Goal: Task Accomplishment & Management: Manage account settings

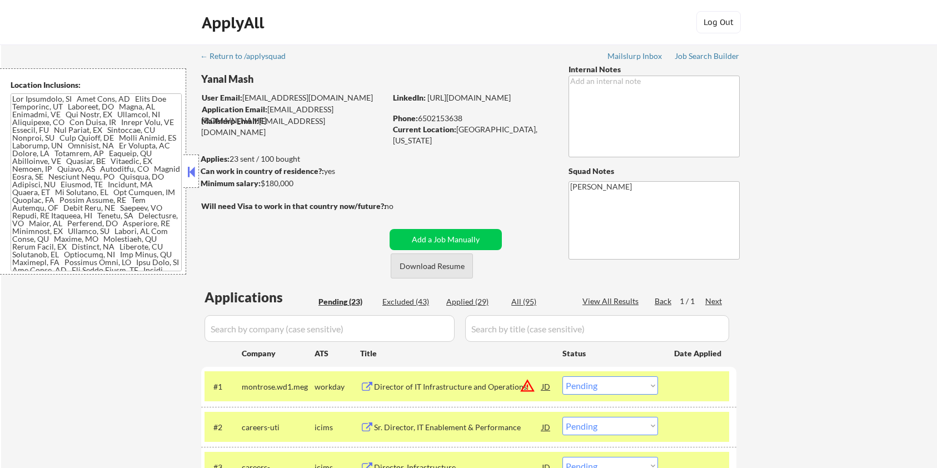
select select ""pending""
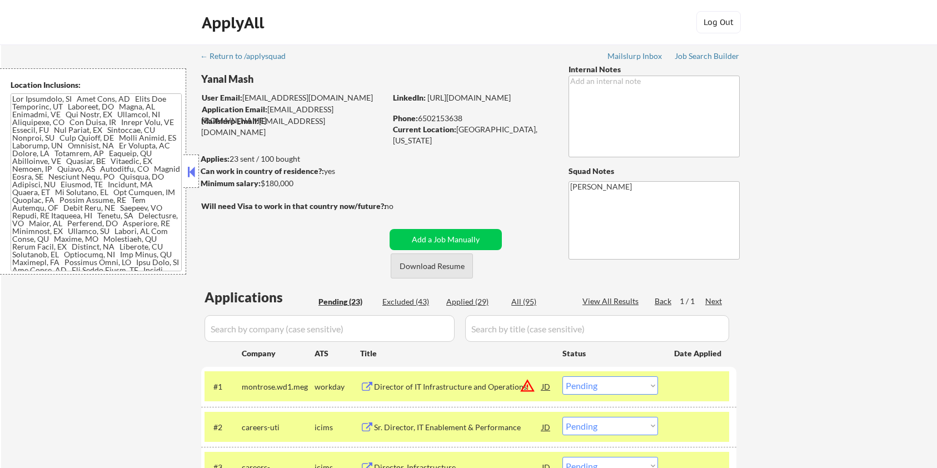
select select ""pending""
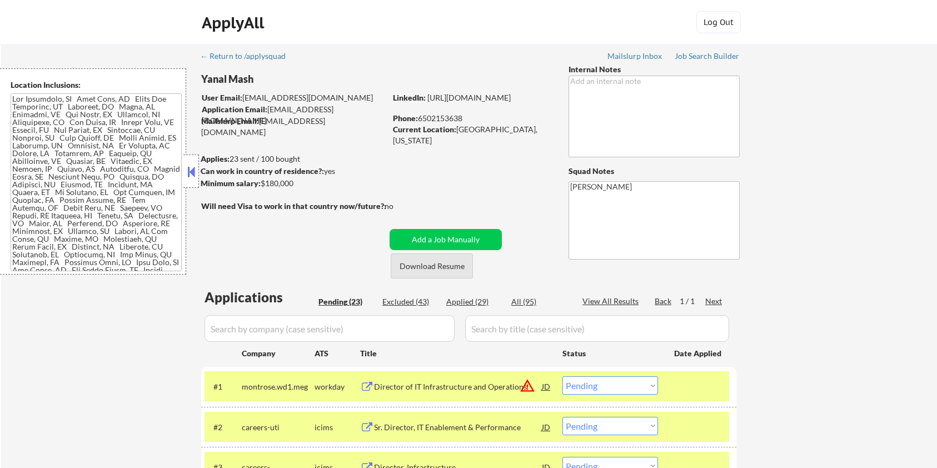
select select ""pending""
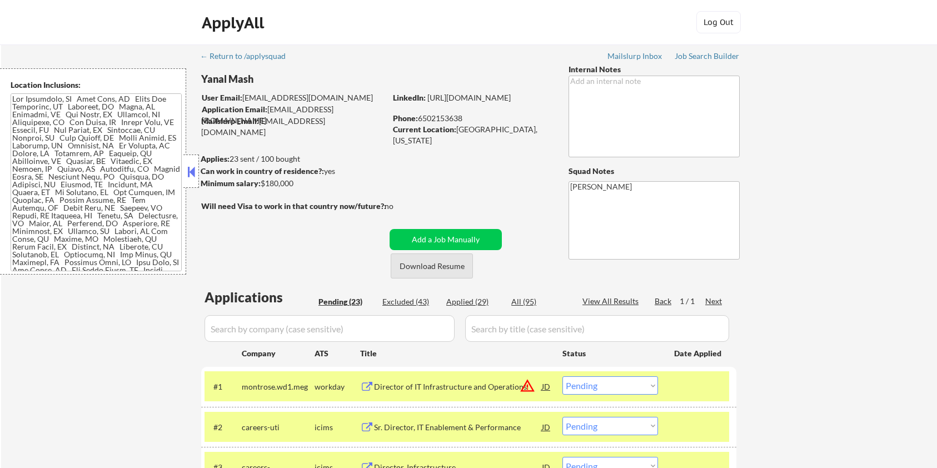
select select ""pending""
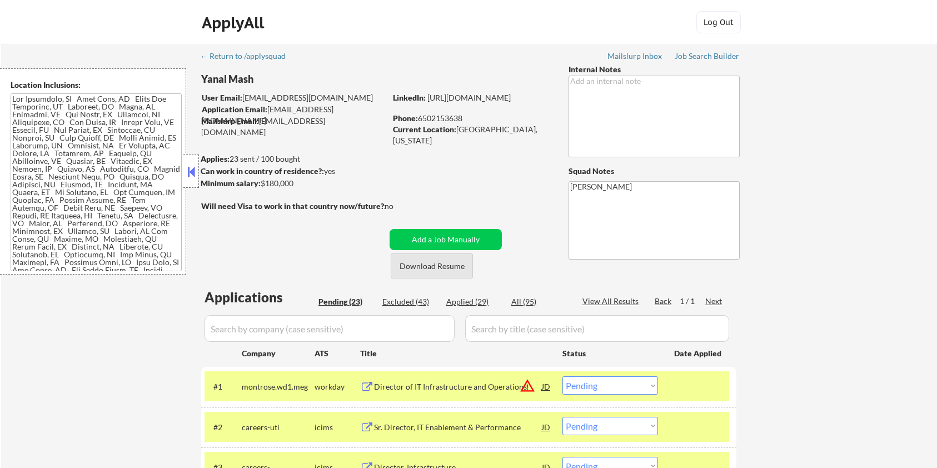
select select ""pending""
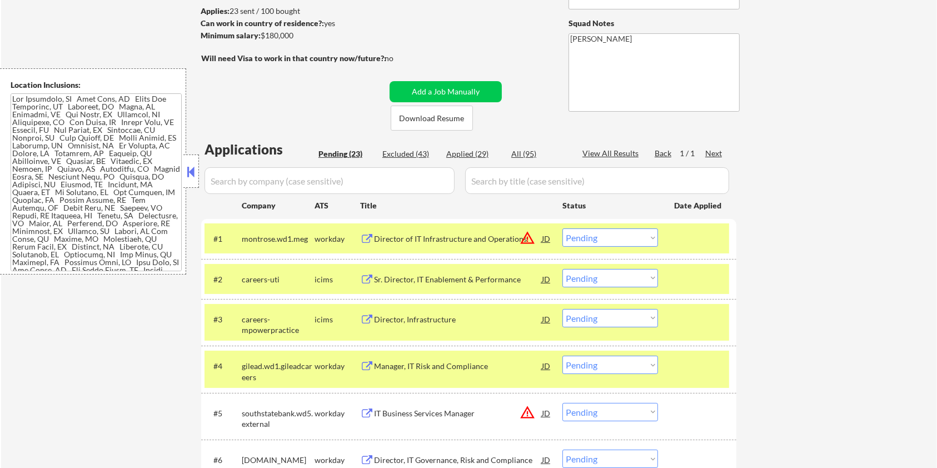
drag, startPoint x: 308, startPoint y: 37, endPoint x: 263, endPoint y: 37, distance: 45.0
click at [263, 37] on div "Minimum salary: $180,000" at bounding box center [293, 35] width 185 height 11
copy div "$180,000"
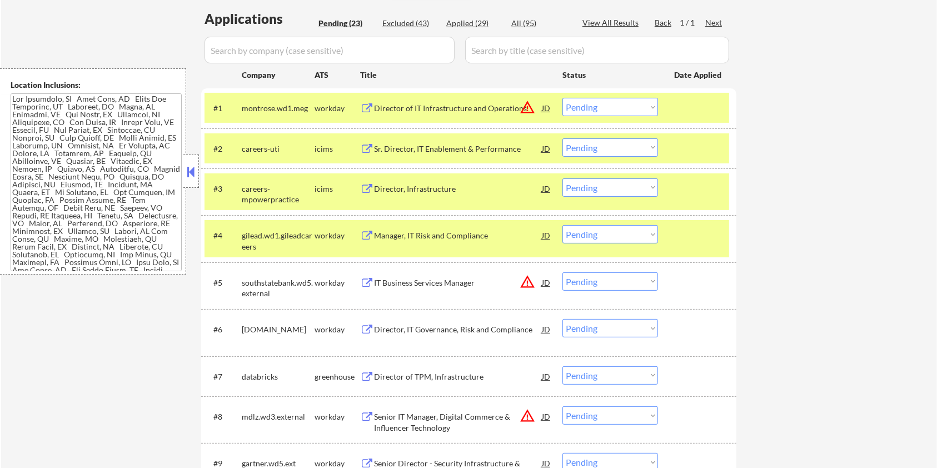
scroll to position [370, 0]
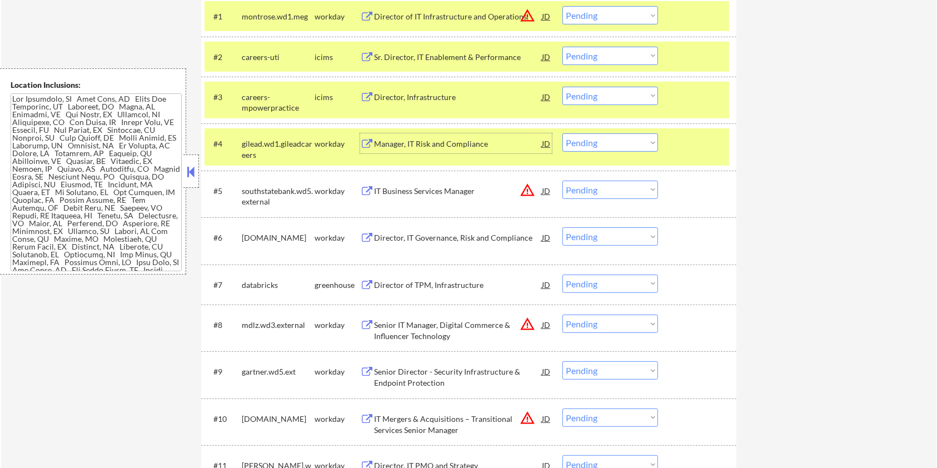
click at [399, 146] on div "Manager, IT Risk and Compliance" at bounding box center [458, 143] width 168 height 11
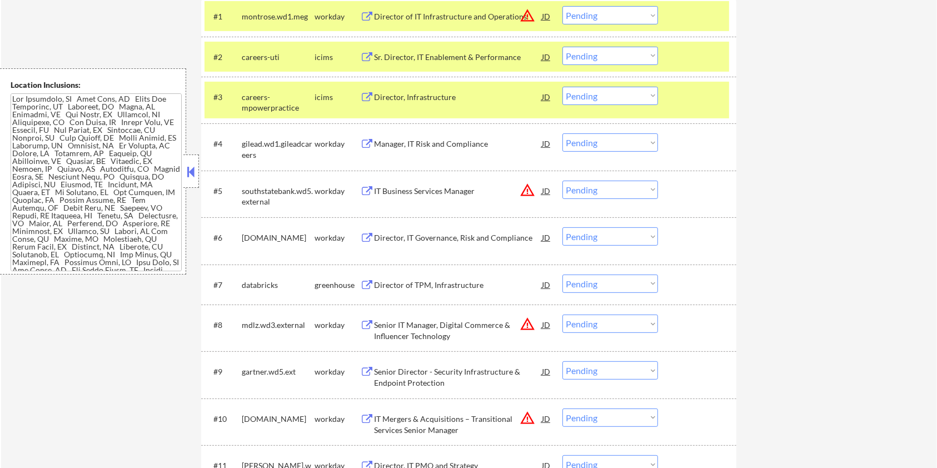
click at [582, 146] on select "Choose an option... Pending Applied Excluded (Questions) Excluded (Expired) Exc…" at bounding box center [610, 142] width 96 height 18
click at [562, 133] on select "Choose an option... Pending Applied Excluded (Questions) Excluded (Expired) Exc…" at bounding box center [610, 142] width 96 height 18
select select ""pending""
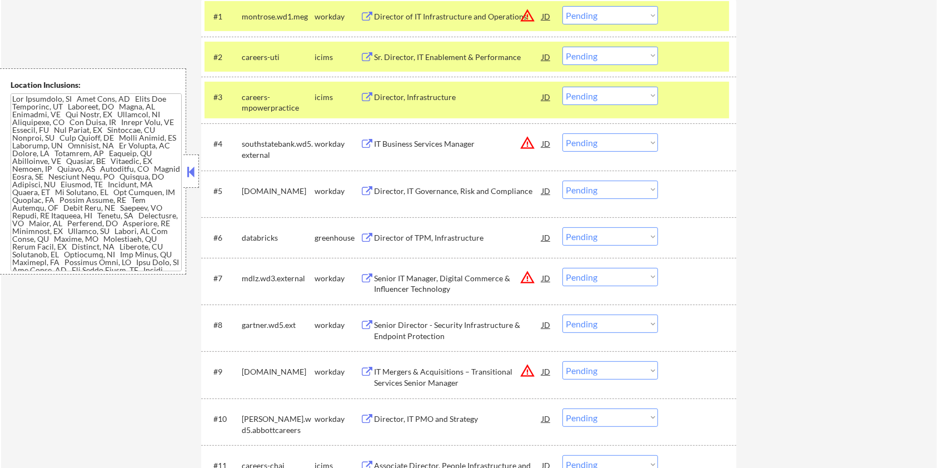
click at [679, 95] on div at bounding box center [698, 97] width 49 height 20
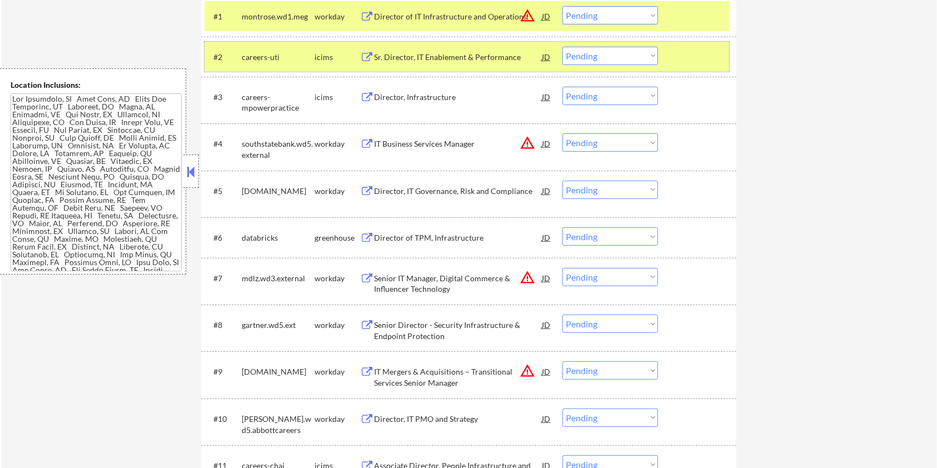
click at [692, 64] on div at bounding box center [698, 57] width 49 height 20
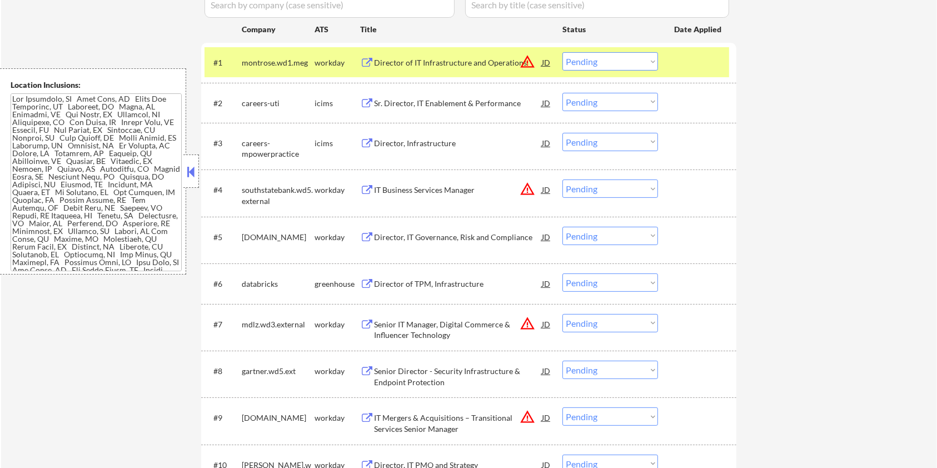
scroll to position [296, 0]
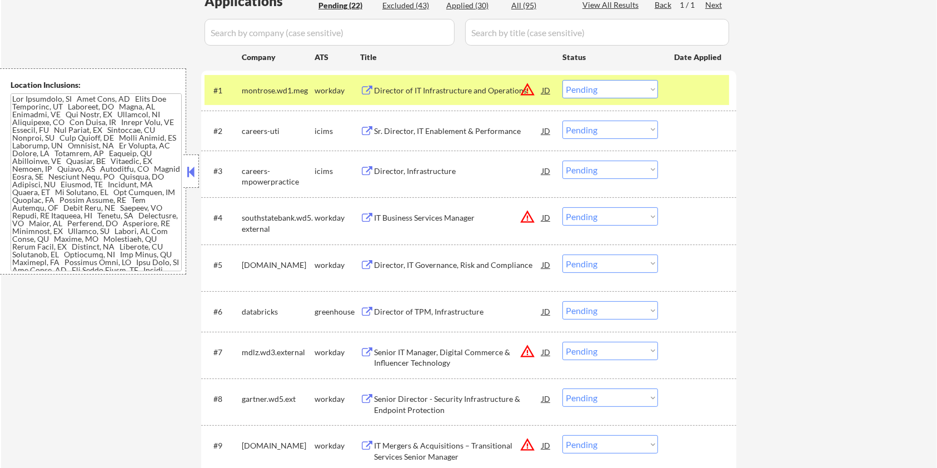
click at [704, 84] on div at bounding box center [698, 90] width 49 height 20
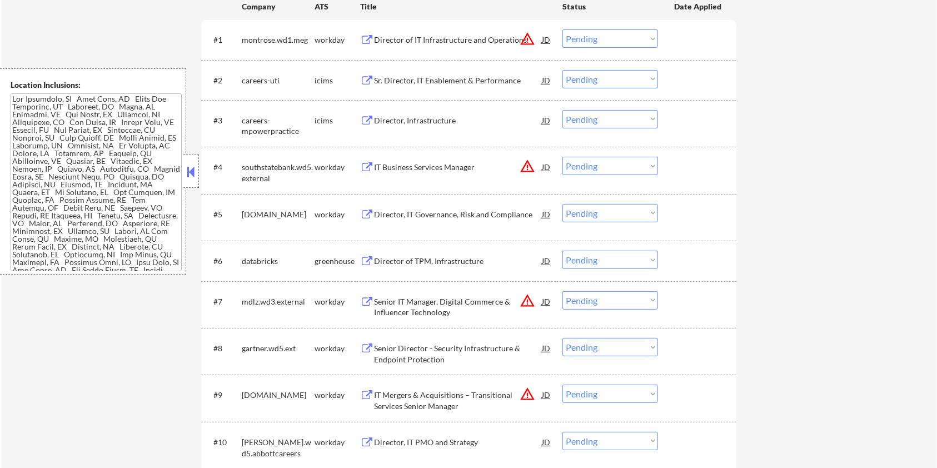
scroll to position [370, 0]
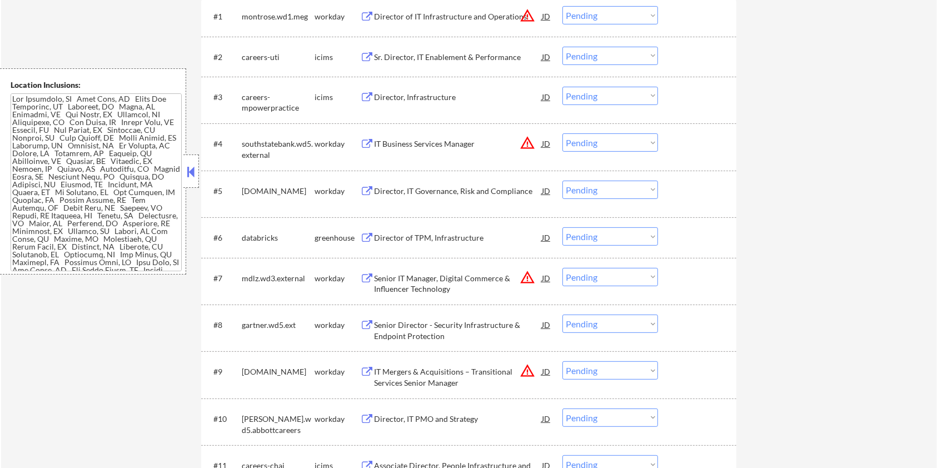
click at [418, 189] on div "Director, IT Governance, Risk and Compliance" at bounding box center [458, 191] width 168 height 11
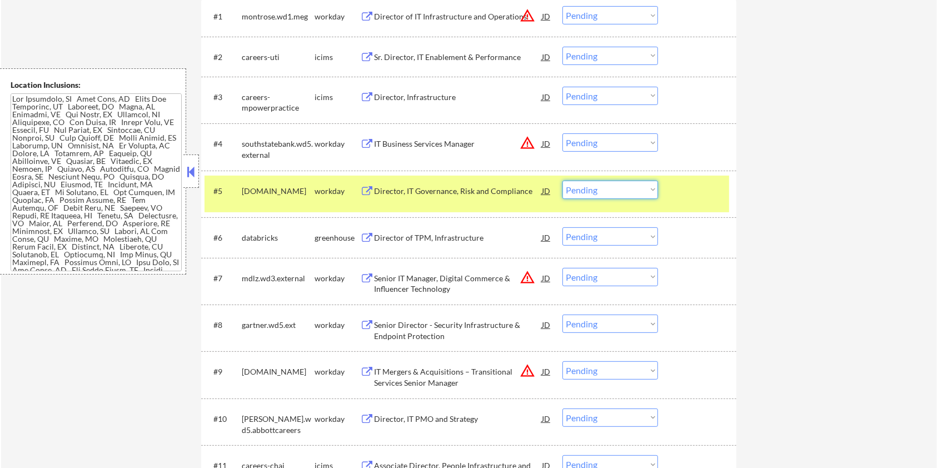
click at [617, 191] on select "Choose an option... Pending Applied Excluded (Questions) Excluded (Expired) Exc…" at bounding box center [610, 190] width 96 height 18
click at [562, 181] on select "Choose an option... Pending Applied Excluded (Questions) Excluded (Expired) Exc…" at bounding box center [610, 190] width 96 height 18
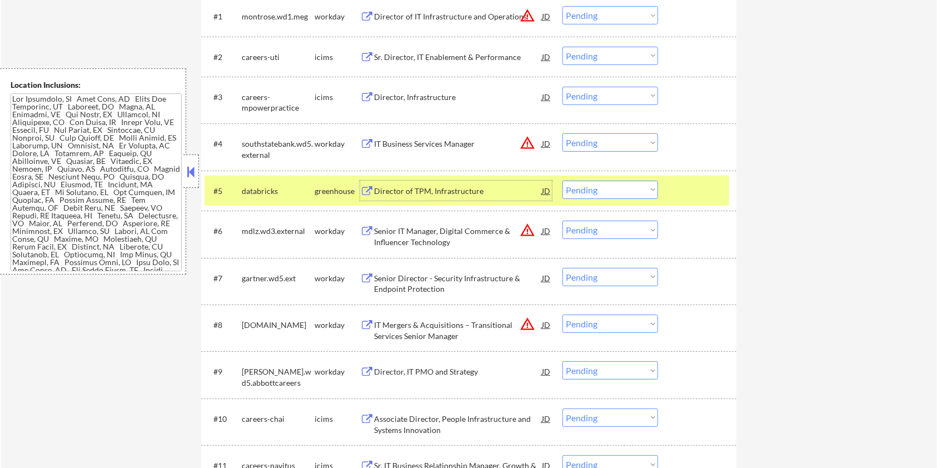
click at [423, 187] on div "Director of TPM, Infrastructure" at bounding box center [458, 191] width 168 height 11
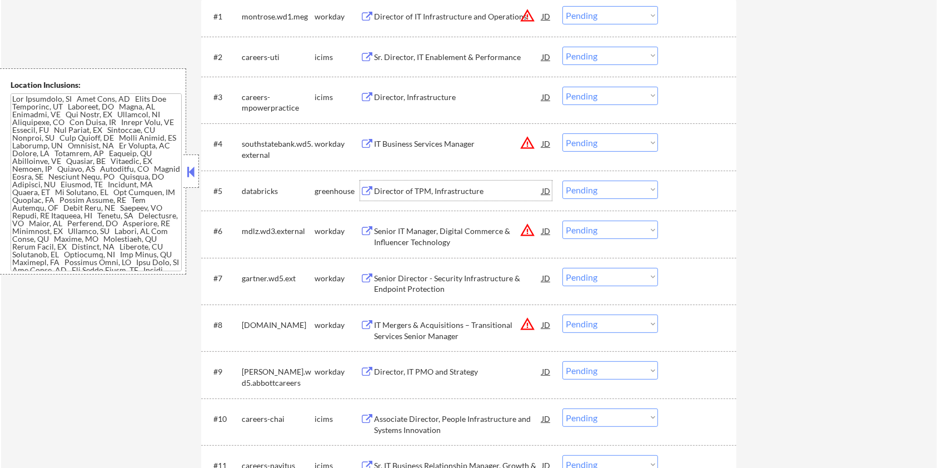
click at [612, 193] on select "Choose an option... Pending Applied Excluded (Questions) Excluded (Expired) Exc…" at bounding box center [610, 190] width 96 height 18
click at [562, 181] on select "Choose an option... Pending Applied Excluded (Questions) Excluded (Expired) Exc…" at bounding box center [610, 190] width 96 height 18
select select ""pending""
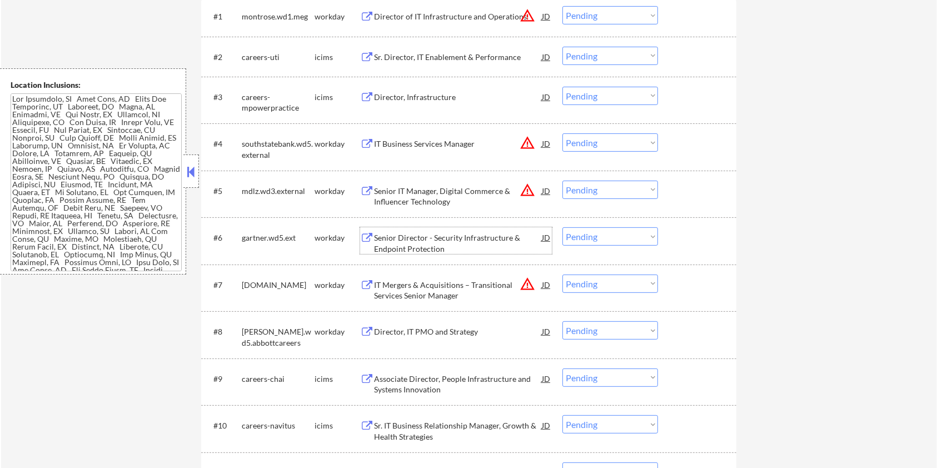
click at [406, 242] on div "Senior Director - Security Infrastructure & Endpoint Protection" at bounding box center [458, 243] width 168 height 22
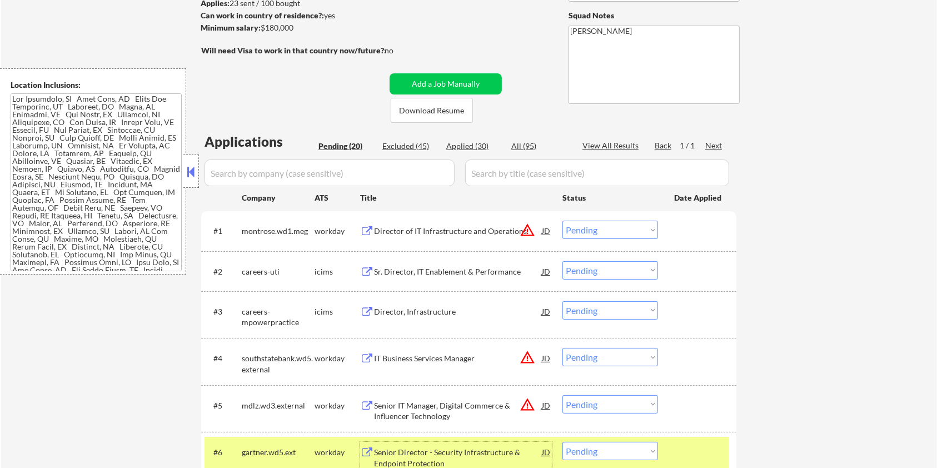
scroll to position [149, 0]
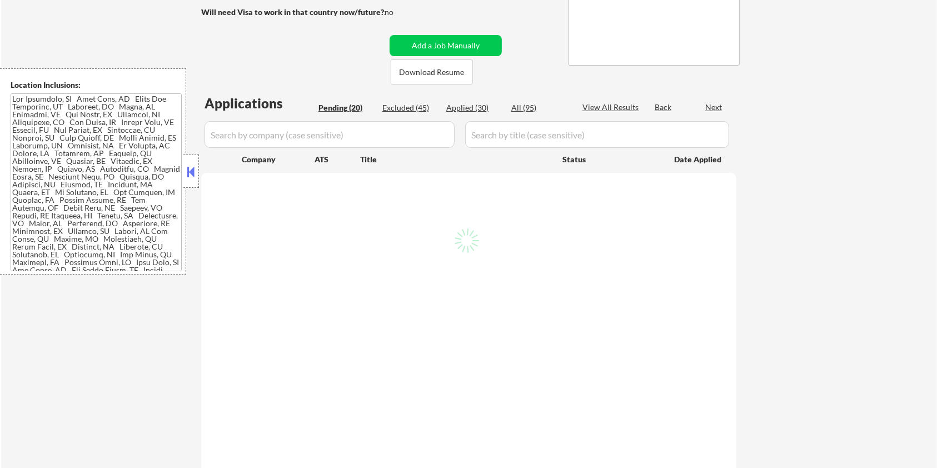
scroll to position [149, 0]
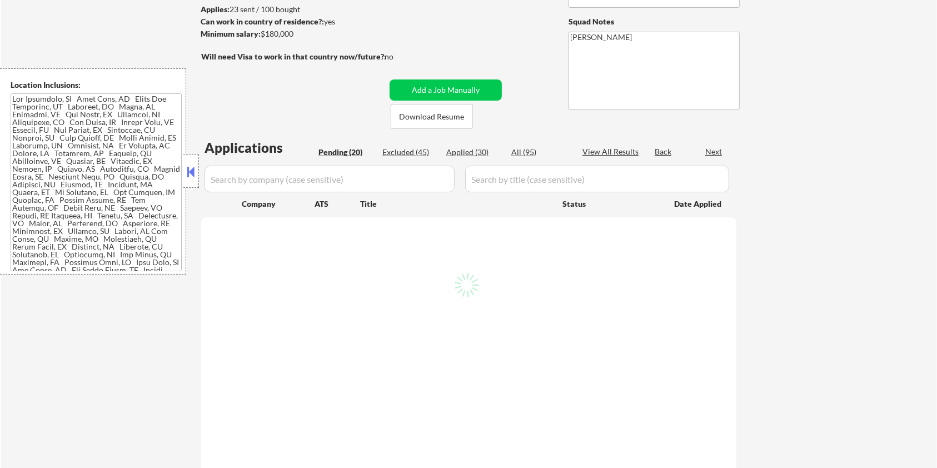
select select ""pending""
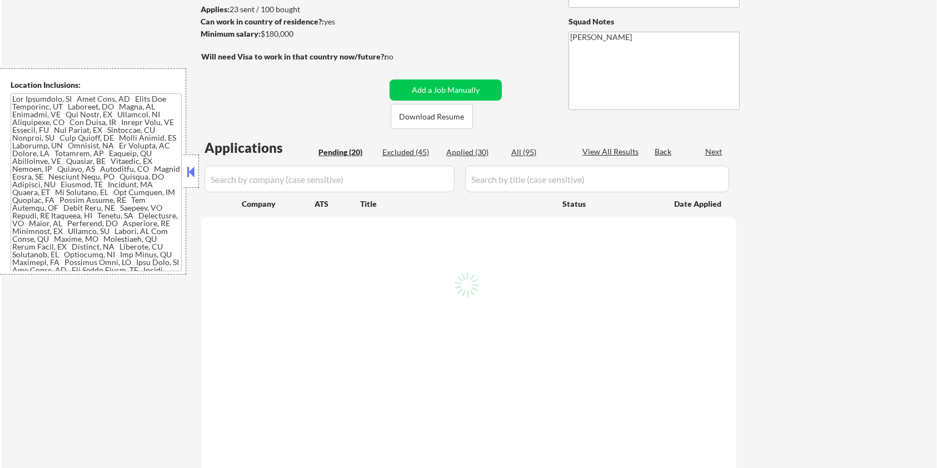
select select ""pending""
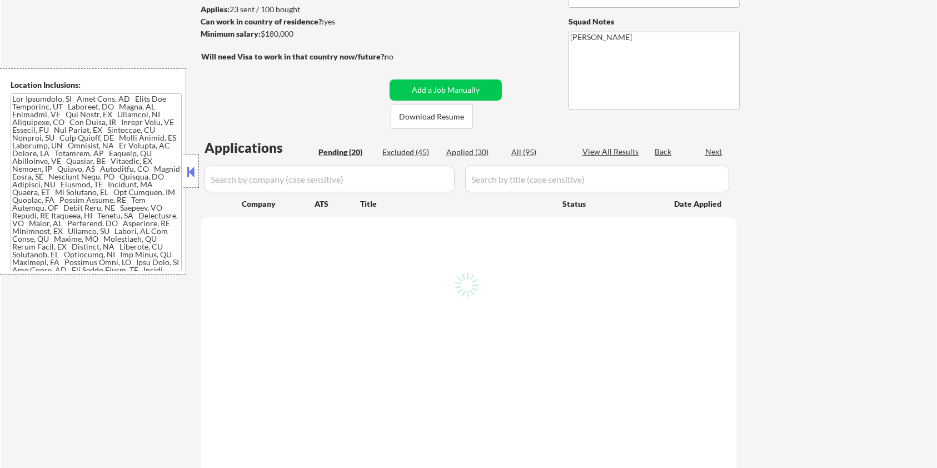
select select ""pending""
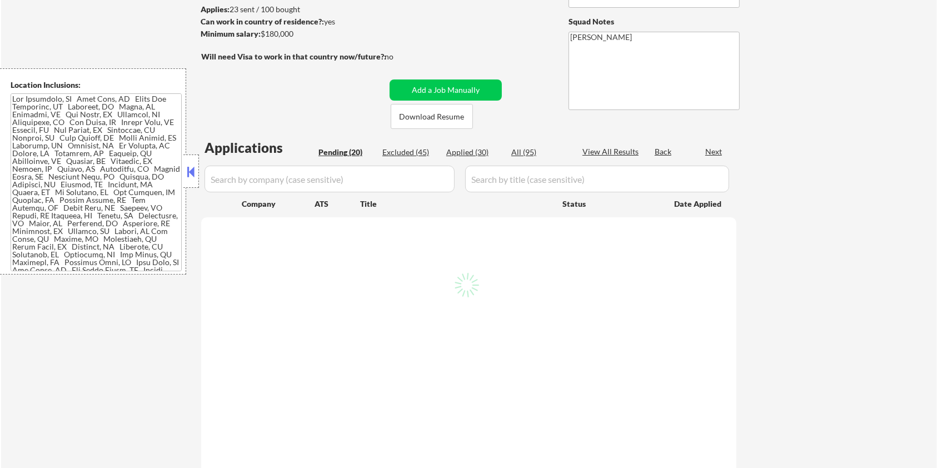
select select ""pending""
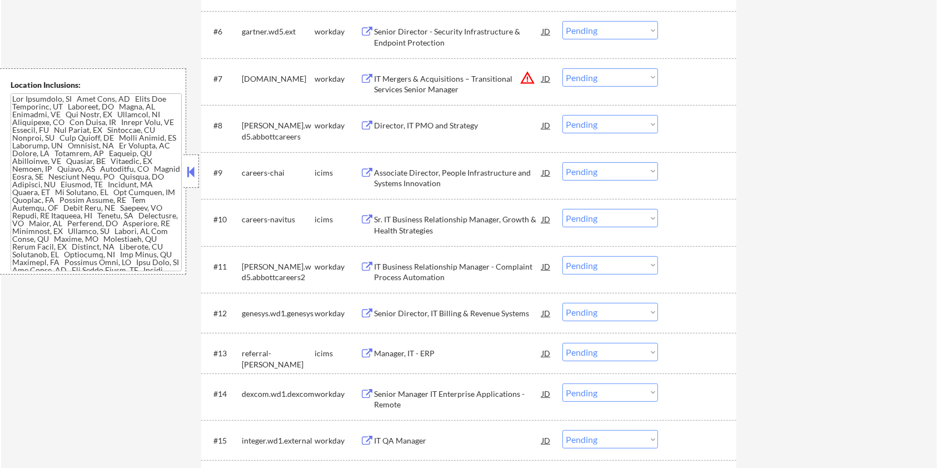
scroll to position [668, 0]
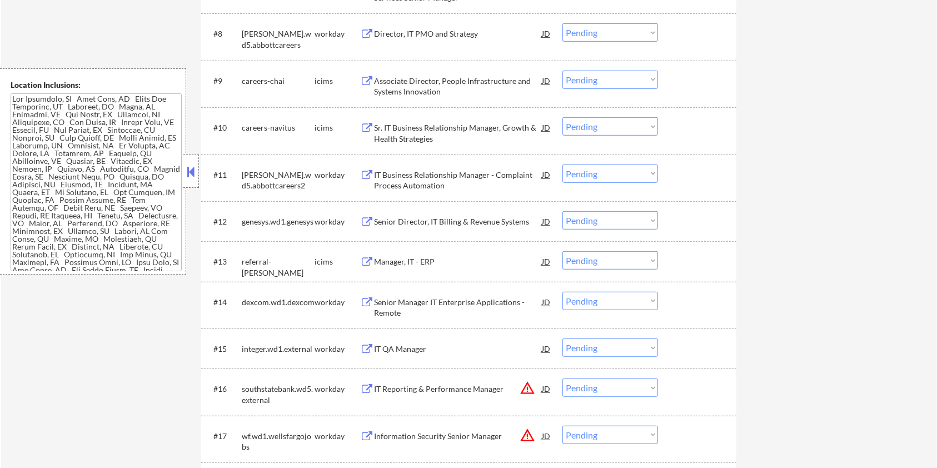
click at [408, 80] on div "Associate Director, People Infrastructure and Systems Innovation" at bounding box center [458, 87] width 168 height 22
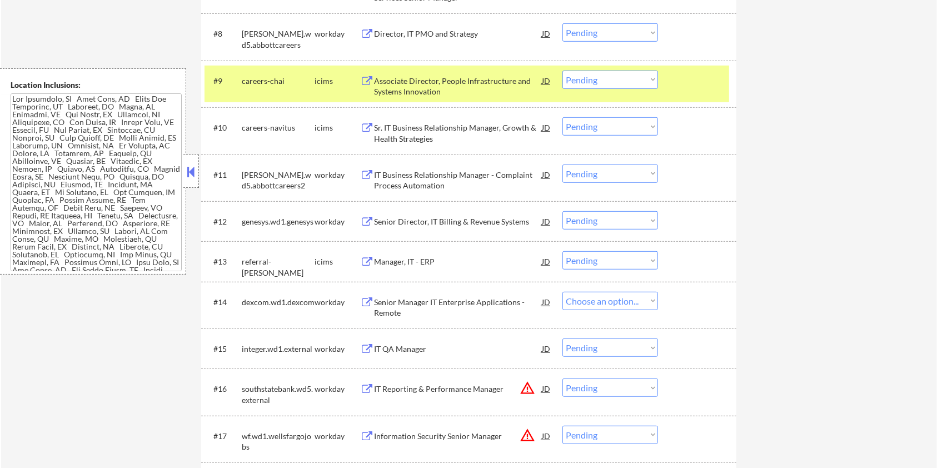
select select ""pending""
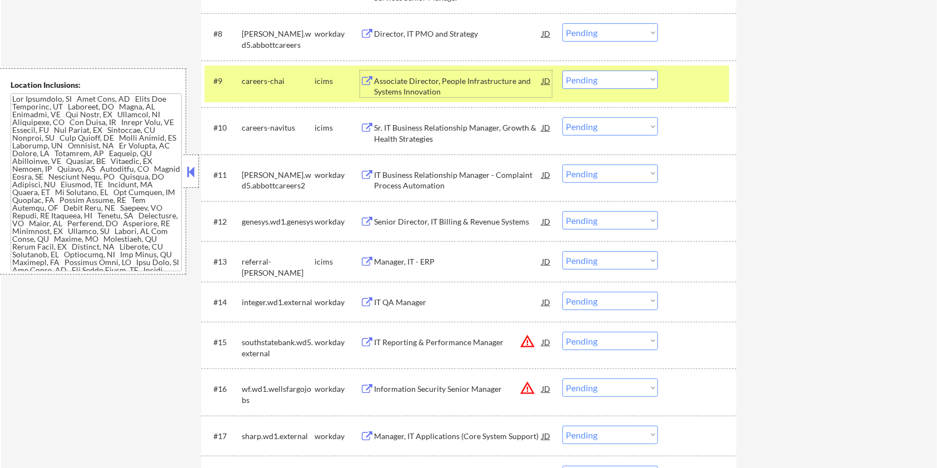
click at [644, 73] on select "Choose an option... Pending Applied Excluded (Questions) Excluded (Expired) Exc…" at bounding box center [610, 80] width 96 height 18
click at [562, 71] on select "Choose an option... Pending Applied Excluded (Questions) Excluded (Expired) Exc…" at bounding box center [610, 80] width 96 height 18
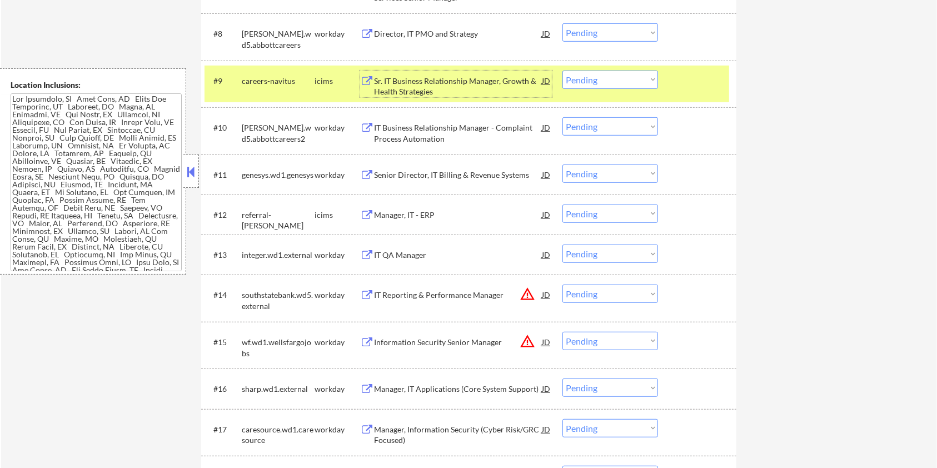
click at [406, 82] on div "Sr. IT Business Relationship Manager, Growth & Health Strategies" at bounding box center [458, 87] width 168 height 22
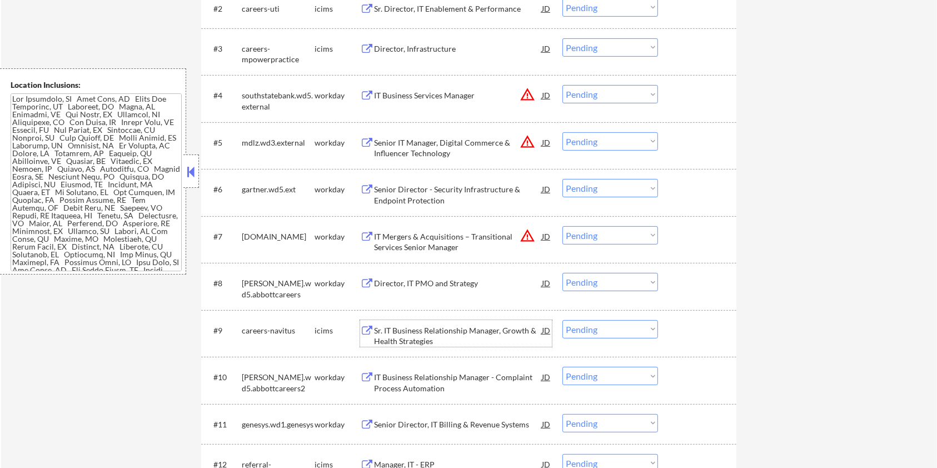
scroll to position [454, 0]
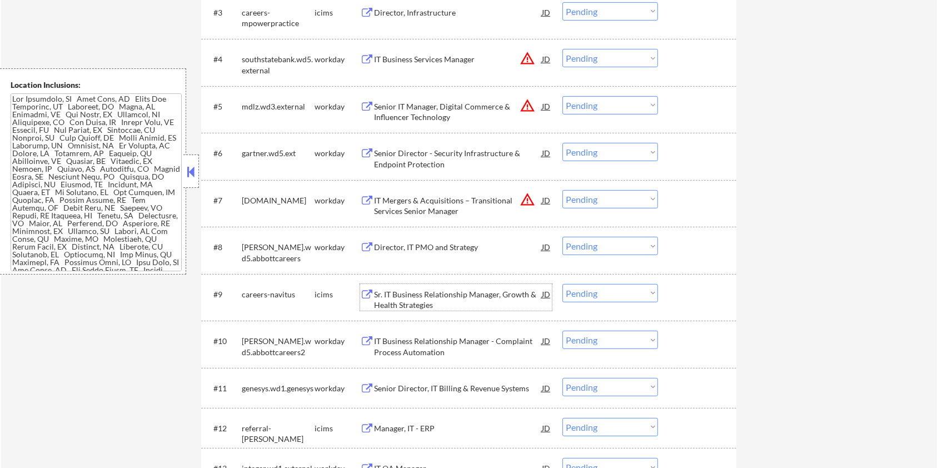
click at [600, 292] on select "Choose an option... Pending Applied Excluded (Questions) Excluded (Expired) Exc…" at bounding box center [610, 293] width 96 height 18
click at [562, 284] on select "Choose an option... Pending Applied Excluded (Questions) Excluded (Expired) Exc…" at bounding box center [610, 293] width 96 height 18
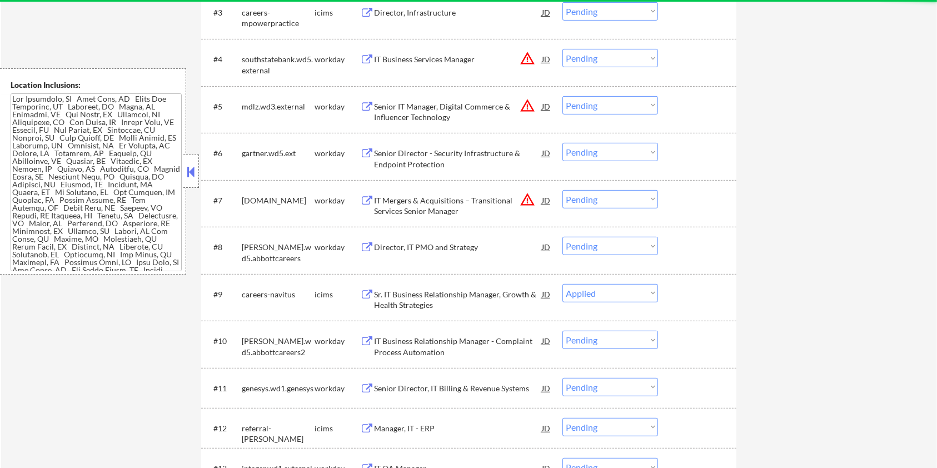
select select ""pending""
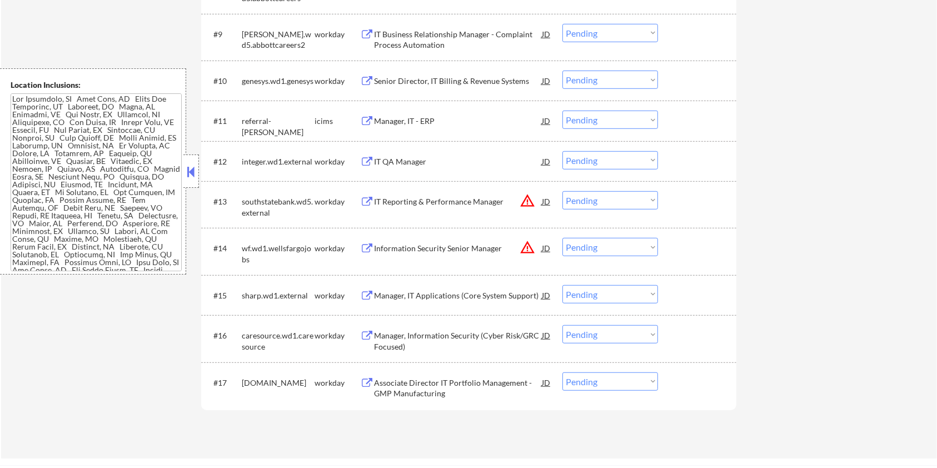
scroll to position [751, 0]
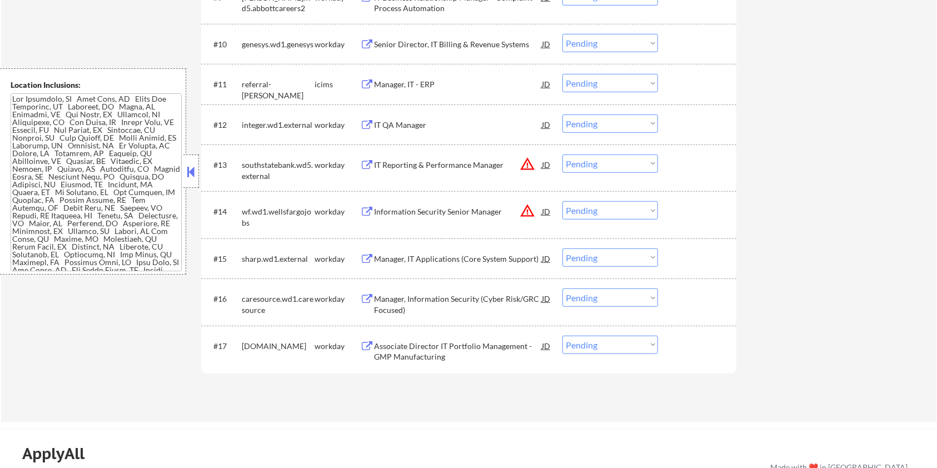
click at [414, 88] on div "Manager, IT - ERP" at bounding box center [458, 84] width 168 height 11
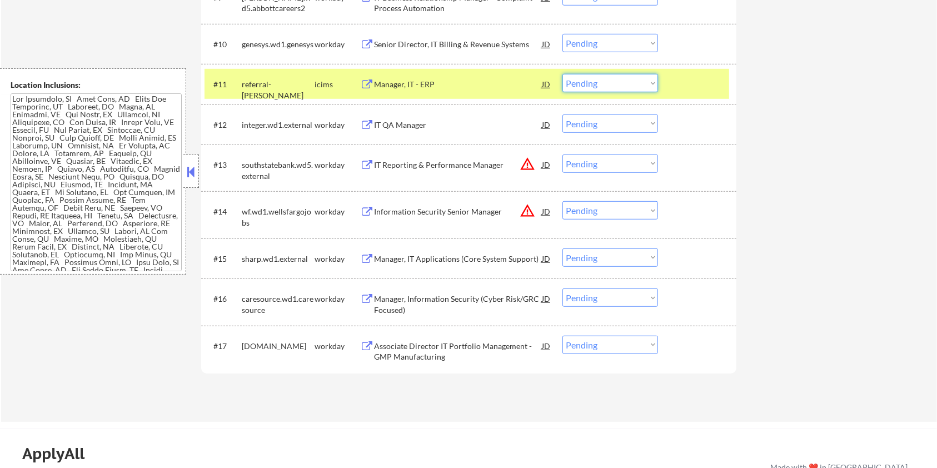
click at [619, 84] on select "Choose an option... Pending Applied Excluded (Questions) Excluded (Expired) Exc…" at bounding box center [610, 83] width 96 height 18
click at [562, 74] on select "Choose an option... Pending Applied Excluded (Questions) Excluded (Expired) Exc…" at bounding box center [610, 83] width 96 height 18
select select ""pending""
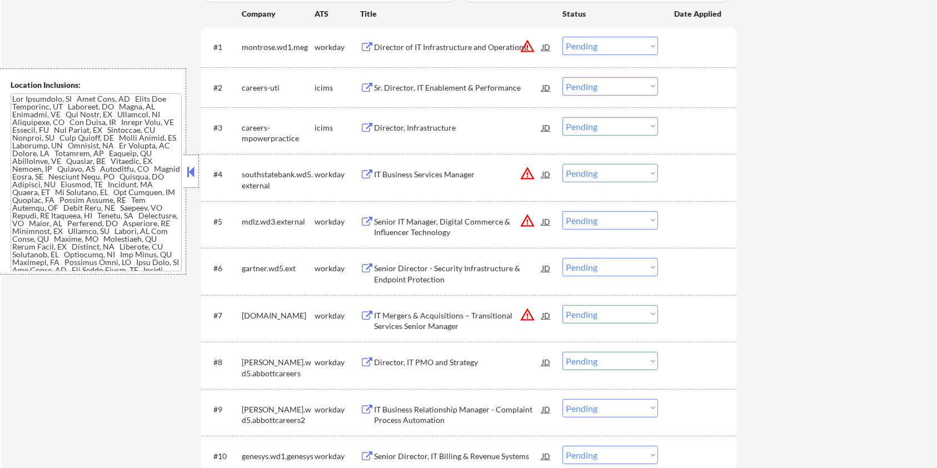
scroll to position [307, 0]
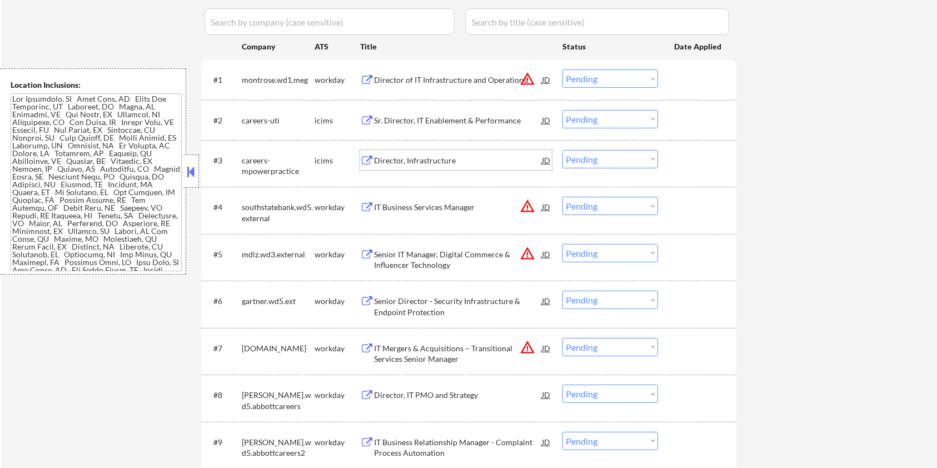
click at [429, 159] on div "Director, Infrastructure" at bounding box center [458, 160] width 168 height 11
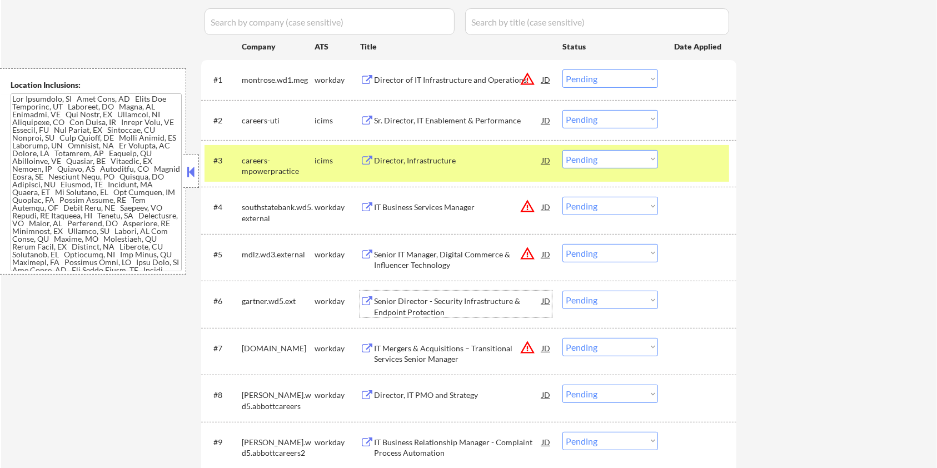
click at [414, 306] on div "Senior Director - Security Infrastructure & Endpoint Protection" at bounding box center [458, 307] width 168 height 22
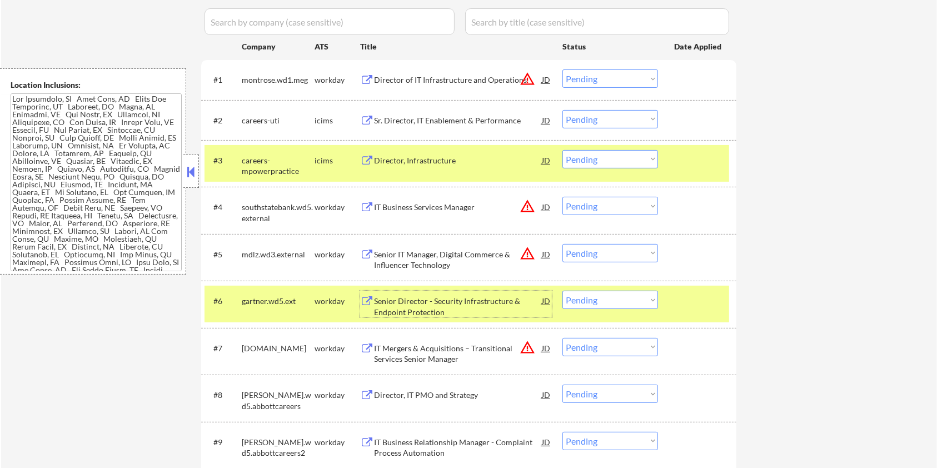
click at [617, 305] on select "Choose an option... Pending Applied Excluded (Questions) Excluded (Expired) Exc…" at bounding box center [610, 300] width 96 height 18
click at [562, 291] on select "Choose an option... Pending Applied Excluded (Questions) Excluded (Expired) Exc…" at bounding box center [610, 300] width 96 height 18
select select ""pending""
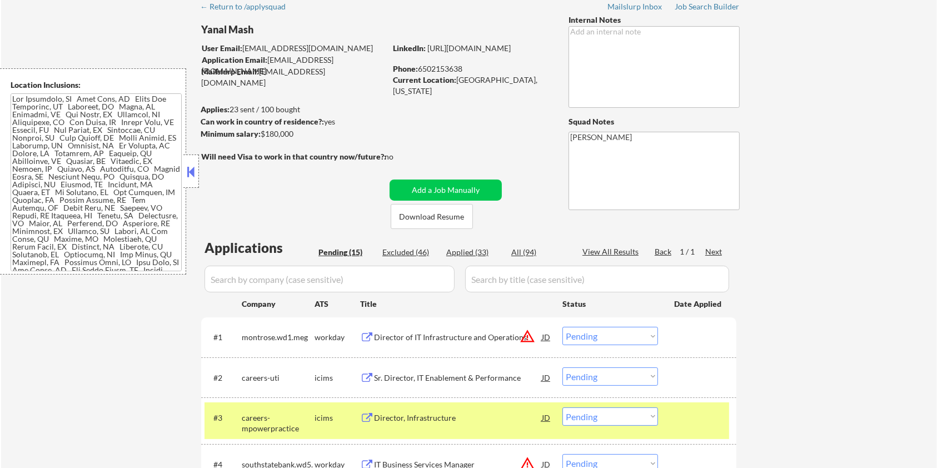
scroll to position [10, 0]
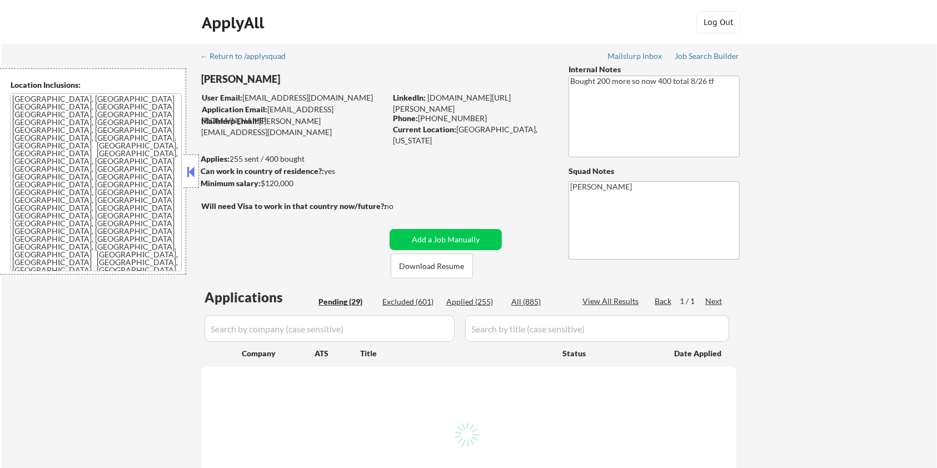
select select ""pending""
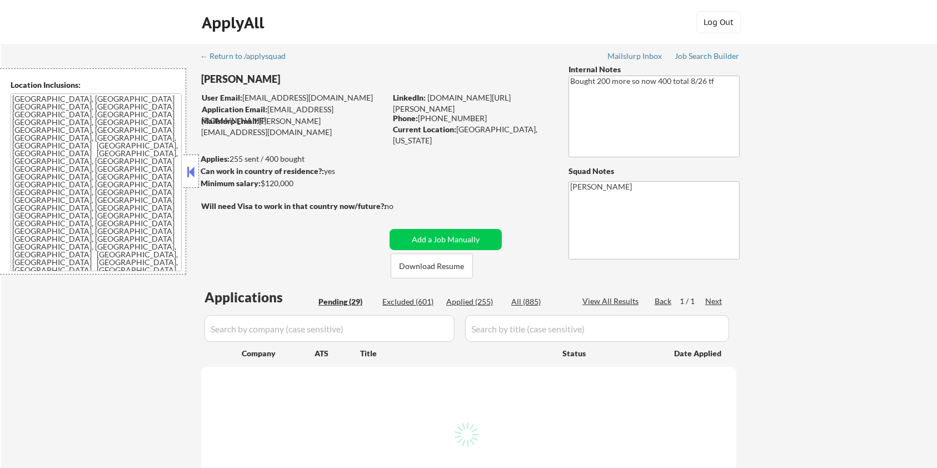
select select ""pending""
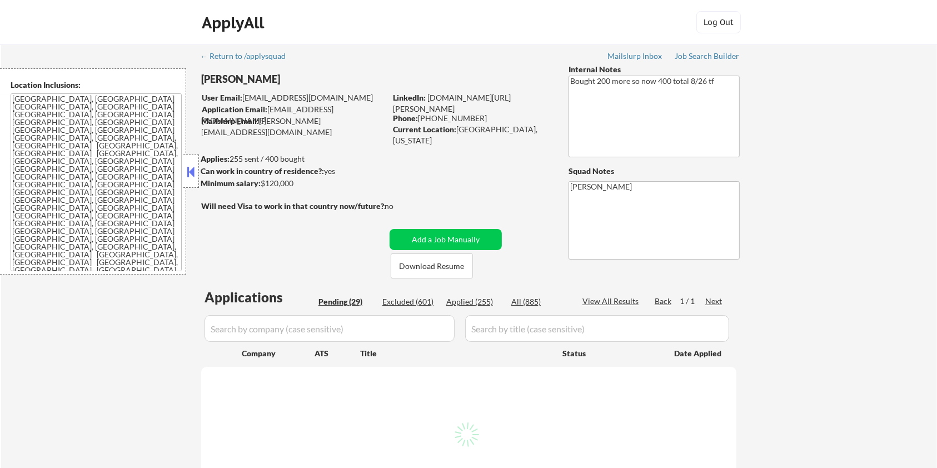
select select ""pending""
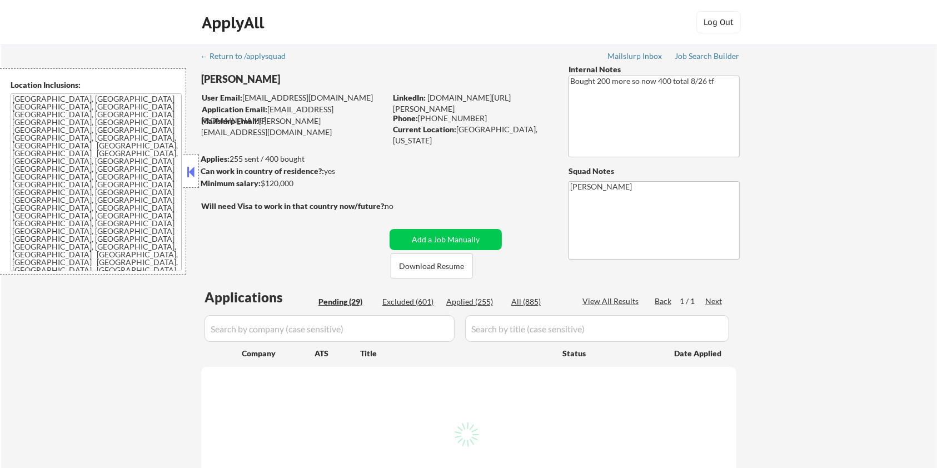
select select ""pending""
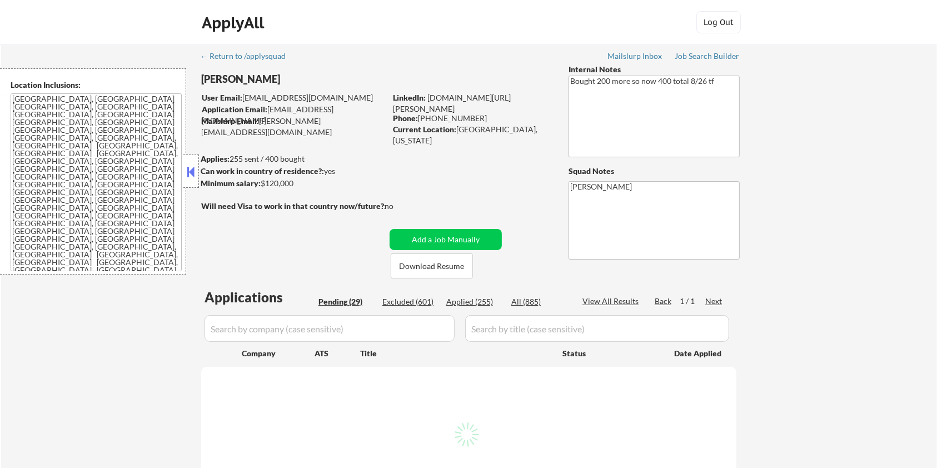
select select ""pending""
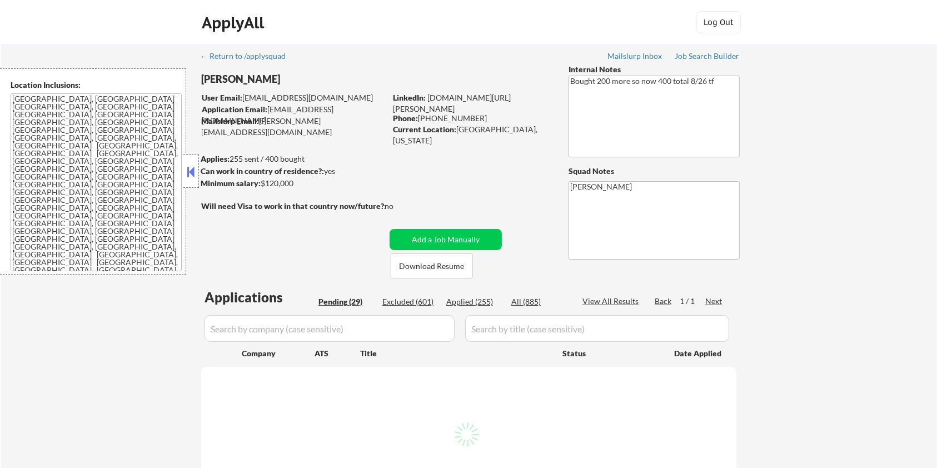
select select ""pending""
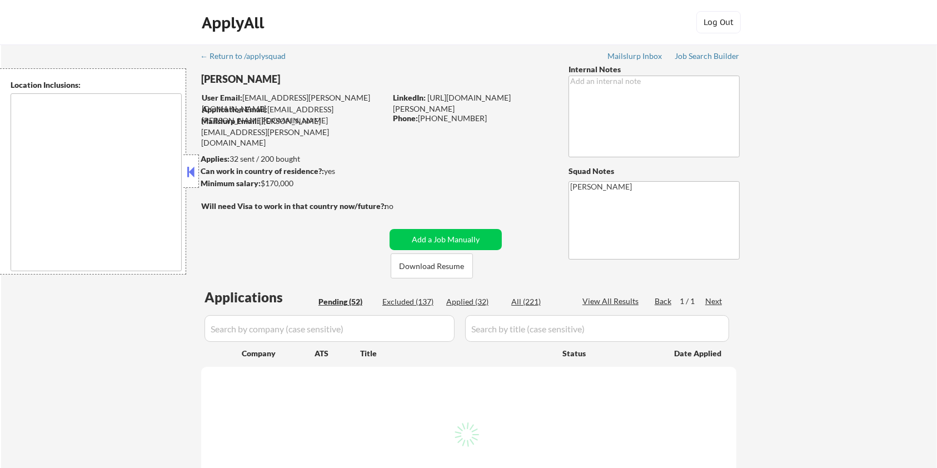
type textarea "[GEOGRAPHIC_DATA], [GEOGRAPHIC_DATA], [GEOGRAPHIC_DATA] [GEOGRAPHIC_DATA], [GEO…"
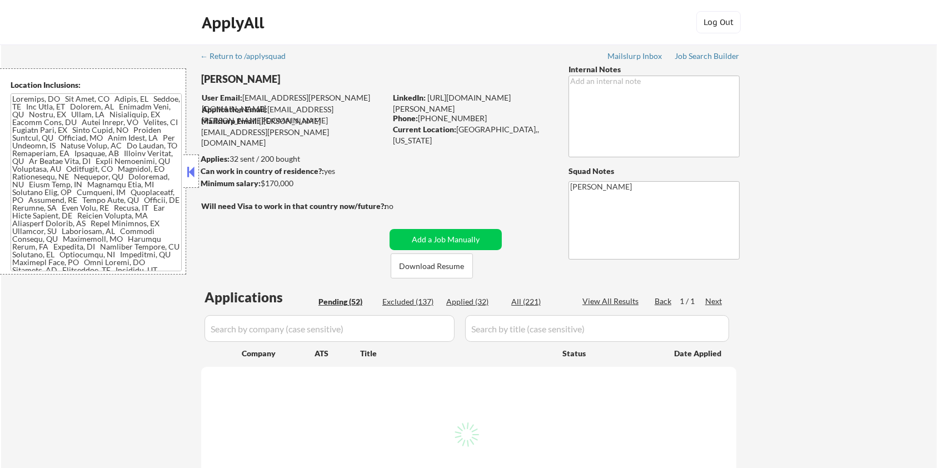
select select ""pending""
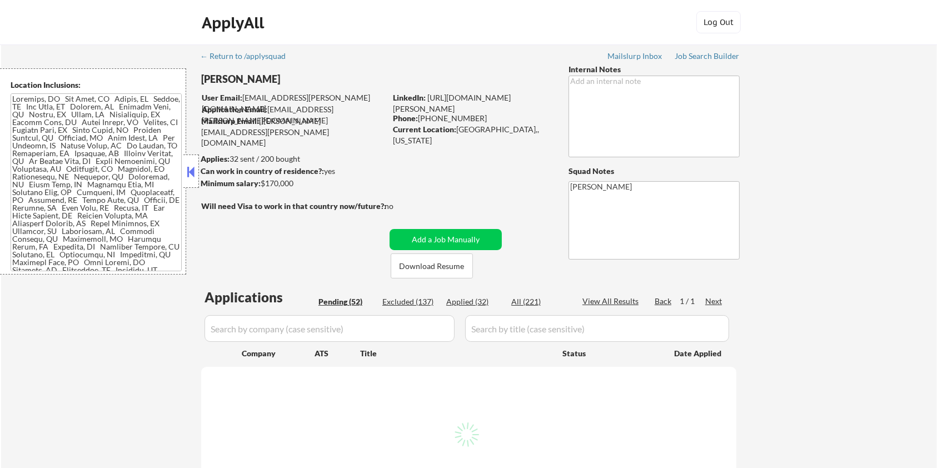
select select ""pending""
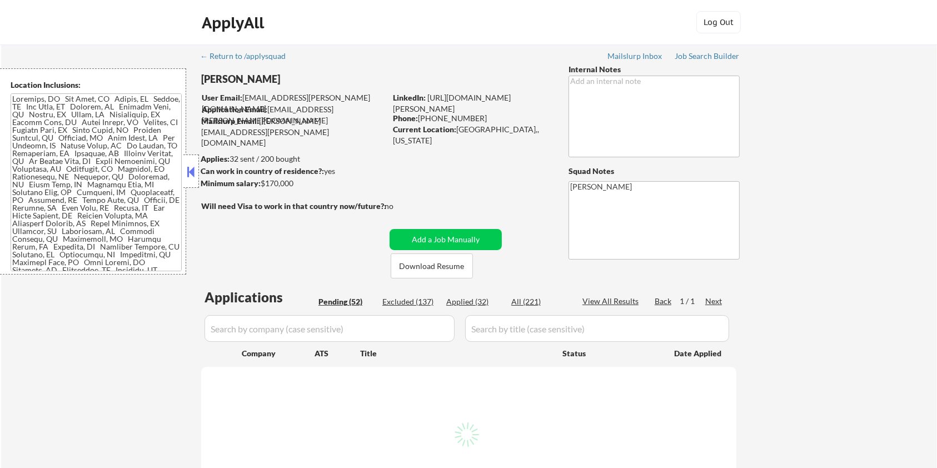
select select ""pending""
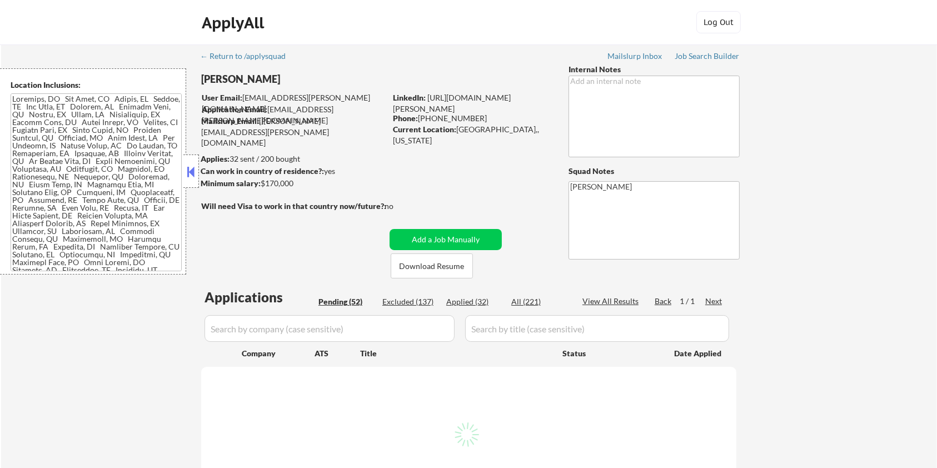
select select ""pending""
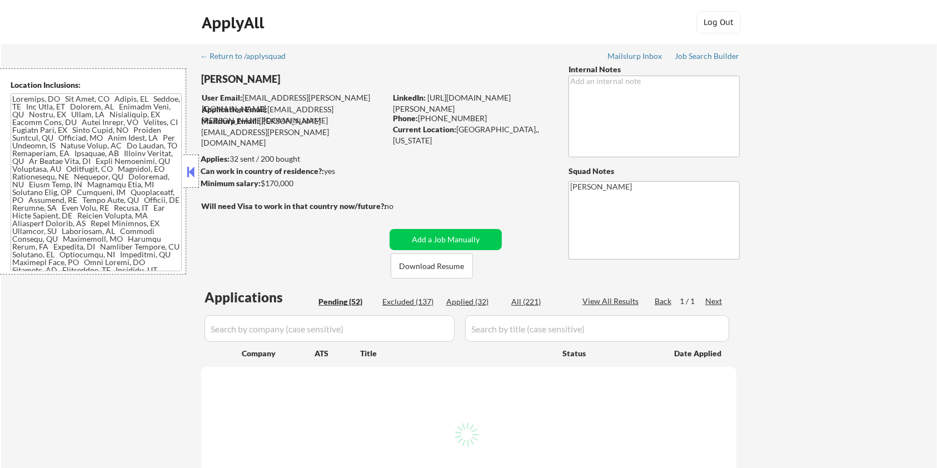
select select ""pending""
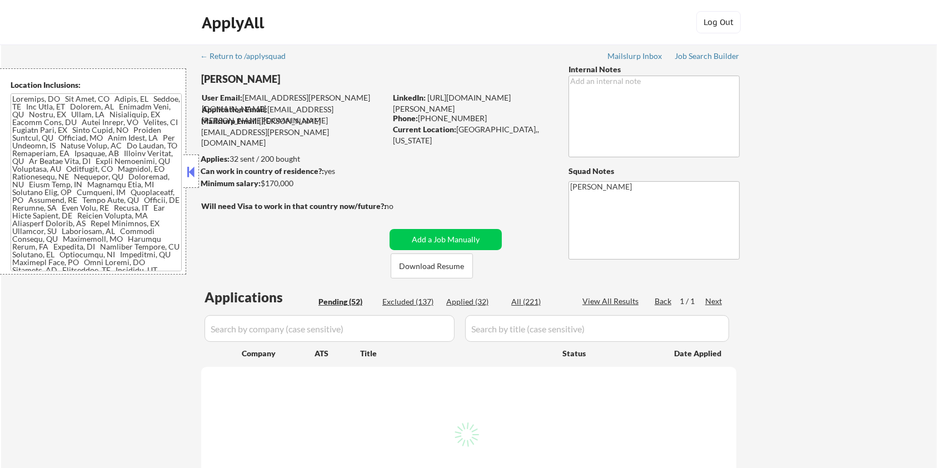
select select ""pending""
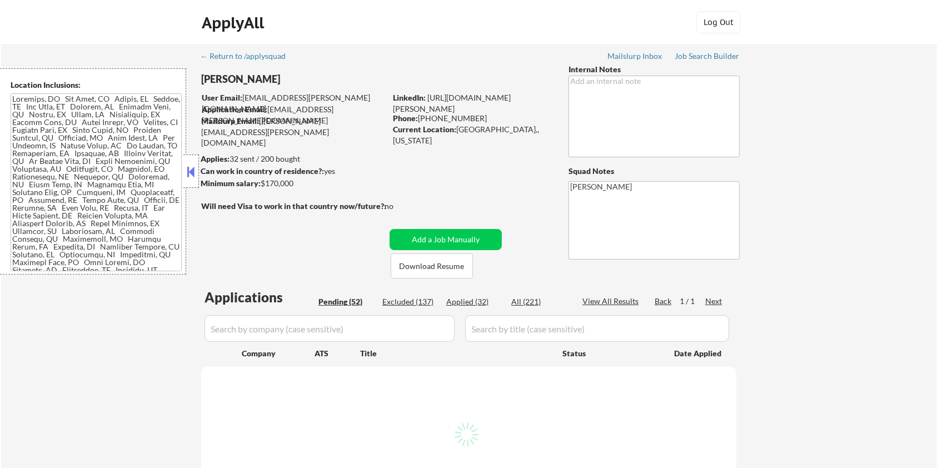
select select ""pending""
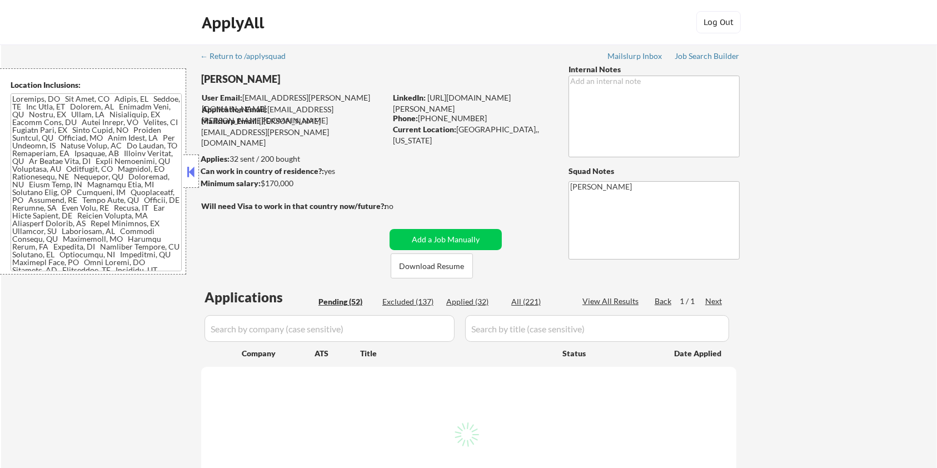
select select ""pending""
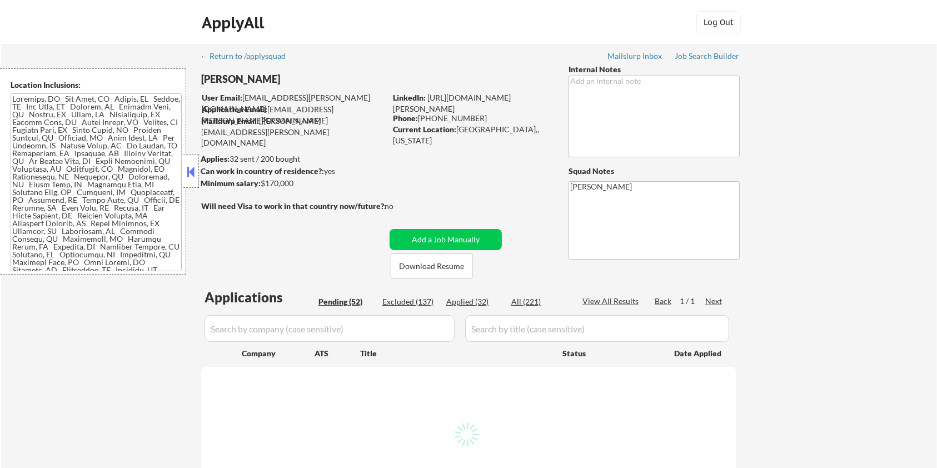
select select ""pending""
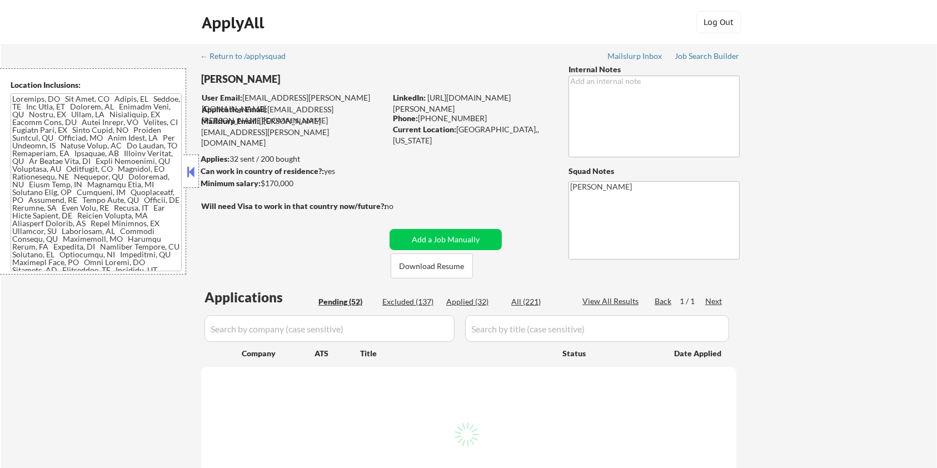
select select ""pending""
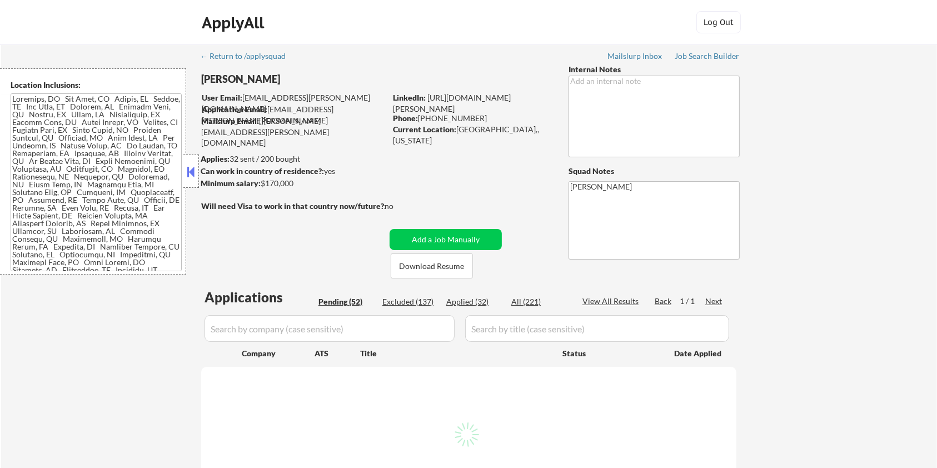
select select ""pending""
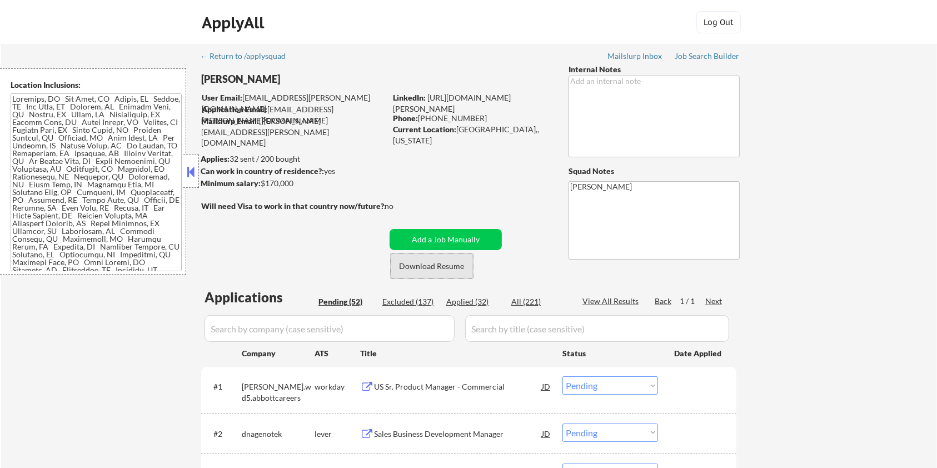
click at [397, 260] on button "Download Resume" at bounding box center [432, 265] width 82 height 25
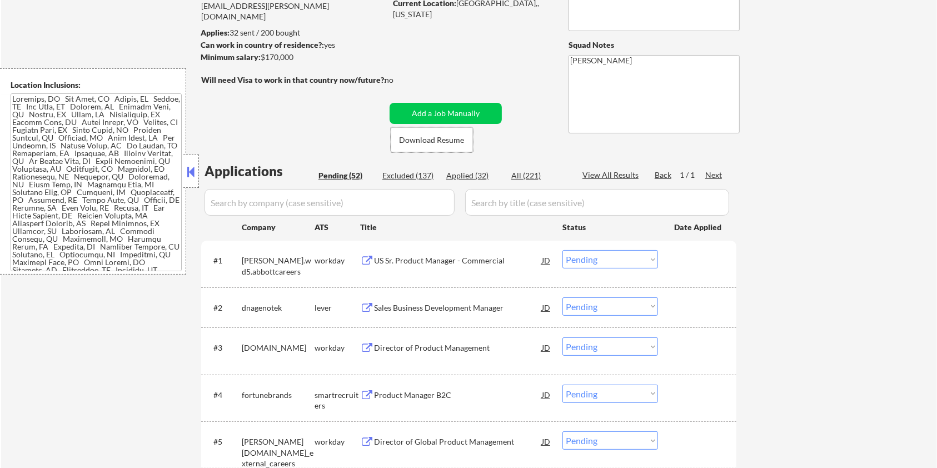
scroll to position [148, 0]
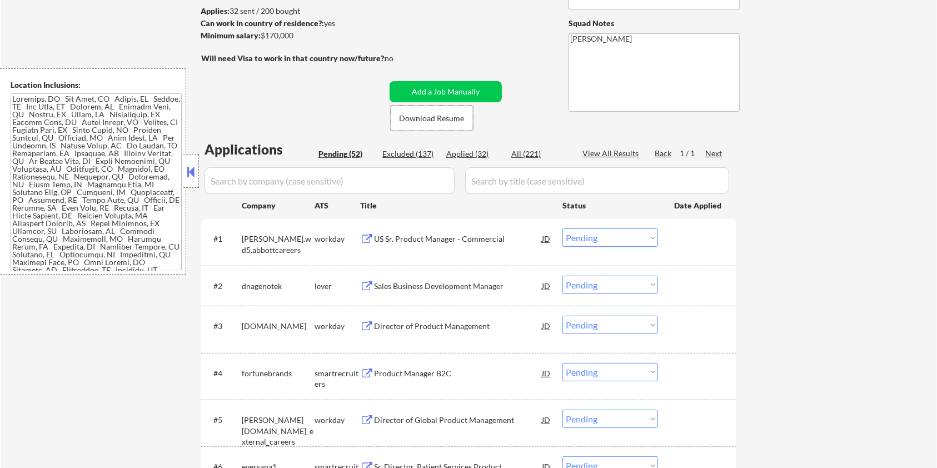
click at [439, 287] on div "Sales Business Development Manager" at bounding box center [458, 286] width 168 height 11
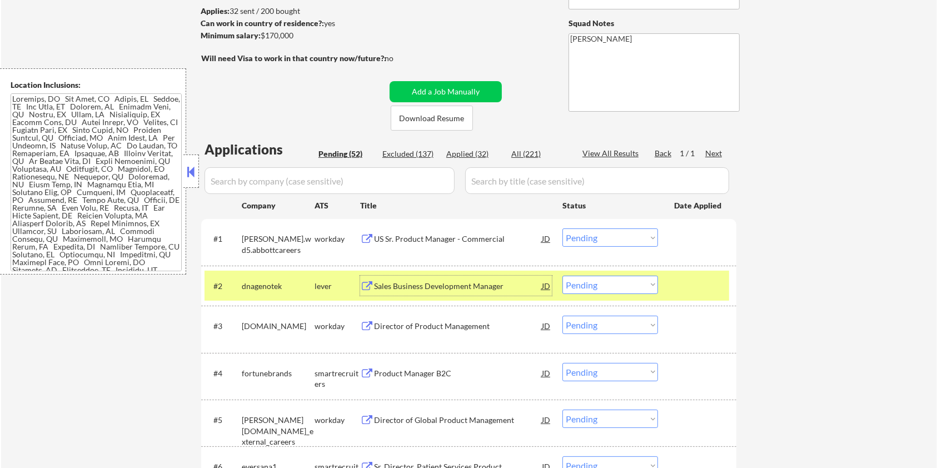
click at [617, 282] on select "Choose an option... Pending Applied Excluded (Questions) Excluded (Expired) Exc…" at bounding box center [610, 285] width 96 height 18
click at [562, 276] on select "Choose an option... Pending Applied Excluded (Questions) Excluded (Expired) Exc…" at bounding box center [610, 285] width 96 height 18
select select ""pending""
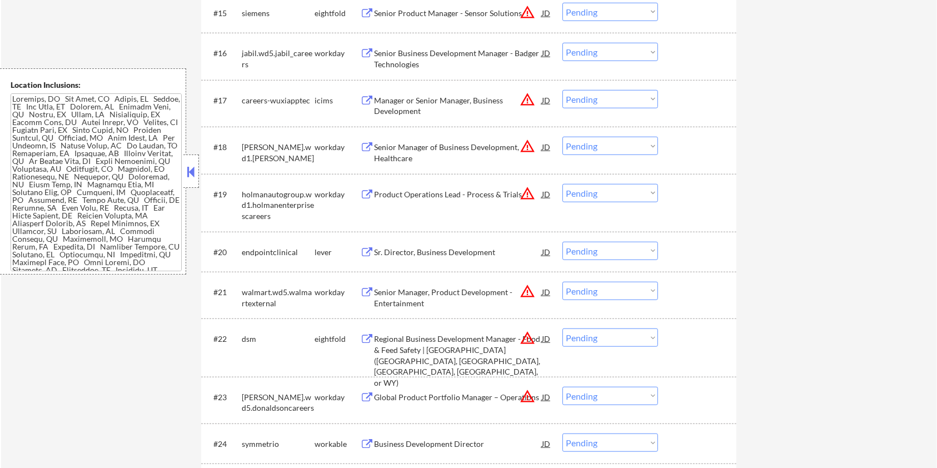
scroll to position [1037, 0]
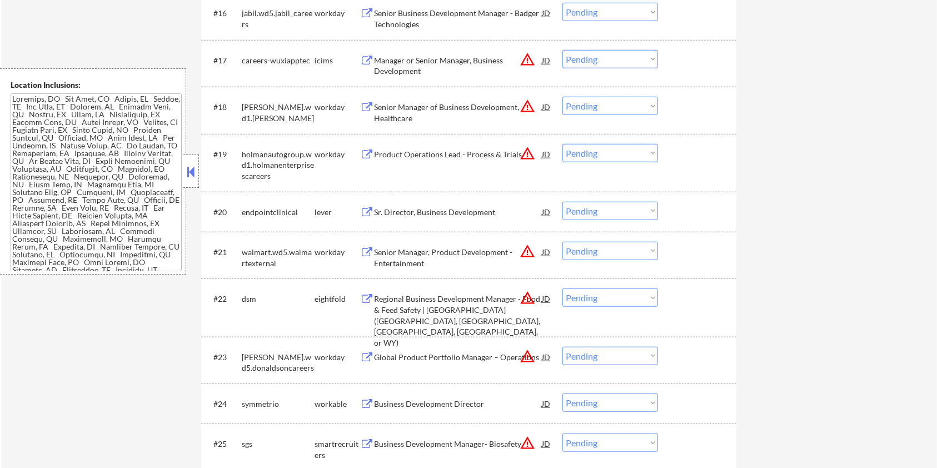
click at [447, 207] on div "Sr. Director, Business Development" at bounding box center [458, 212] width 168 height 11
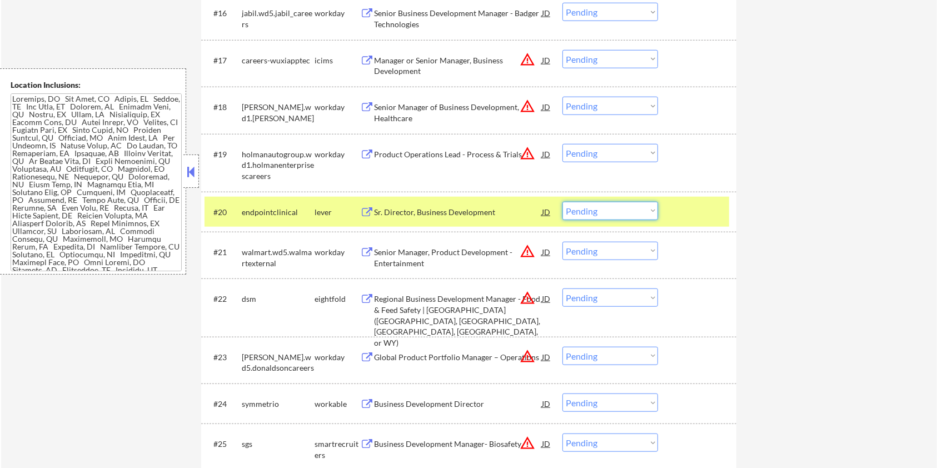
click at [614, 210] on select "Choose an option... Pending Applied Excluded (Questions) Excluded (Expired) Exc…" at bounding box center [610, 211] width 96 height 18
click at [562, 202] on select "Choose an option... Pending Applied Excluded (Questions) Excluded (Expired) Exc…" at bounding box center [610, 211] width 96 height 18
click at [614, 212] on select "Choose an option... Pending Applied Excluded (Questions) Excluded (Expired) Exc…" at bounding box center [610, 211] width 96 height 18
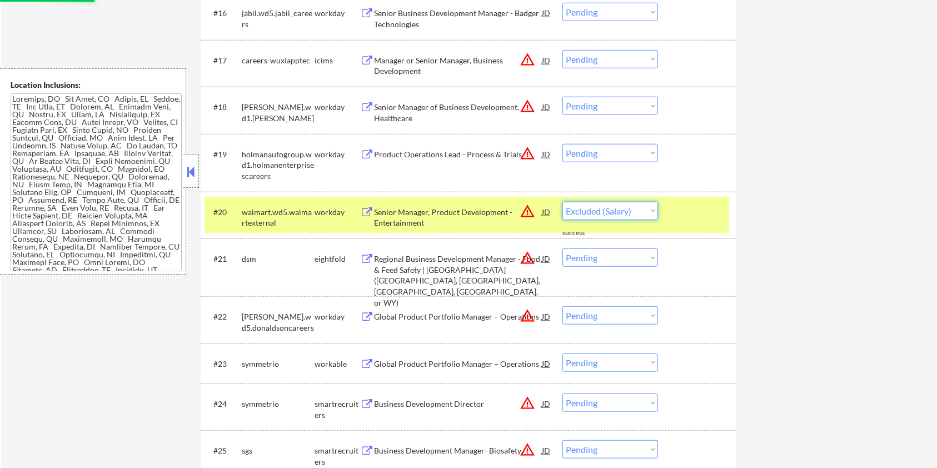
click at [562, 202] on select "Choose an option... Pending Applied Excluded (Questions) Excluded (Expired) Exc…" at bounding box center [610, 211] width 96 height 18
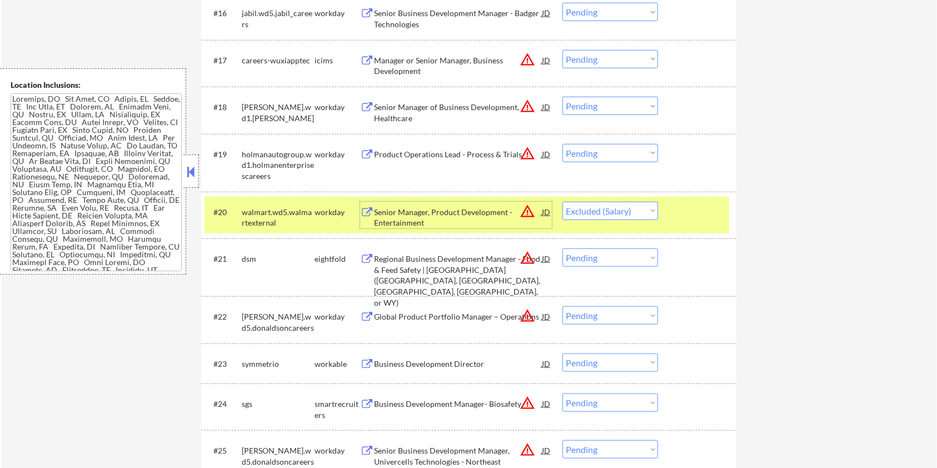
click at [427, 218] on div "Senior Manager, Product Development - Entertainment" at bounding box center [458, 218] width 168 height 22
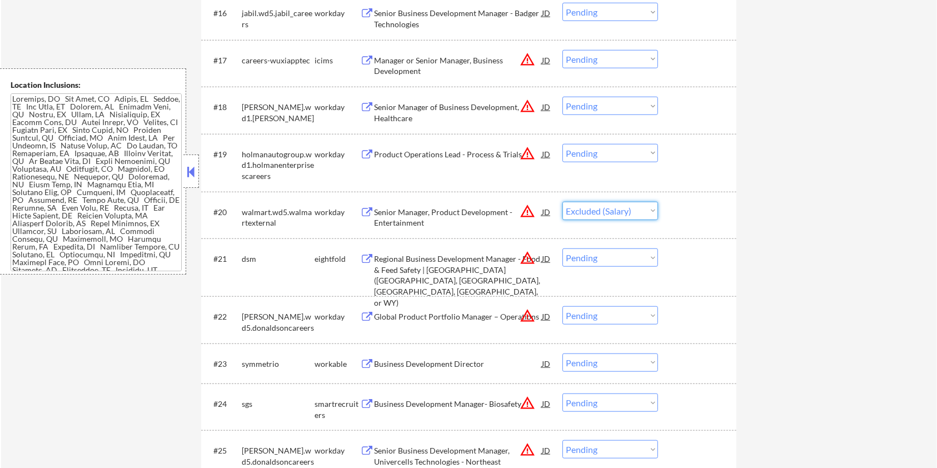
click at [591, 203] on select "Choose an option... Pending Applied Excluded (Questions) Excluded (Expired) Exc…" at bounding box center [610, 211] width 96 height 18
click at [562, 202] on select "Choose an option... Pending Applied Excluded (Questions) Excluded (Expired) Exc…" at bounding box center [610, 211] width 96 height 18
select select ""pending""
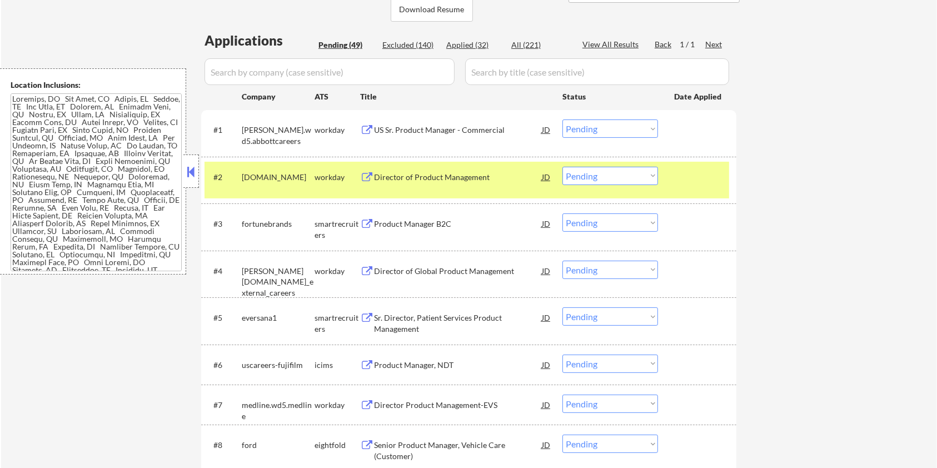
scroll to position [148, 0]
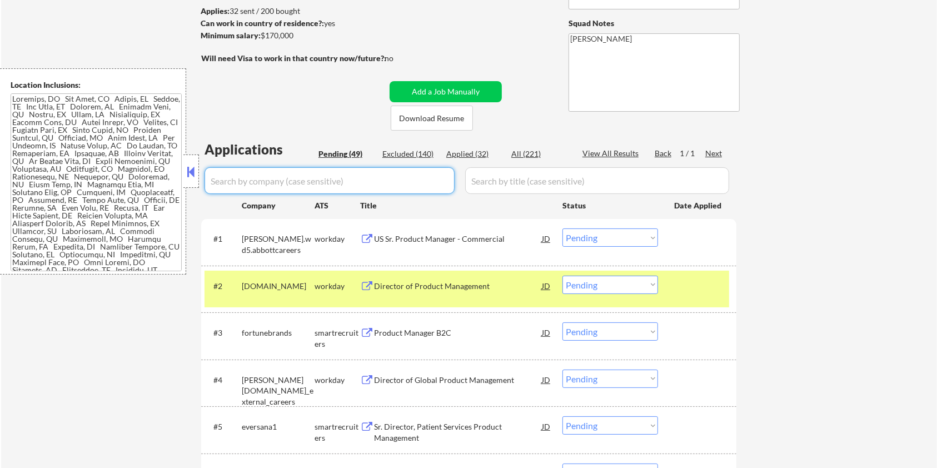
click at [432, 178] on input "input" at bounding box center [329, 180] width 250 height 27
click at [408, 153] on div "Excluded (140)" at bounding box center [410, 153] width 56 height 11
select select ""excluded__bad_match_""
select select ""excluded__salary_""
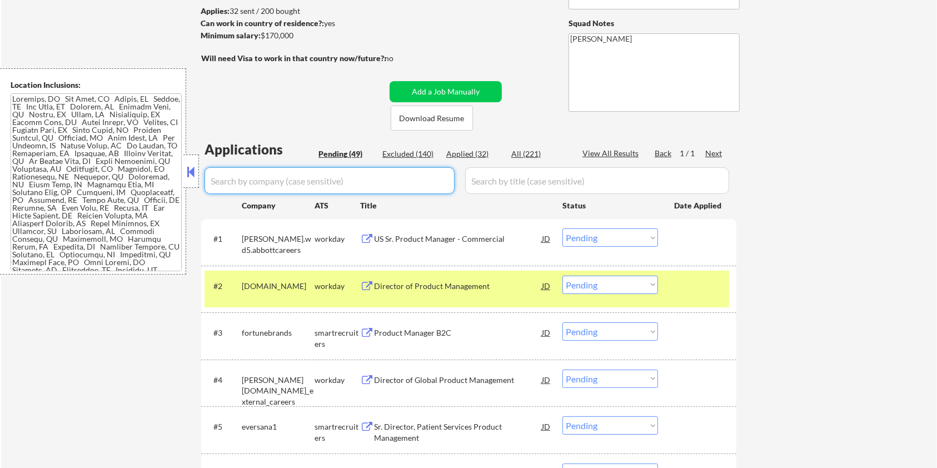
select select ""excluded__bad_match_""
select select ""excluded__expired_""
select select ""excluded__salary_""
select select ""excluded__bad_match_""
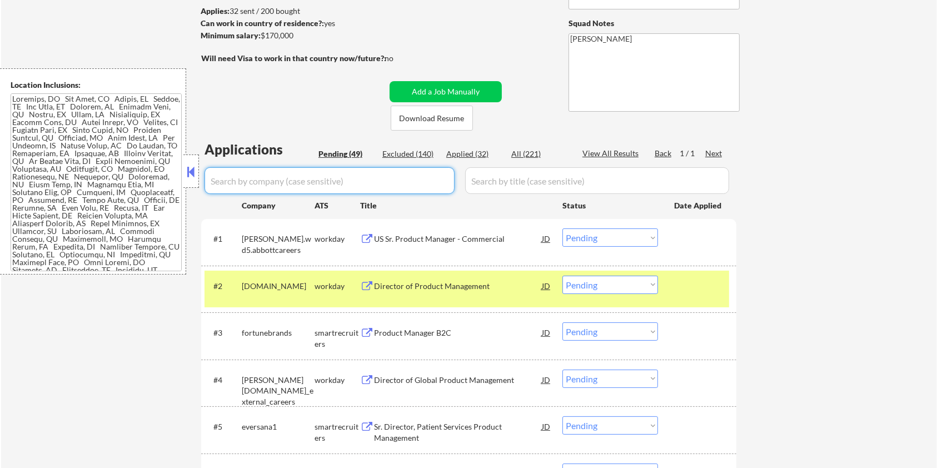
select select ""excluded__bad_match_""
select select ""excluded__location_""
select select ""excluded__bad_match_""
select select ""excluded__salary_""
select select ""excluded__bad_match_""
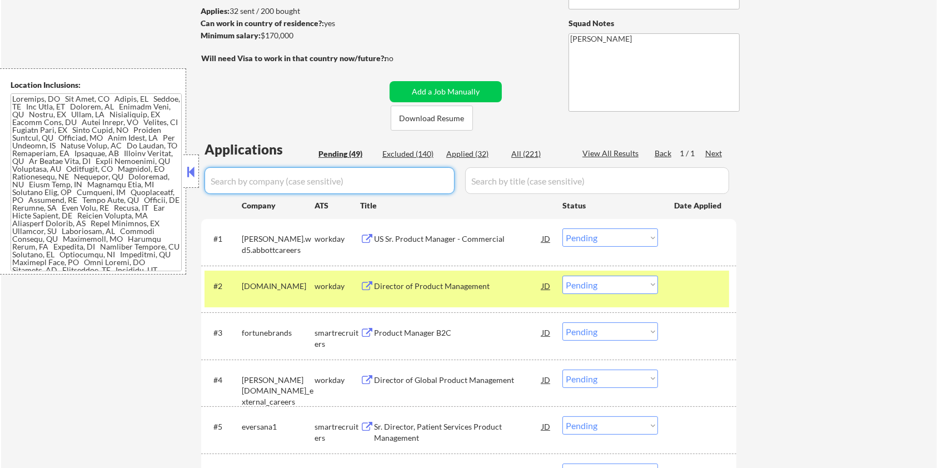
select select ""excluded__salary_""
select select ""excluded__expired_""
select select ""excluded__bad_match_""
select select ""excluded__salary_""
select select ""excluded__bad_match_""
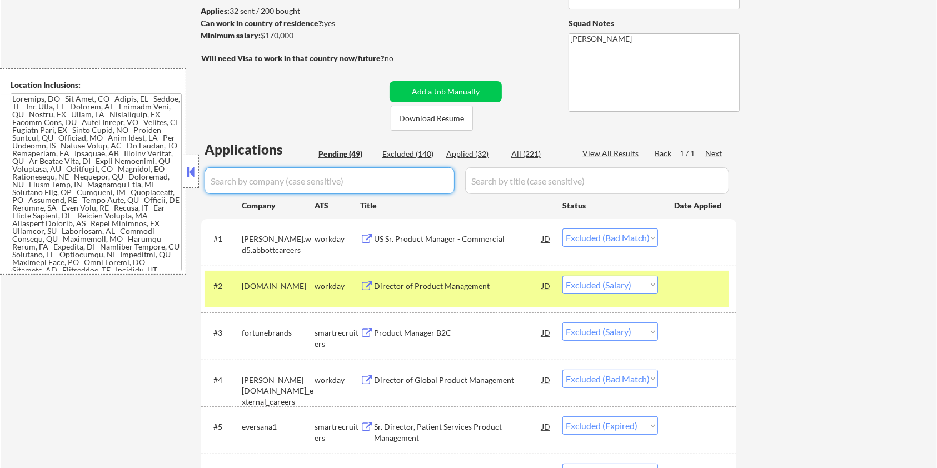
select select ""excluded__location_""
select select ""excluded__salary_""
select select ""excluded__expired_""
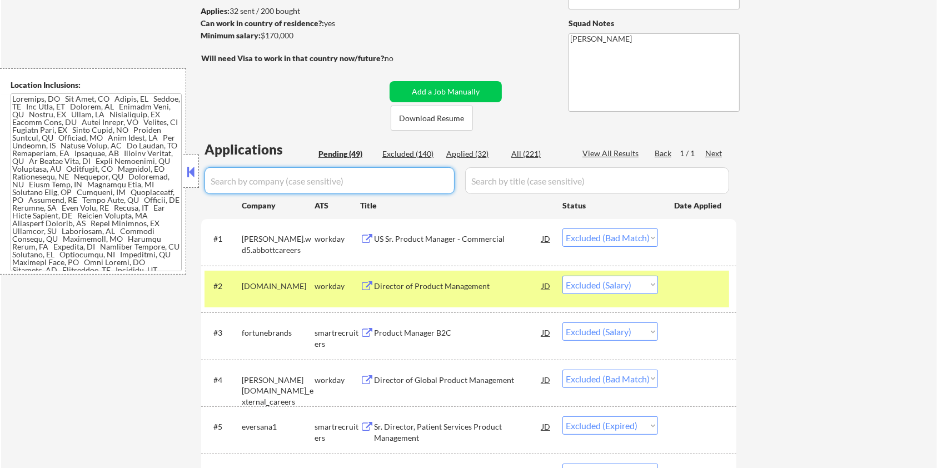
select select ""excluded__expired_""
select select ""excluded__salary_""
select select ""excluded__expired_""
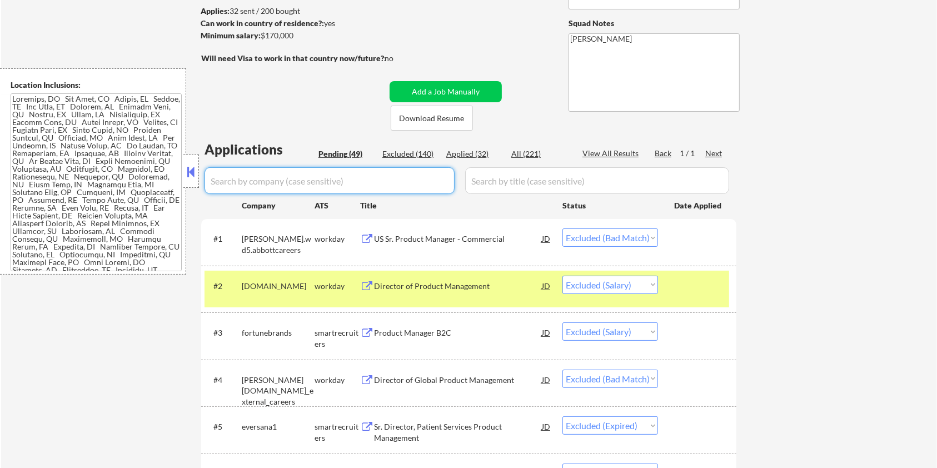
select select ""excluded__bad_match_""
select select ""excluded__salary_""
select select ""excluded__expired_""
select select ""excluded__location_""
select select ""excluded__salary_""
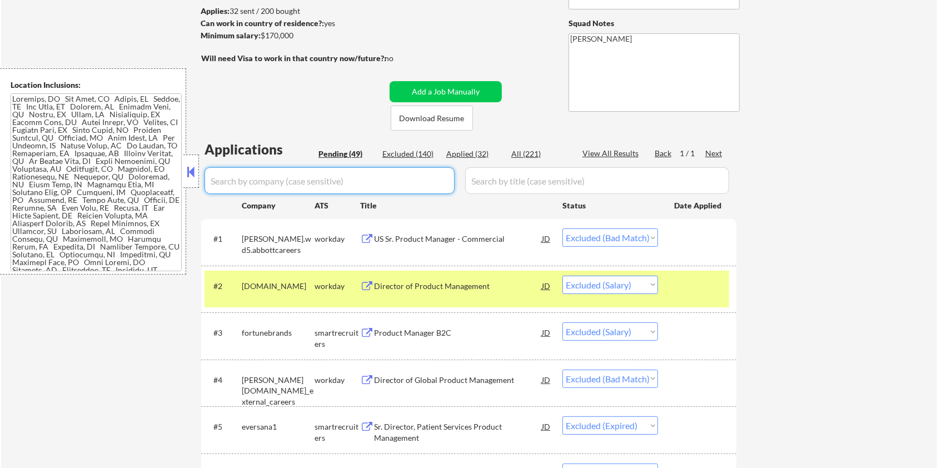
select select ""excluded__bad_match_""
select select ""excluded__salary_""
select select ""excluded__expired_""
select select ""excluded__bad_match_""
select select ""excluded__expired_""
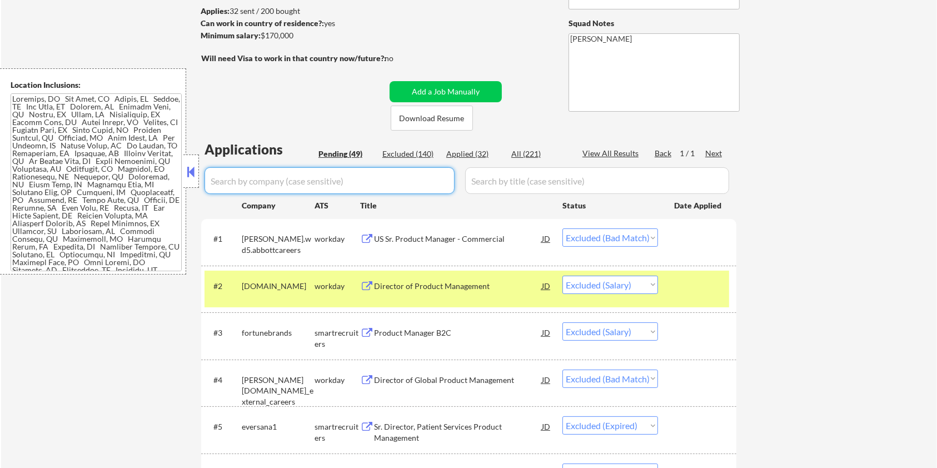
select select ""excluded__salary_""
select select ""excluded__location_""
select select ""excluded__expired_""
select select ""excluded__blocklist_""
select select ""excluded__location_""
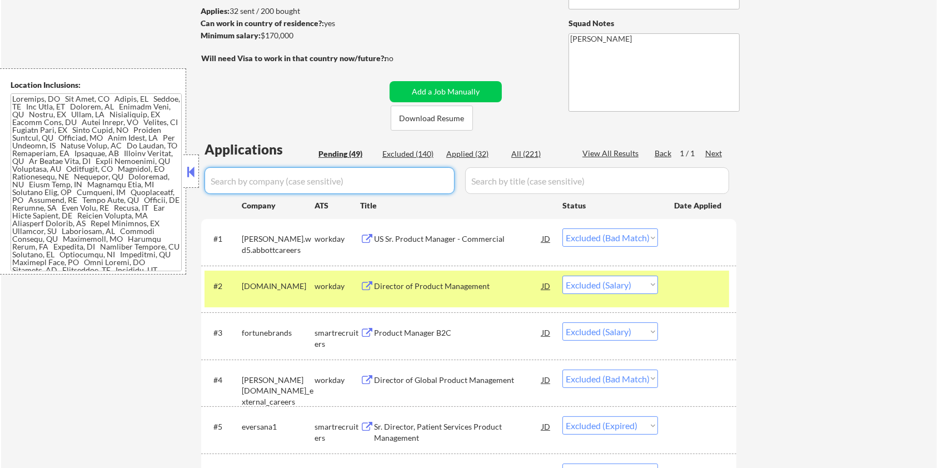
select select ""excluded__bad_match_""
select select ""excluded__expired_""
select select ""excluded__salary_""
select select ""excluded__bad_match_""
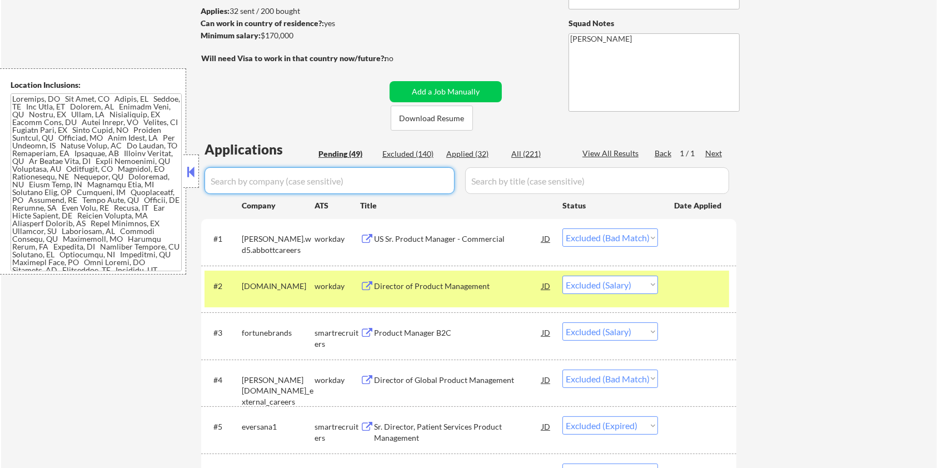
select select ""excluded__bad_match_""
select select ""excluded__salary_""
select select ""excluded__expired_""
select select ""excluded__blocklist_""
select select ""excluded__bad_match_""
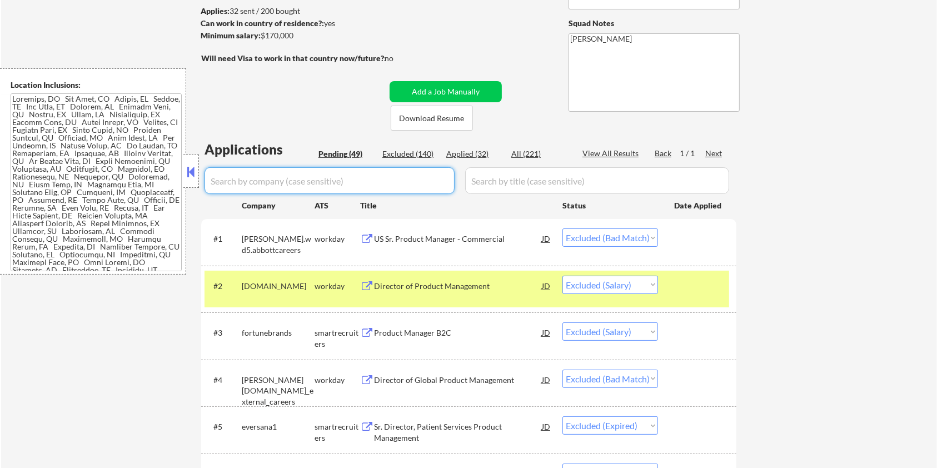
select select ""excluded__bad_match_""
select select ""excluded__salary_""
select select ""excluded__expired_""
select select ""excluded__bad_match_""
select select ""excluded__expired_""
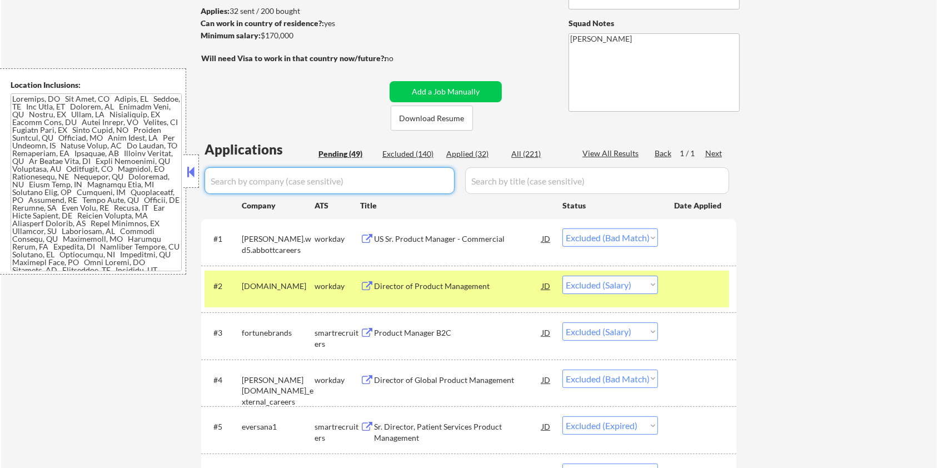
select select ""excluded__expired_""
select select ""excluded__bad_match_""
select select ""excluded__location_""
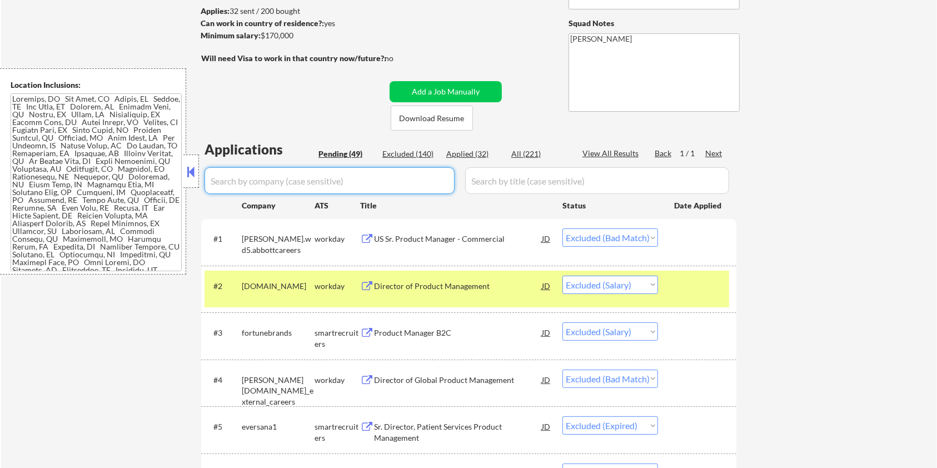
select select ""excluded__bad_match_""
select select ""excluded__salary_""
select select ""excluded__expired_""
select select ""excluded__bad_match_""
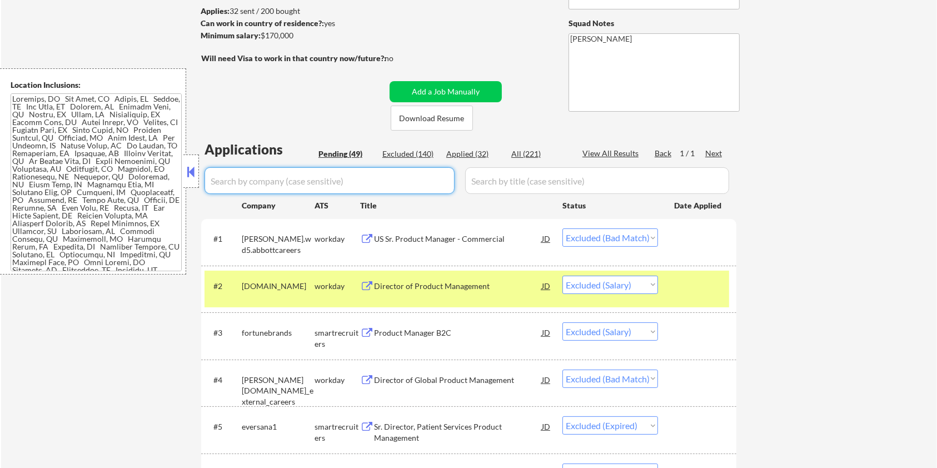
select select ""excluded__expired_""
select select ""excluded__bad_match_""
select select ""excluded__other_""
select select ""excluded__location_""
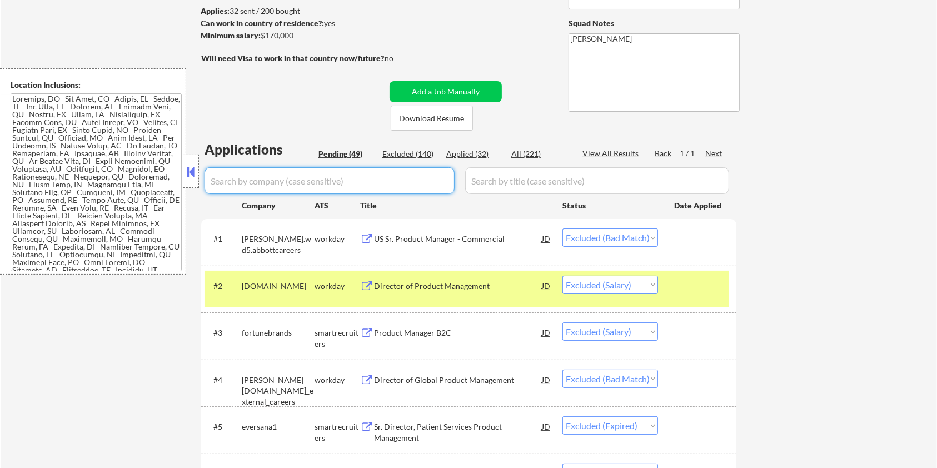
select select ""excluded__bad_match_""
select select ""excluded__expired_""
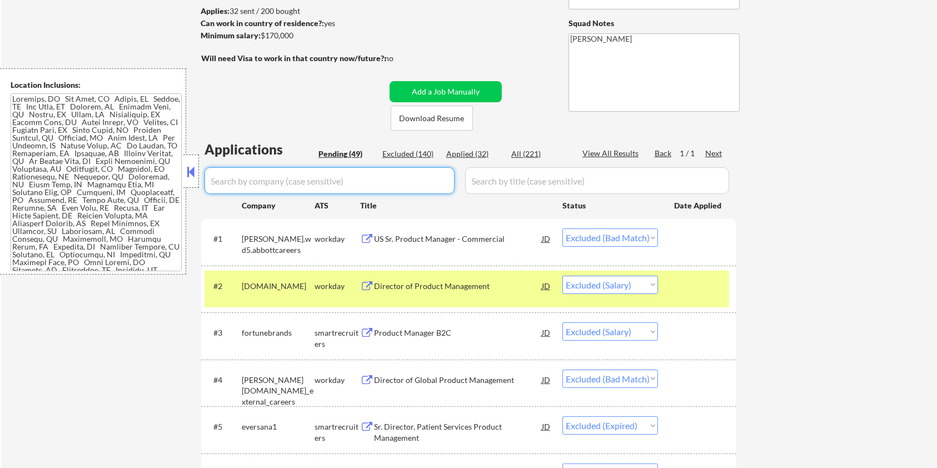
select select ""excluded__salary_""
select select ""excluded__other_""
select select ""excluded__bad_match_""
select select ""excluded__expired_""
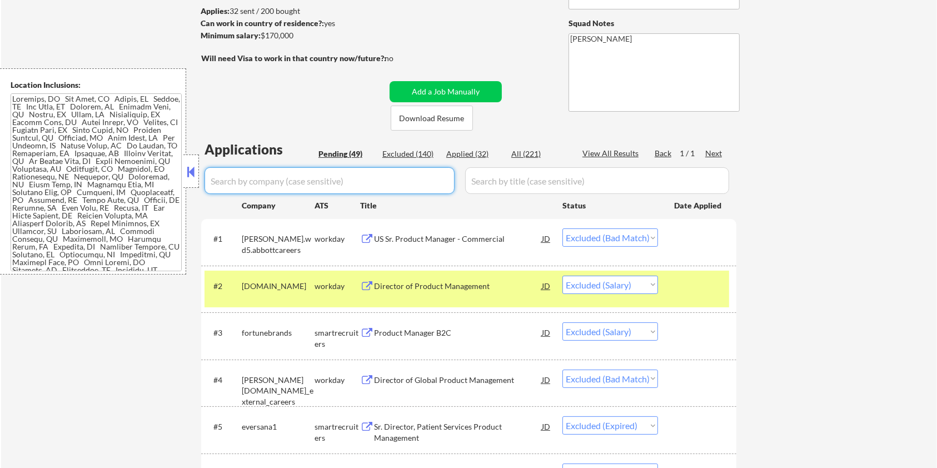
select select ""excluded__other_""
select select ""excluded__location_""
select select ""excluded__expired_""
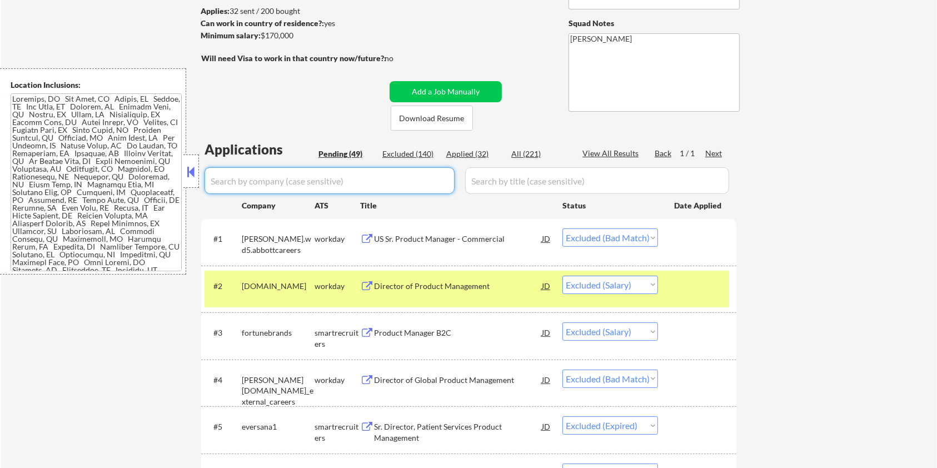
select select ""excluded__expired_""
select select ""excluded__bad_match_""
select select ""excluded__salary_""
select select ""excluded""
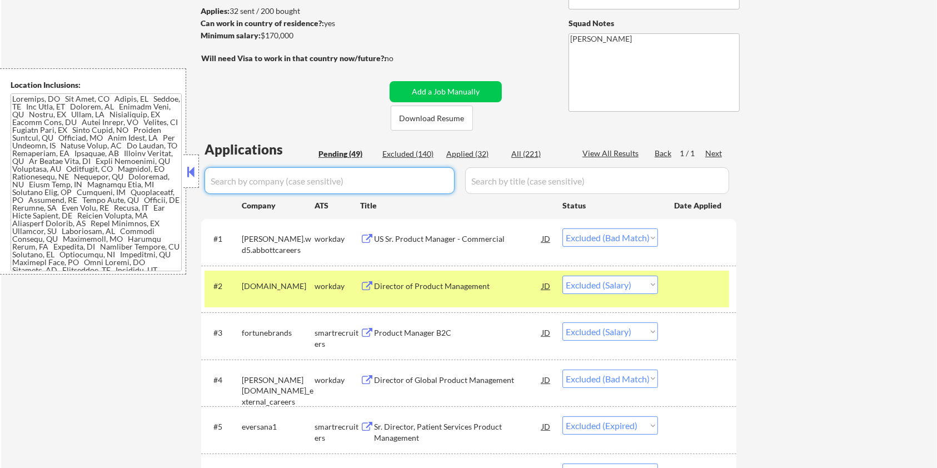
select select ""excluded__expired_""
select select ""excluded__salary_""
select select ""excluded""
select select ""excluded__location_""
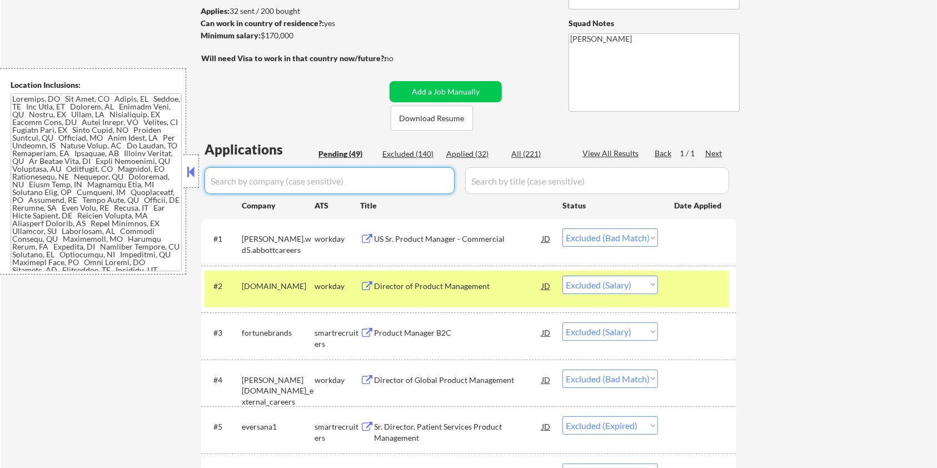
select select ""excluded__expired_""
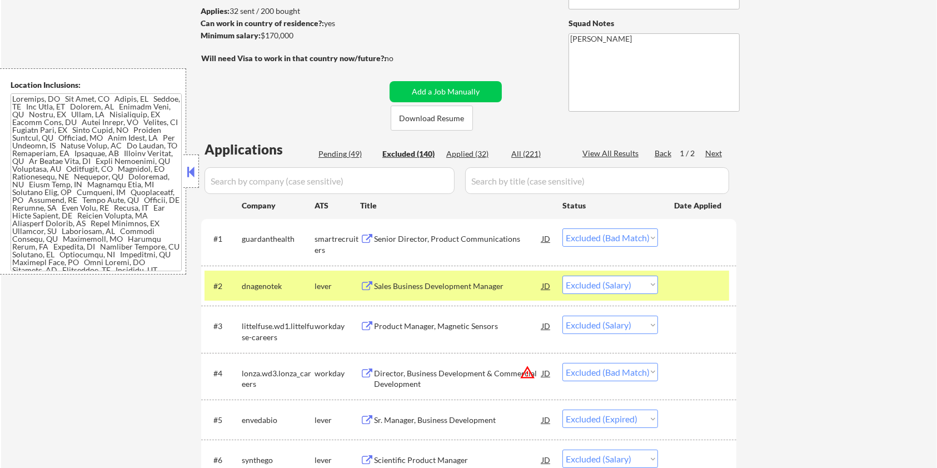
click at [377, 184] on input "input" at bounding box center [329, 180] width 250 height 27
type input "endpoi"
select select ""excluded__bad_match_""
select select ""excluded__salary_""
select select ""excluded__bad_match_""
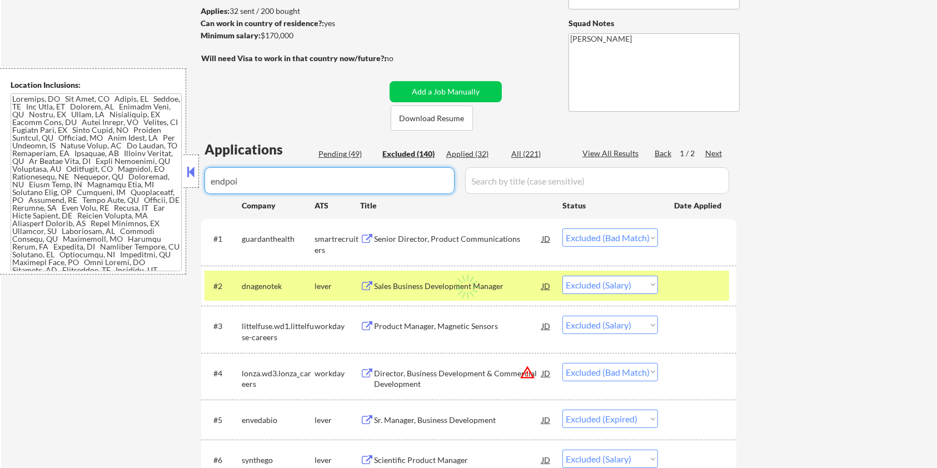
select select ""excluded__salary_""
select select ""excluded__expired_""
select select ""excluded__salary_""
select select ""excluded__location_""
select select ""excluded__salary_""
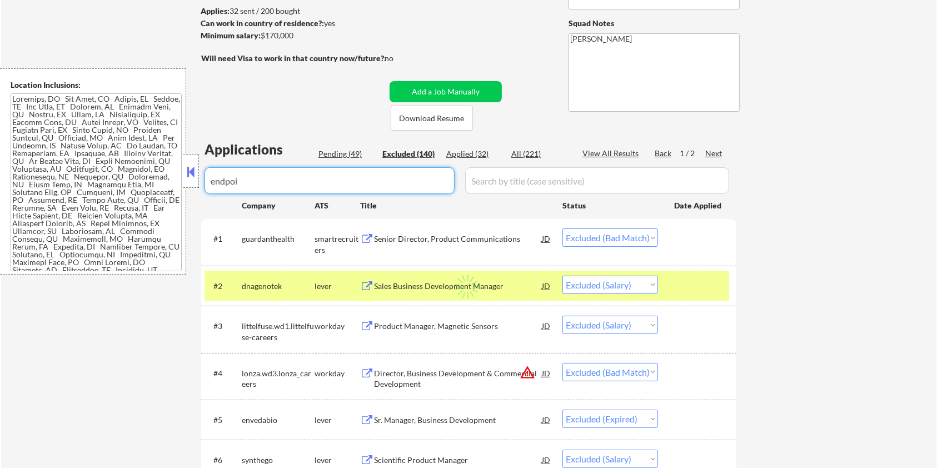
select select ""excluded__salary_""
select select ""excluded__expired_""
select select ""excluded__salary_""
select select ""excluded__bad_match_""
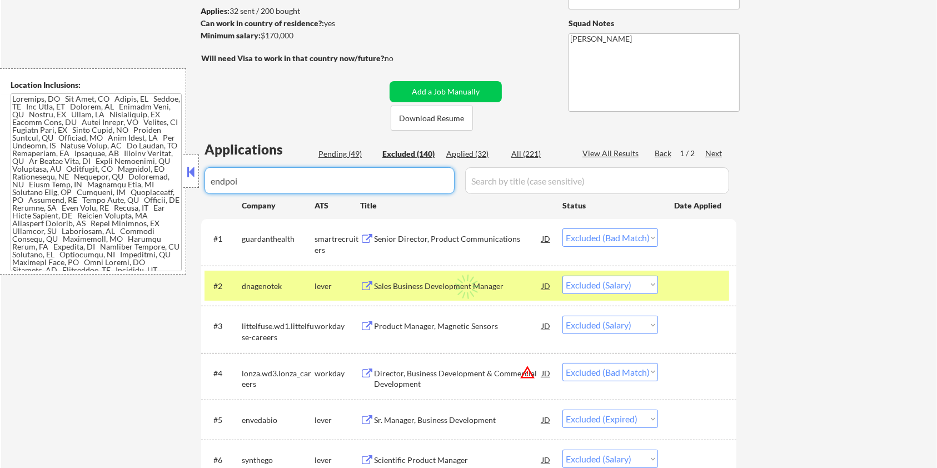
select select ""excluded__expired_""
select select ""excluded__location_""
select select ""excluded__salary_""
select select ""excluded__bad_match_""
select select ""excluded__expired_""
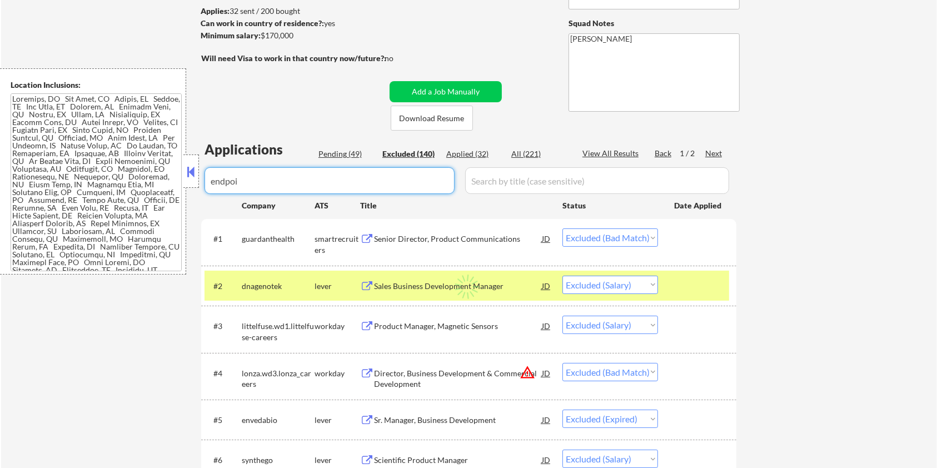
select select ""excluded__location_""
select select ""excluded__expired_""
select select ""excluded__blocklist_""
select select ""excluded__location_""
select select ""excluded__bad_match_""
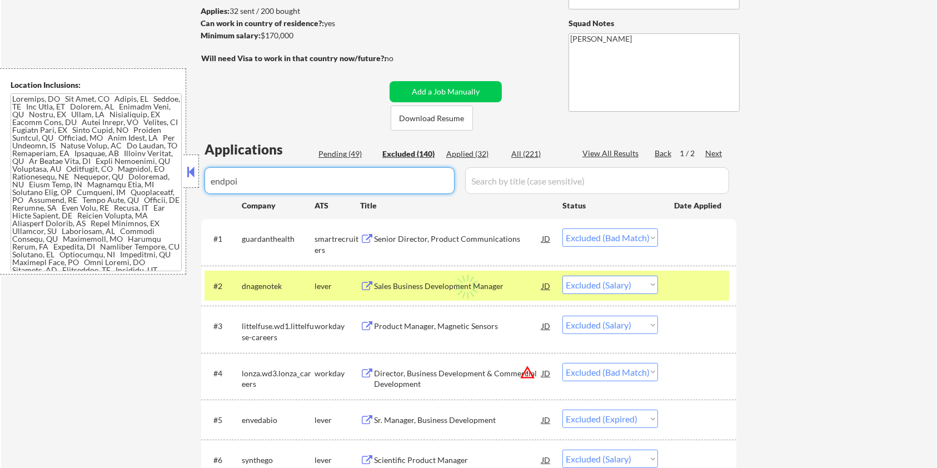
select select ""excluded__expired_""
select select ""excluded__salary_""
select select ""excluded__bad_match_""
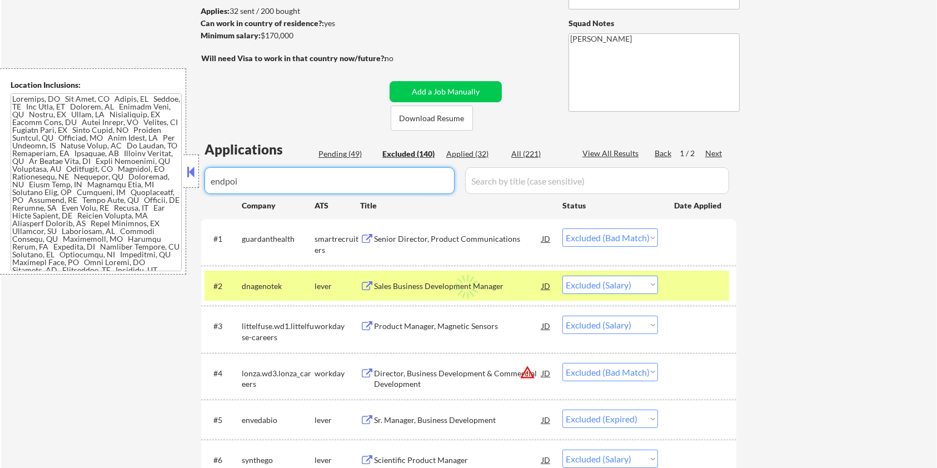
select select ""excluded__salary_""
select select ""excluded__bad_match_""
select select ""excluded__salary_""
select select ""excluded__expired_""
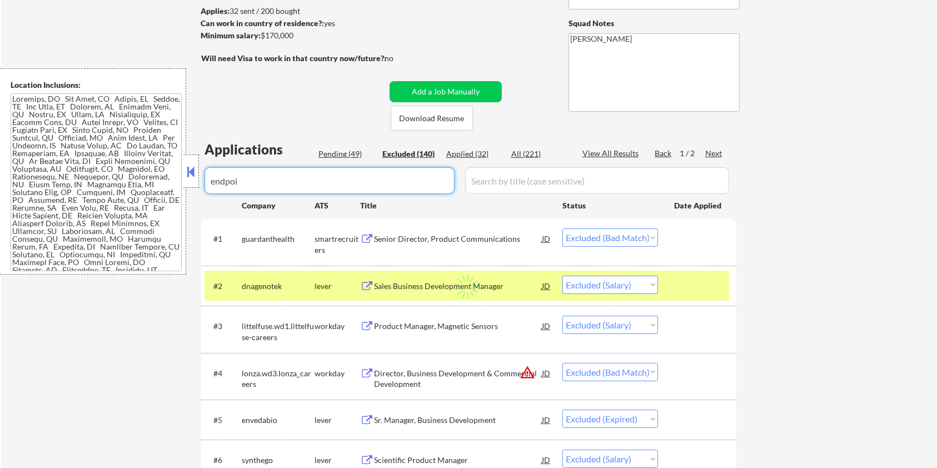
select select ""excluded__expired_""
select select ""excluded__location_""
select select ""excluded__bad_match_""
select select ""excluded__expired_""
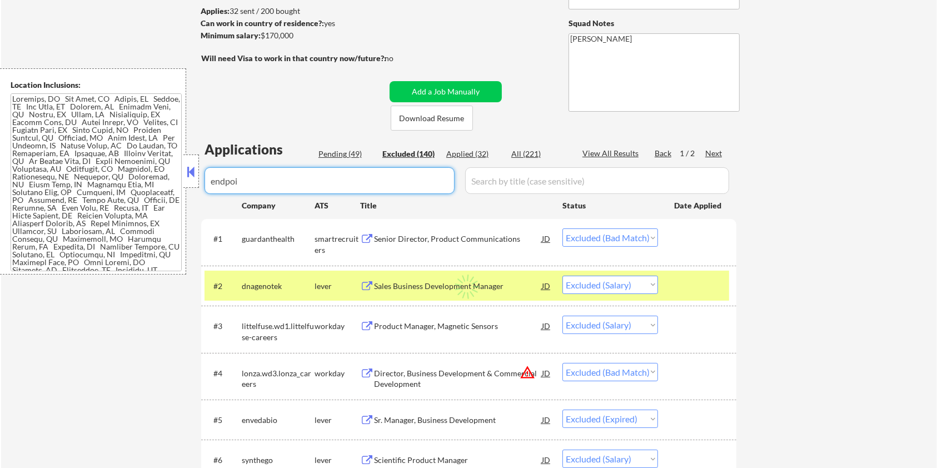
select select ""excluded__bad_match_""
select select ""excluded__other_""
select select ""excluded__location_""
select select ""excluded__bad_match_""
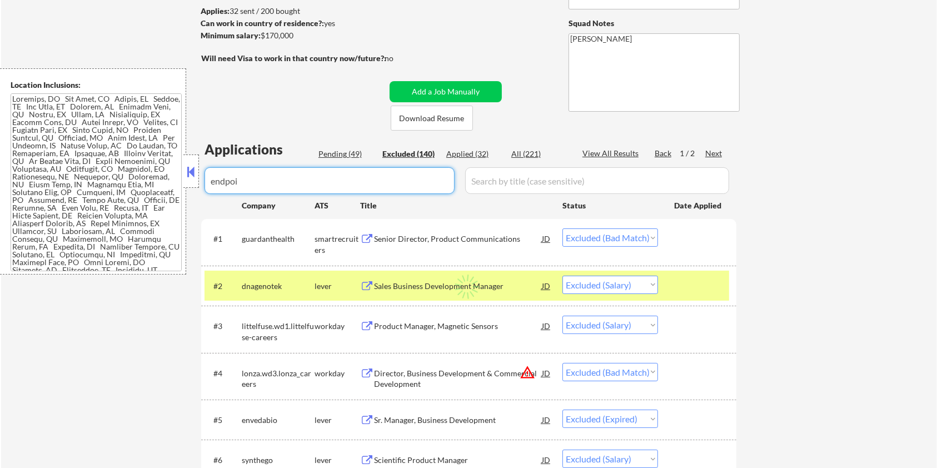
select select ""excluded__expired_""
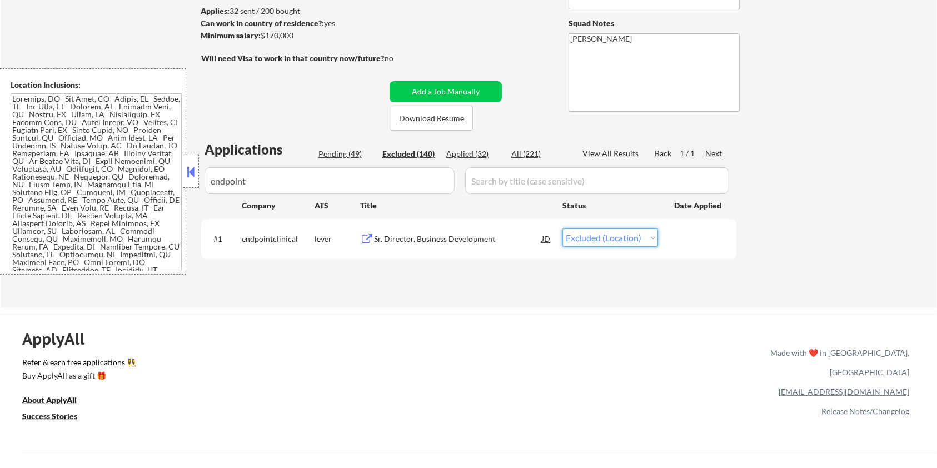
click at [636, 232] on select "Choose an option... Pending Applied Excluded (Questions) Excluded (Expired) Exc…" at bounding box center [610, 237] width 96 height 18
click at [562, 228] on select "Choose an option... Pending Applied Excluded (Questions) Excluded (Expired) Exc…" at bounding box center [610, 237] width 96 height 18
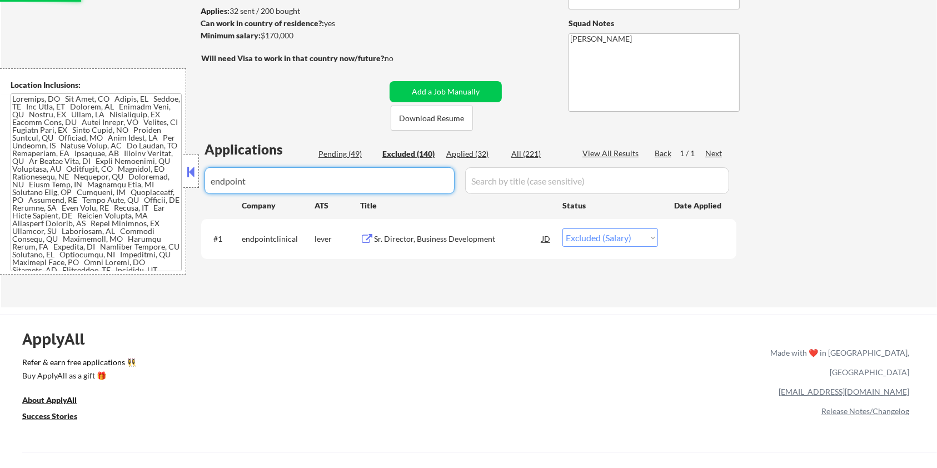
drag, startPoint x: 357, startPoint y: 182, endPoint x: 152, endPoint y: 180, distance: 204.4
click at [152, 180] on body "← Return to /applysquad Mailslurp Inbox Job Search Builder Michael Hamoy User E…" at bounding box center [468, 86] width 937 height 468
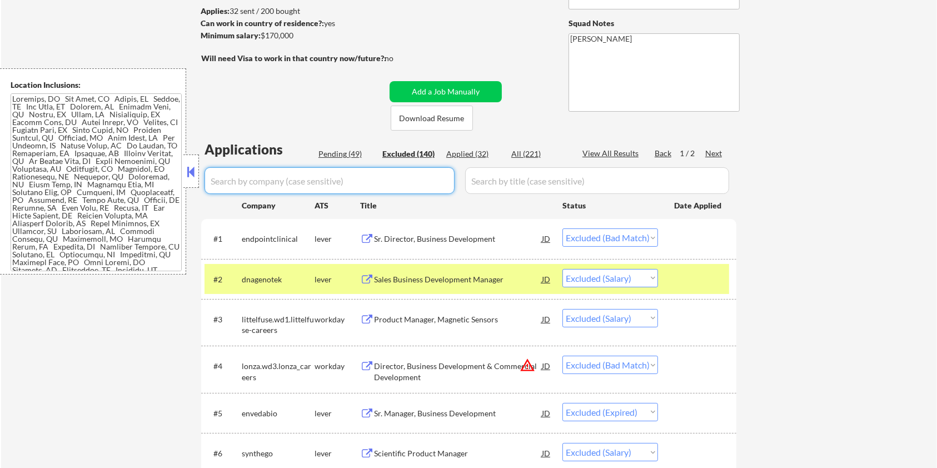
click at [340, 149] on div "Pending (49)" at bounding box center [346, 153] width 56 height 11
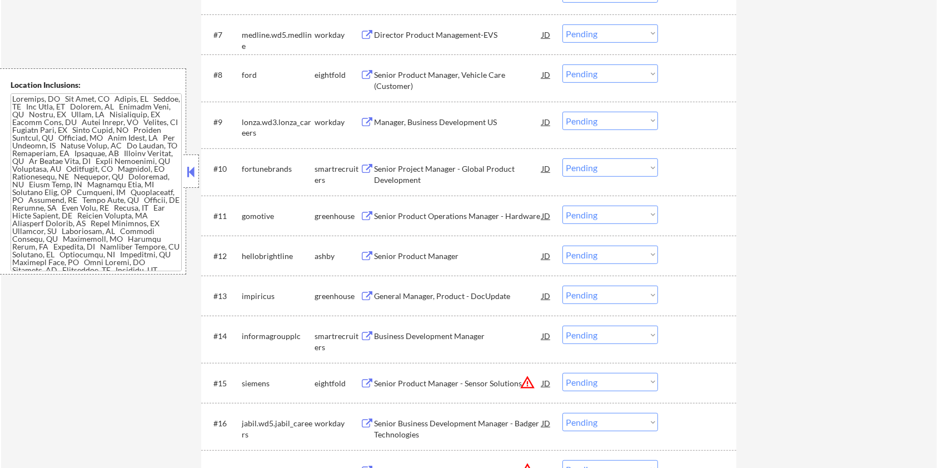
scroll to position [741, 0]
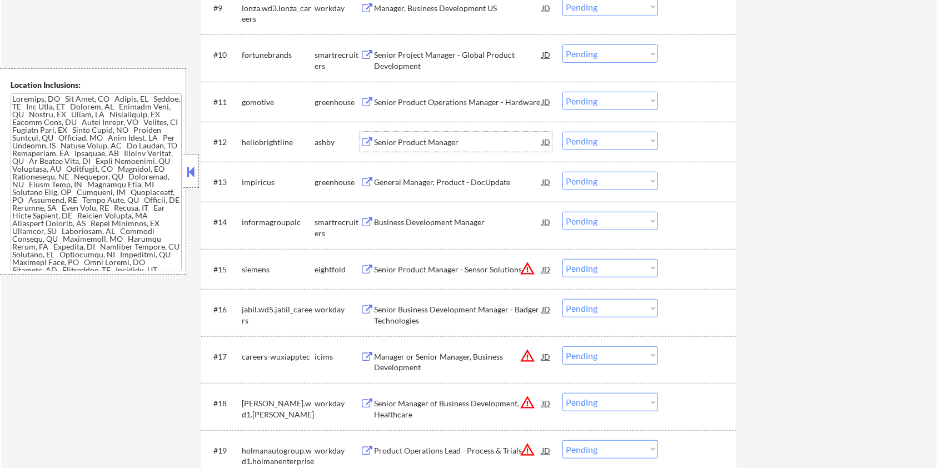
click at [429, 143] on div "Senior Product Manager" at bounding box center [458, 142] width 168 height 11
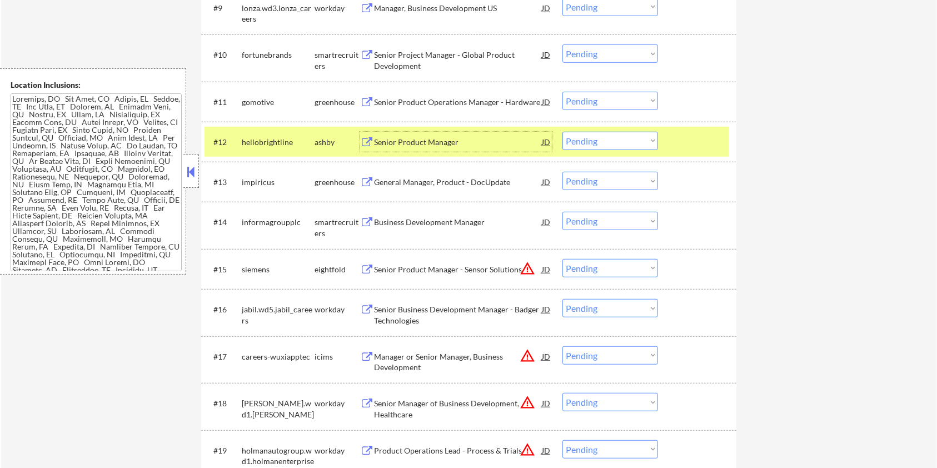
click at [443, 142] on div "Senior Product Manager" at bounding box center [458, 142] width 168 height 11
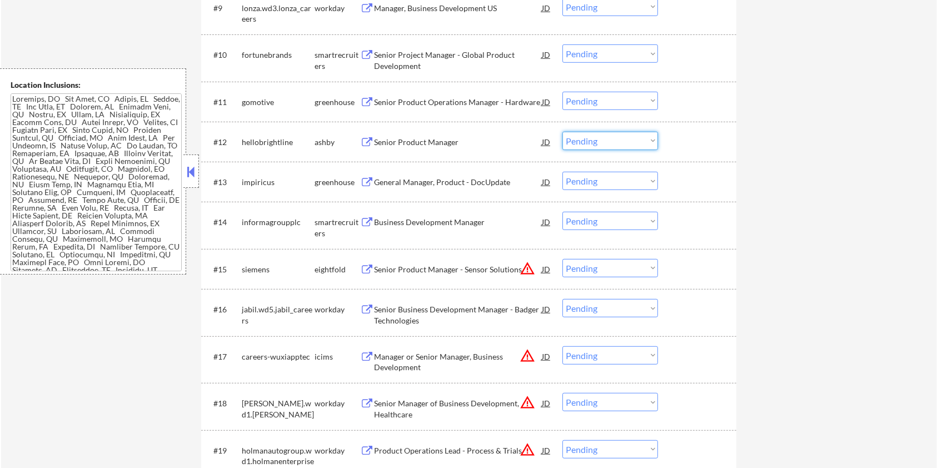
click at [596, 137] on select "Choose an option... Pending Applied Excluded (Questions) Excluded (Expired) Exc…" at bounding box center [610, 141] width 96 height 18
click at [562, 132] on select "Choose an option... Pending Applied Excluded (Questions) Excluded (Expired) Exc…" at bounding box center [610, 141] width 96 height 18
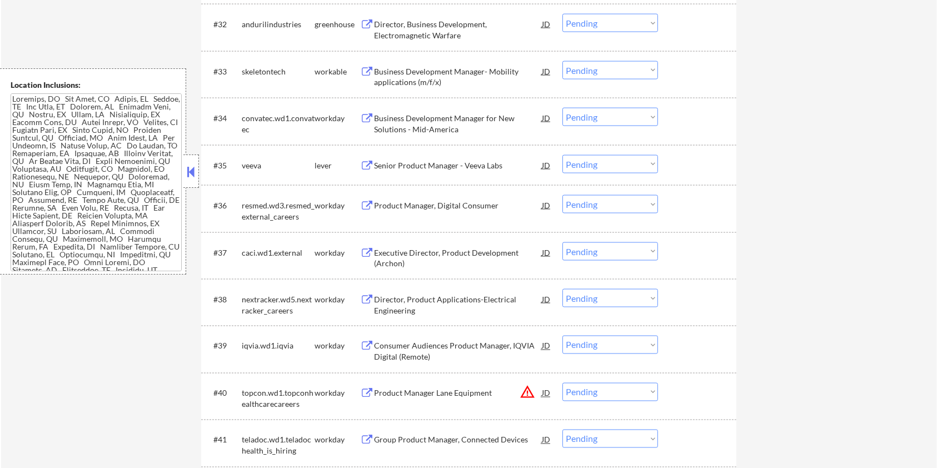
scroll to position [1629, 0]
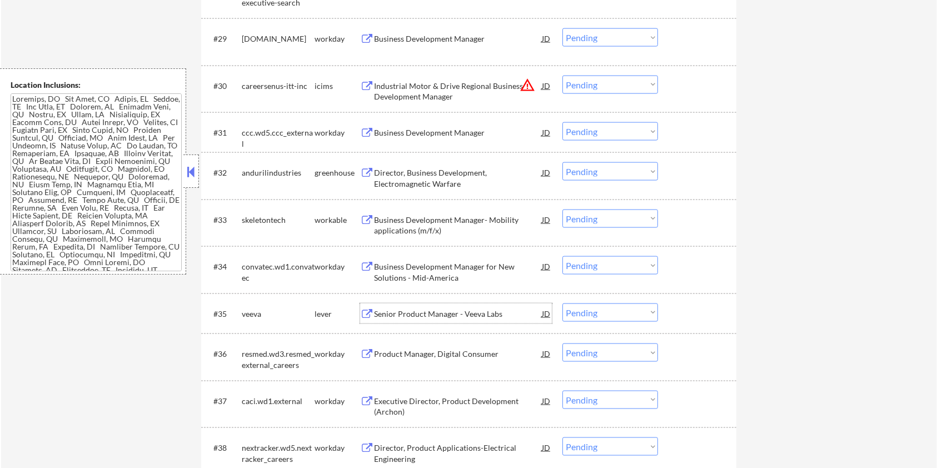
click at [388, 306] on div "Senior Product Manager - Veeva Labs" at bounding box center [458, 313] width 168 height 20
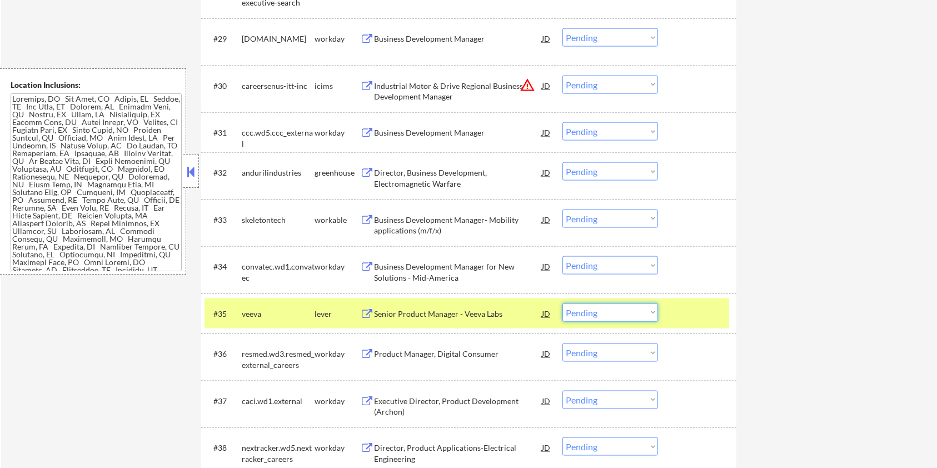
click at [609, 313] on select "Choose an option... Pending Applied Excluded (Questions) Excluded (Expired) Exc…" at bounding box center [610, 312] width 96 height 18
click at [562, 303] on select "Choose an option... Pending Applied Excluded (Questions) Excluded (Expired) Exc…" at bounding box center [610, 312] width 96 height 18
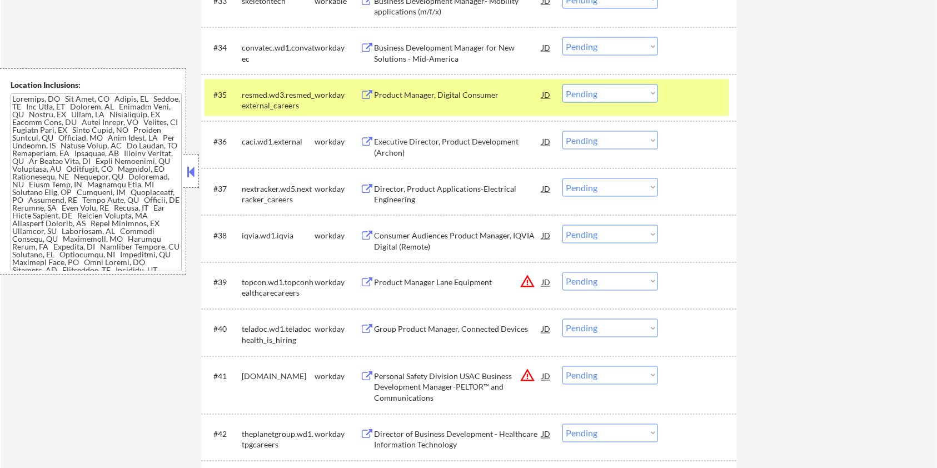
scroll to position [1703, 0]
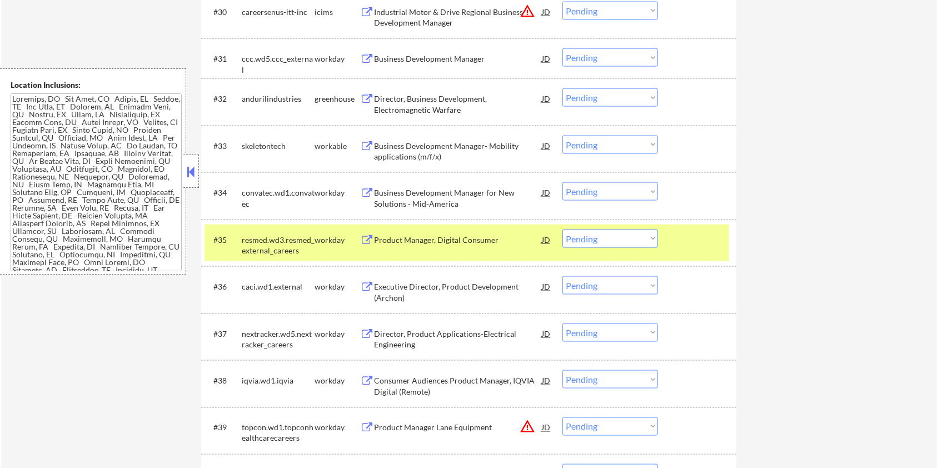
click at [442, 98] on div "Director, Business Development, Electromagnetic Warfare" at bounding box center [458, 104] width 168 height 22
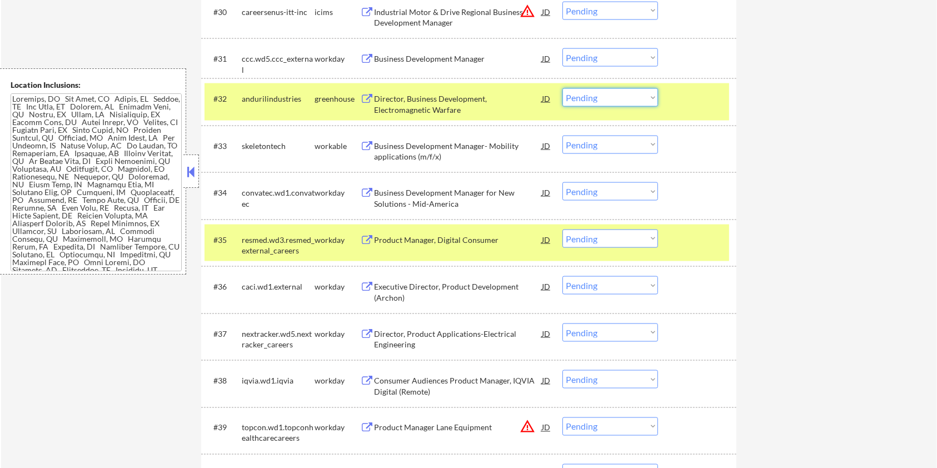
click at [591, 97] on select "Choose an option... Pending Applied Excluded (Questions) Excluded (Expired) Exc…" at bounding box center [610, 97] width 96 height 18
click at [562, 88] on select "Choose an option... Pending Applied Excluded (Questions) Excluded (Expired) Exc…" at bounding box center [610, 97] width 96 height 18
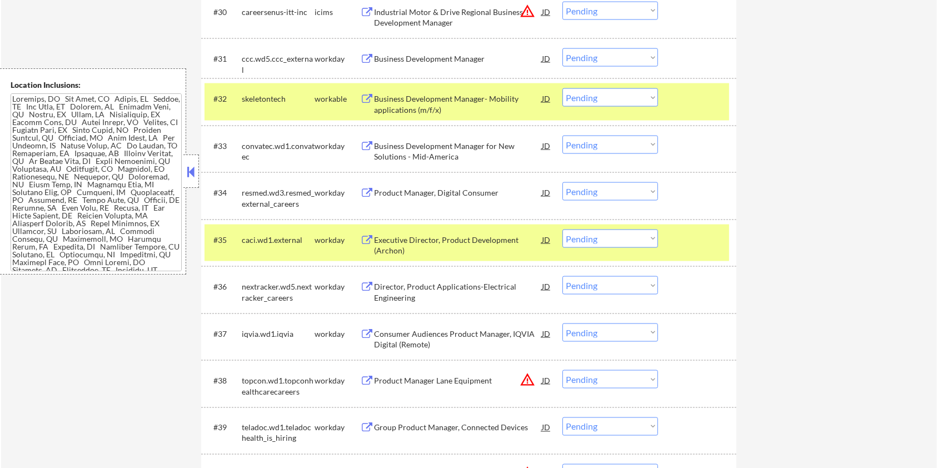
click at [435, 95] on div "Business Development Manager- Mobility applications (m/f/x)" at bounding box center [458, 104] width 168 height 22
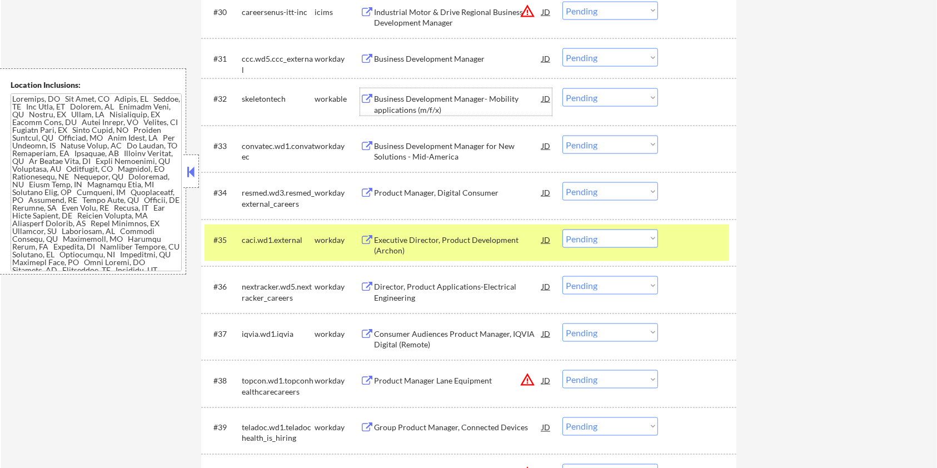
click at [616, 101] on select "Choose an option... Pending Applied Excluded (Questions) Excluded (Expired) Exc…" at bounding box center [610, 97] width 96 height 18
click at [562, 88] on select "Choose an option... Pending Applied Excluded (Questions) Excluded (Expired) Exc…" at bounding box center [610, 97] width 96 height 18
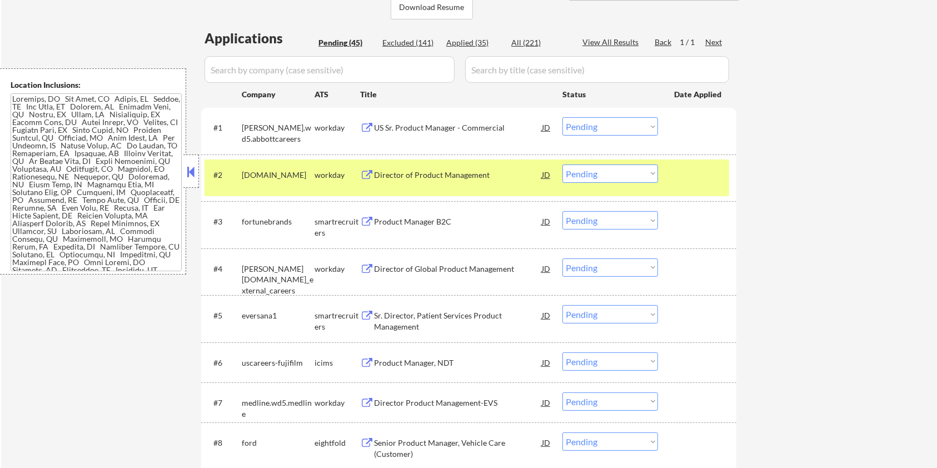
scroll to position [321, 0]
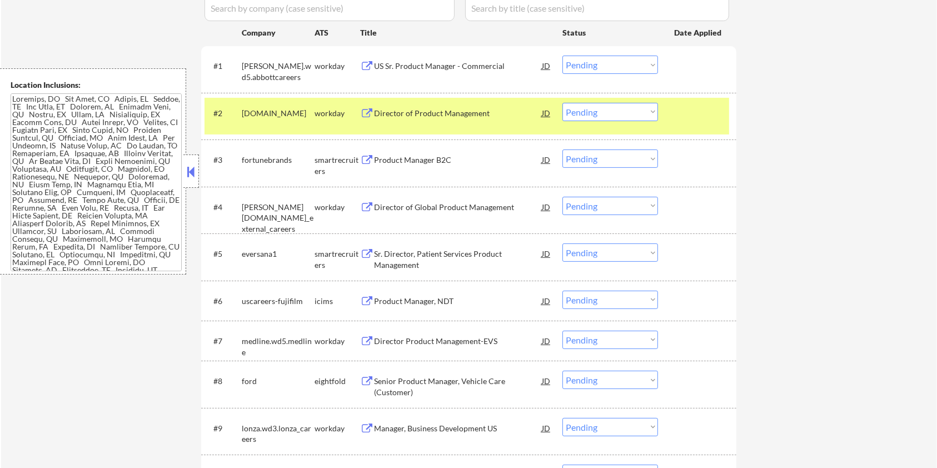
click at [426, 164] on div "Product Manager B2C" at bounding box center [458, 159] width 168 height 11
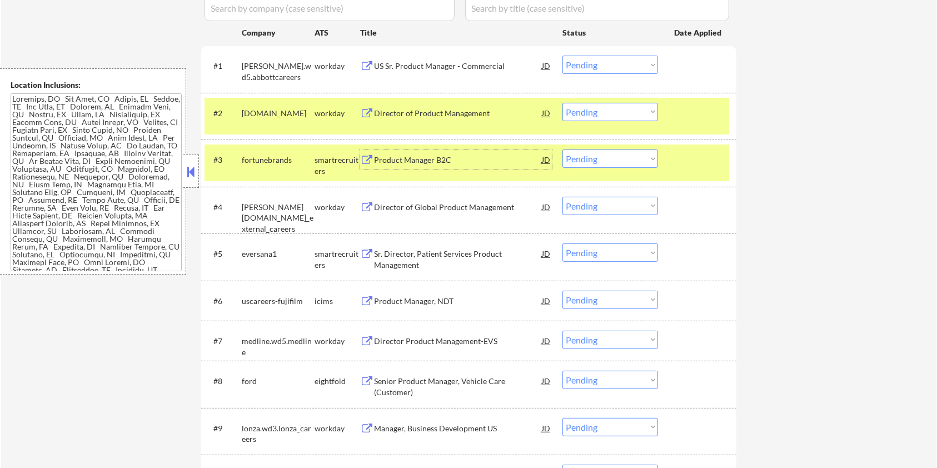
click at [616, 163] on select "Choose an option... Pending Applied Excluded (Questions) Excluded (Expired) Exc…" at bounding box center [610, 158] width 96 height 18
click at [562, 149] on select "Choose an option... Pending Applied Excluded (Questions) Excluded (Expired) Exc…" at bounding box center [610, 158] width 96 height 18
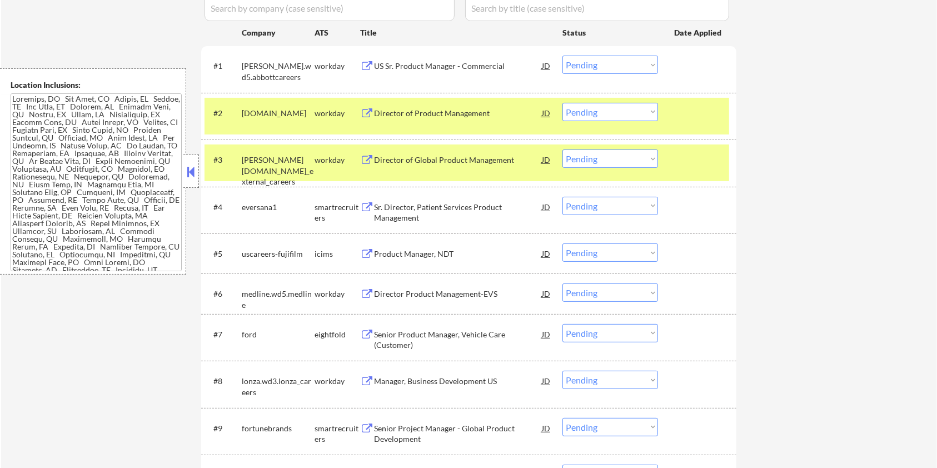
click at [478, 210] on div "Sr. Director, Patient Services Product Management" at bounding box center [458, 213] width 168 height 22
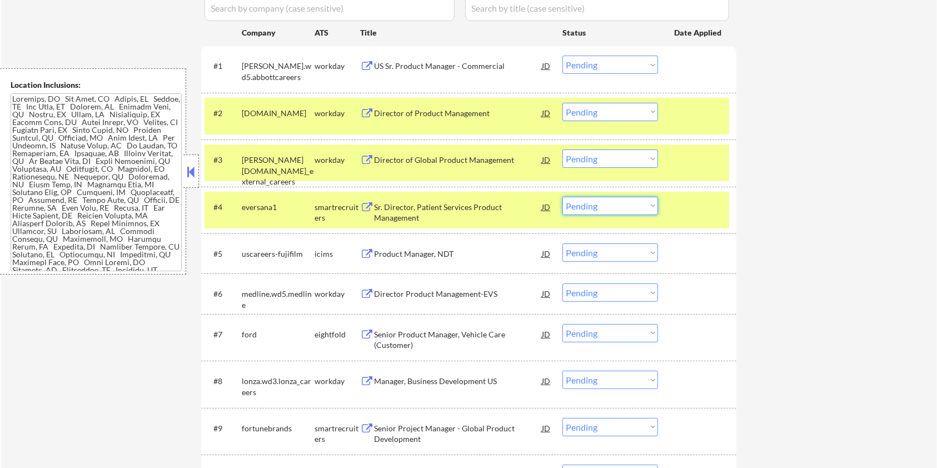
click at [613, 206] on select "Choose an option... Pending Applied Excluded (Questions) Excluded (Expired) Exc…" at bounding box center [610, 206] width 96 height 18
click at [562, 197] on select "Choose an option... Pending Applied Excluded (Questions) Excluded (Expired) Exc…" at bounding box center [610, 206] width 96 height 18
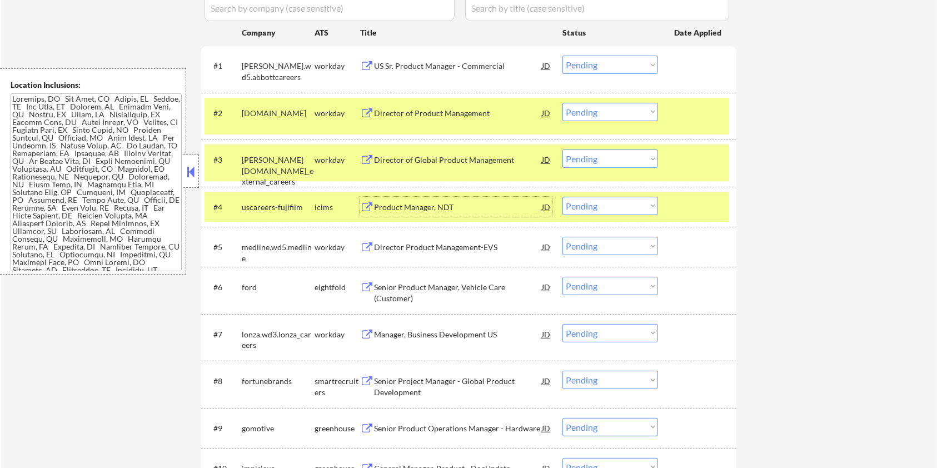
click at [429, 204] on div "Product Manager, NDT" at bounding box center [458, 207] width 168 height 11
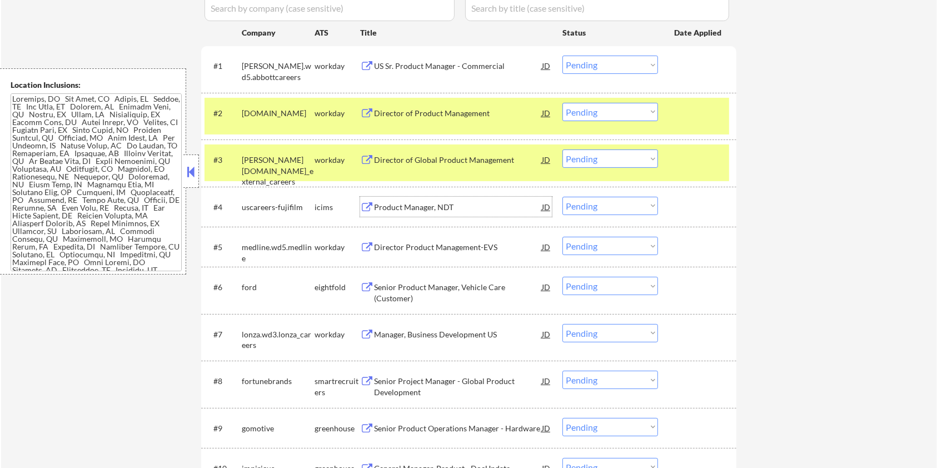
click at [585, 203] on select "Choose an option... Pending Applied Excluded (Questions) Excluded (Expired) Exc…" at bounding box center [610, 206] width 96 height 18
click at [562, 197] on select "Choose an option... Pending Applied Excluded (Questions) Excluded (Expired) Exc…" at bounding box center [610, 206] width 96 height 18
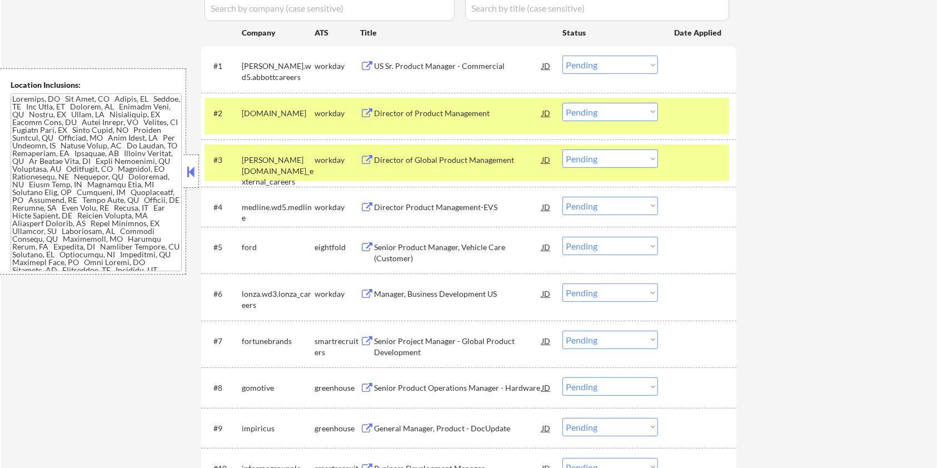
scroll to position [395, 0]
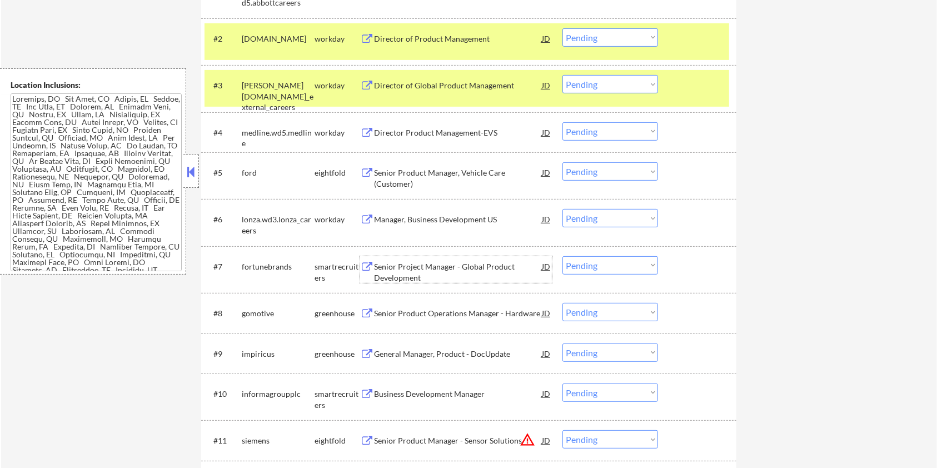
click at [436, 269] on div "Senior Project Manager - Global Product Development" at bounding box center [458, 272] width 168 height 22
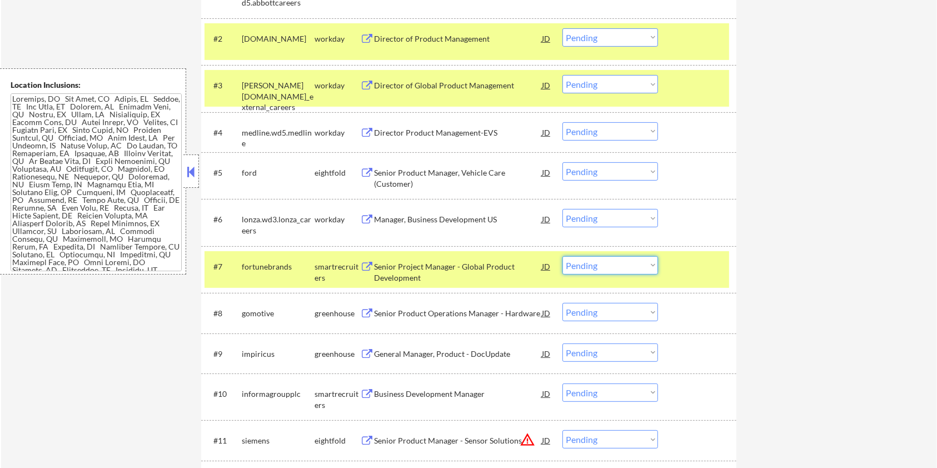
click at [621, 267] on select "Choose an option... Pending Applied Excluded (Questions) Excluded (Expired) Exc…" at bounding box center [610, 265] width 96 height 18
click at [562, 256] on select "Choose an option... Pending Applied Excluded (Questions) Excluded (Expired) Exc…" at bounding box center [610, 265] width 96 height 18
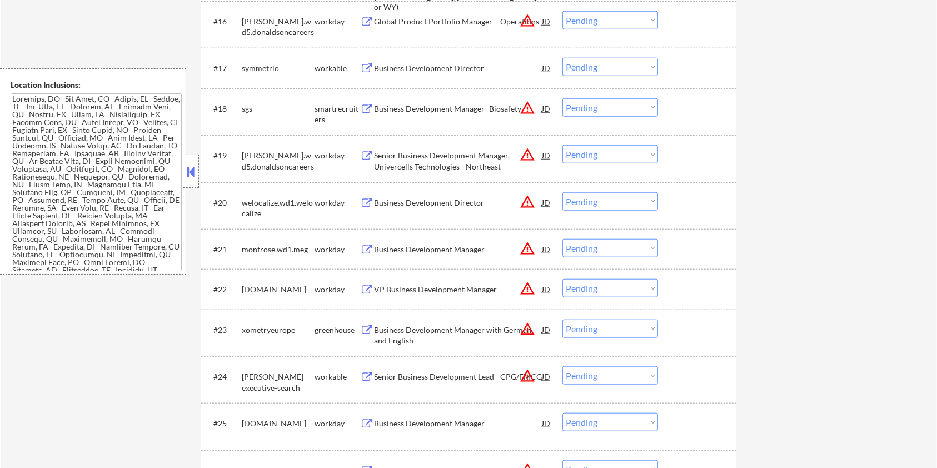
scroll to position [1062, 0]
click at [472, 71] on div "Business Development Director" at bounding box center [458, 70] width 168 height 11
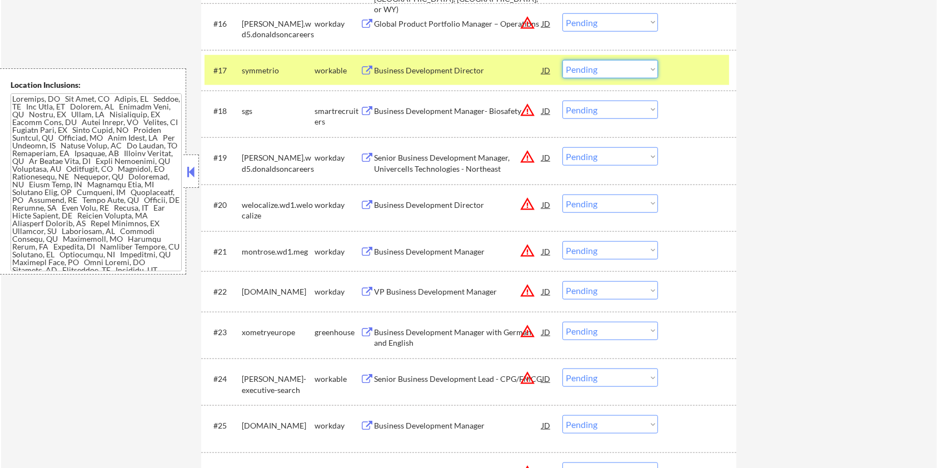
click at [596, 68] on select "Choose an option... Pending Applied Excluded (Questions) Excluded (Expired) Exc…" at bounding box center [610, 69] width 96 height 18
click at [562, 60] on select "Choose an option... Pending Applied Excluded (Questions) Excluded (Expired) Exc…" at bounding box center [610, 69] width 96 height 18
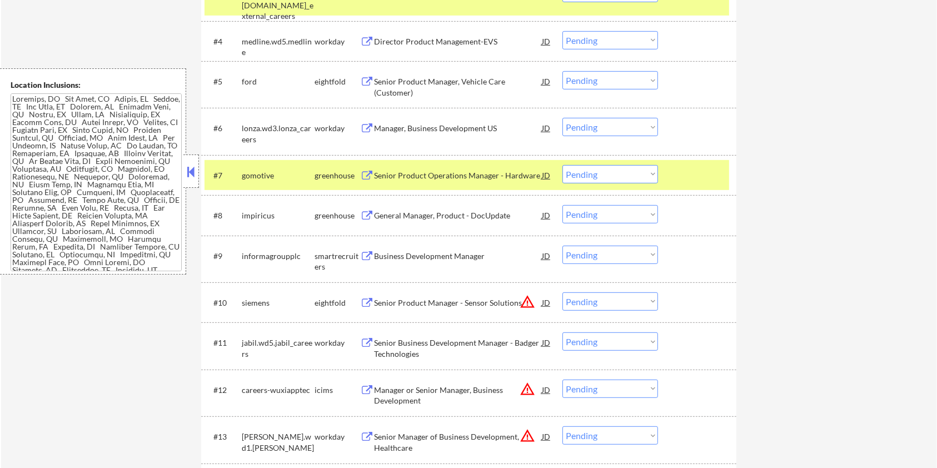
scroll to position [469, 0]
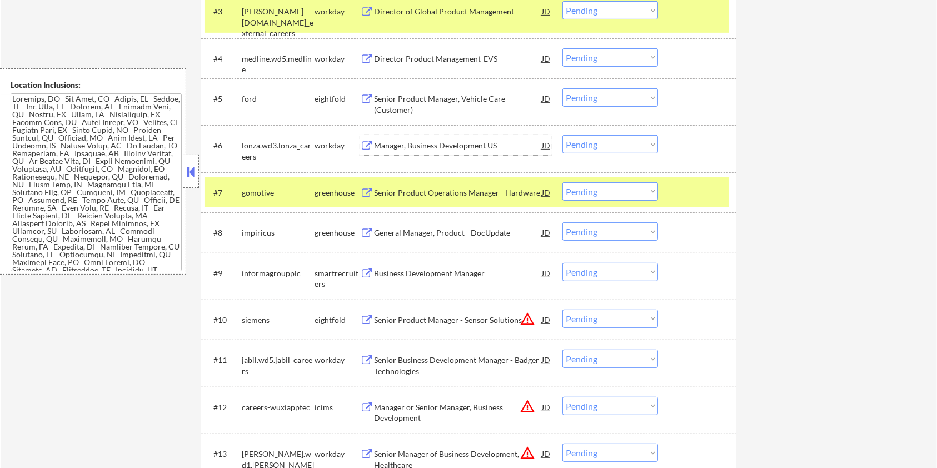
click at [413, 144] on div "Manager, Business Development US" at bounding box center [458, 145] width 168 height 11
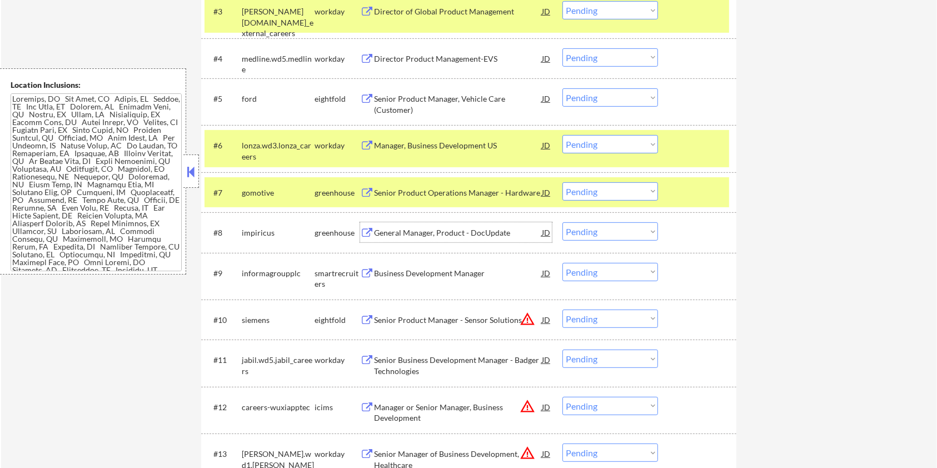
click at [415, 234] on div "General Manager, Product - DocUpdate" at bounding box center [458, 232] width 168 height 11
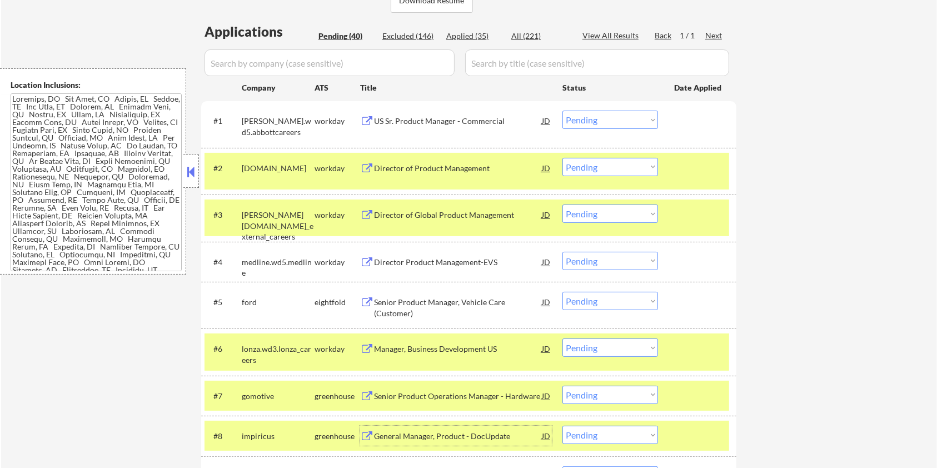
scroll to position [173, 0]
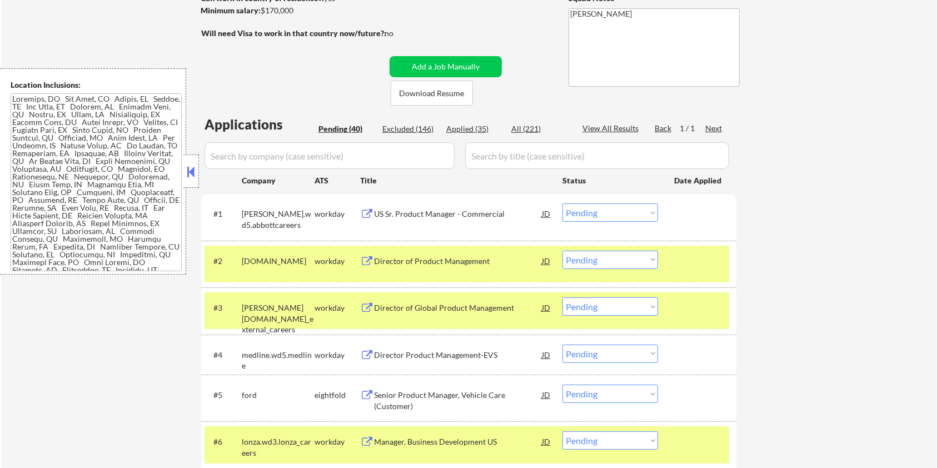
drag, startPoint x: 302, startPoint y: 16, endPoint x: 274, endPoint y: 11, distance: 28.1
click at [274, 11] on div "Minimum salary: $170,000" at bounding box center [293, 11] width 185 height 12
drag, startPoint x: 264, startPoint y: 11, endPoint x: 296, endPoint y: 11, distance: 31.7
click at [296, 11] on div "Minimum salary: $170,000" at bounding box center [293, 10] width 185 height 11
click at [302, 8] on div "Minimum salary: $170,000" at bounding box center [293, 10] width 185 height 11
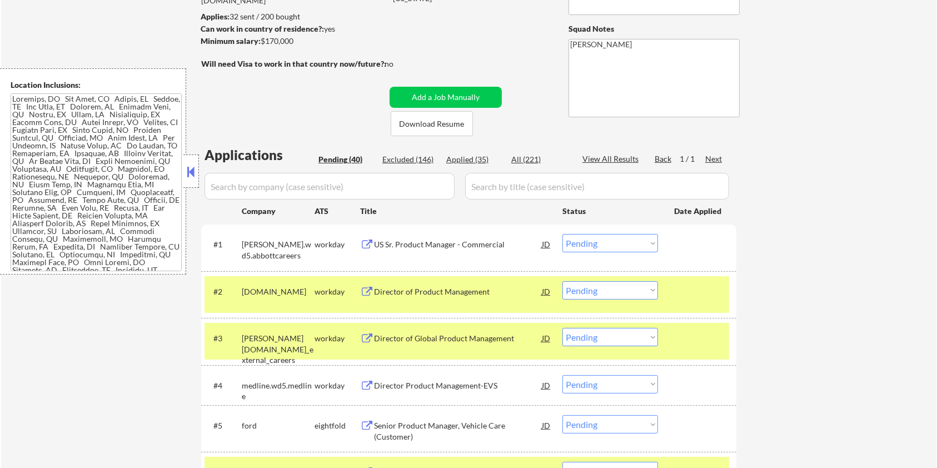
scroll to position [138, 0]
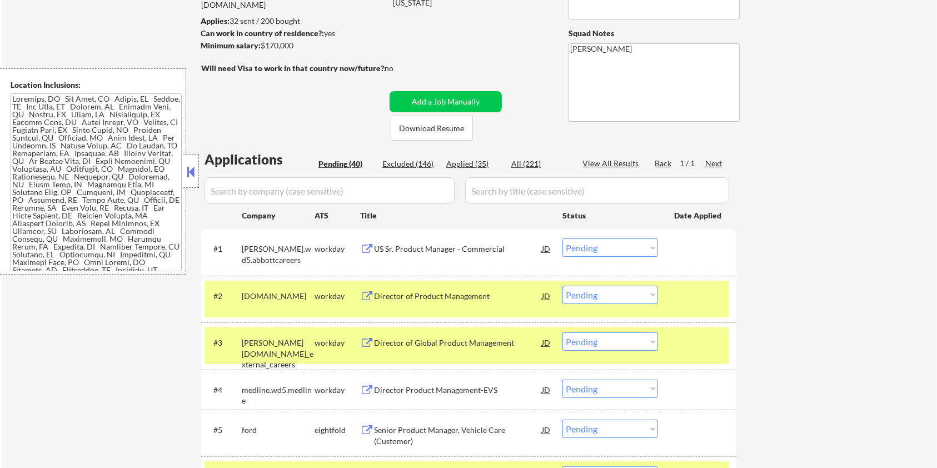
drag, startPoint x: 304, startPoint y: 9, endPoint x: 262, endPoint y: 45, distance: 54.8
click at [262, 45] on div "Minimum salary: $170,000" at bounding box center [293, 45] width 185 height 11
copy div "$170,000"
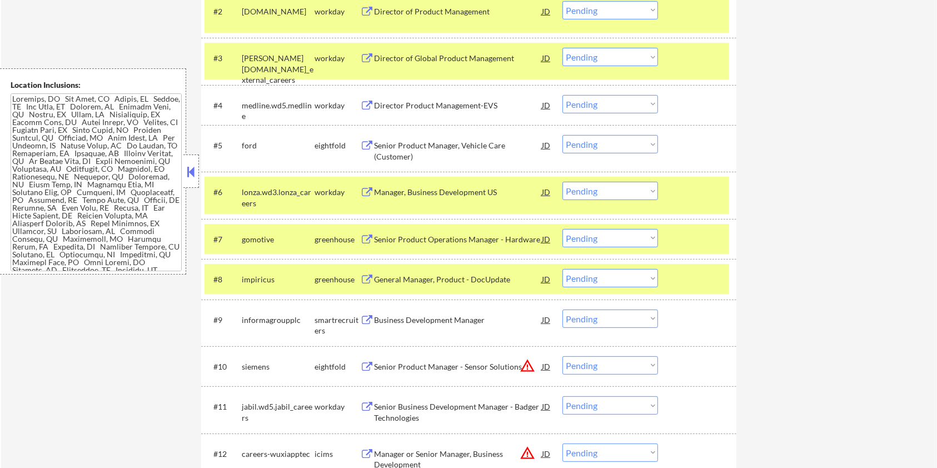
scroll to position [434, 0]
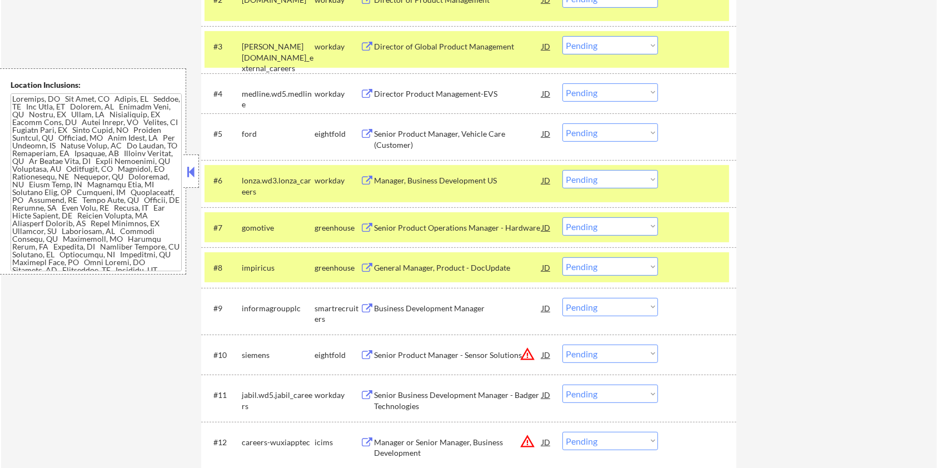
click at [643, 269] on select "Choose an option... Pending Applied Excluded (Questions) Excluded (Expired) Exc…" at bounding box center [610, 266] width 96 height 18
click at [562, 257] on select "Choose an option... Pending Applied Excluded (Questions) Excluded (Expired) Exc…" at bounding box center [610, 266] width 96 height 18
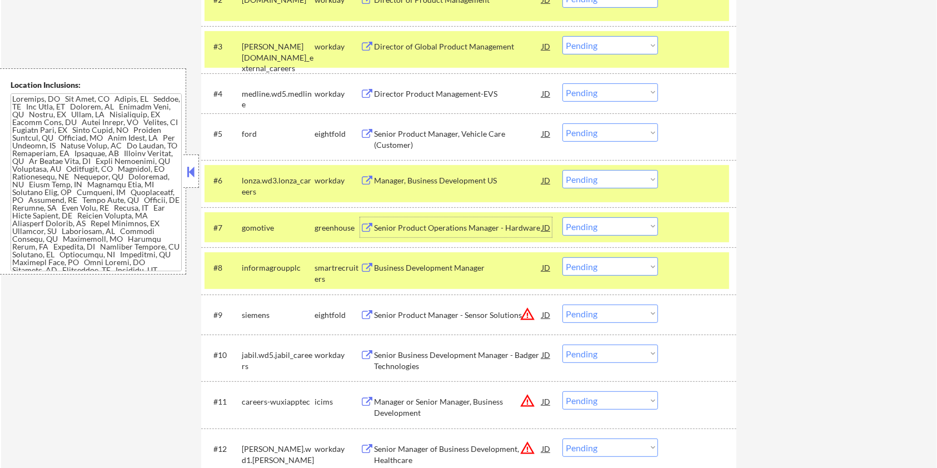
click at [404, 223] on div "Senior Product Operations Manager - Hardware" at bounding box center [458, 227] width 168 height 11
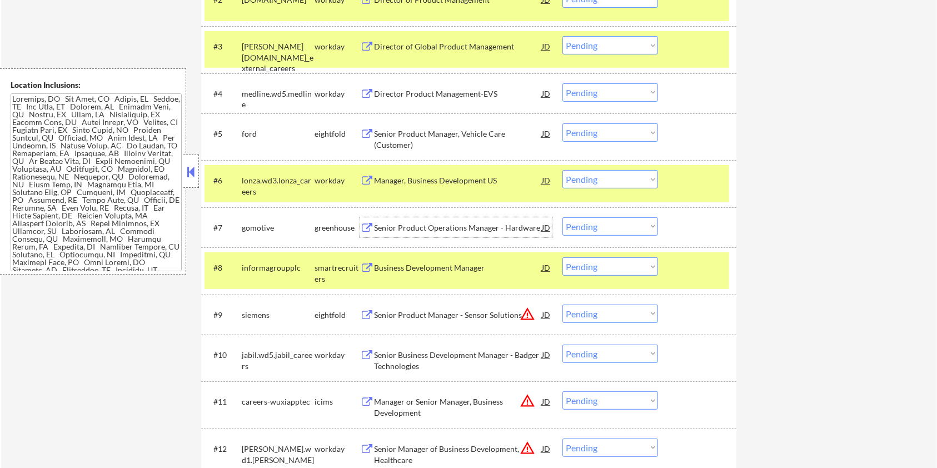
click at [589, 224] on select "Choose an option... Pending Applied Excluded (Questions) Excluded (Expired) Exc…" at bounding box center [610, 226] width 96 height 18
click at [630, 231] on select "Choose an option... Pending Applied Excluded (Questions) Excluded (Expired) Exc…" at bounding box center [610, 226] width 96 height 18
click at [562, 217] on select "Choose an option... Pending Applied Excluded (Questions) Excluded (Expired) Exc…" at bounding box center [610, 226] width 96 height 18
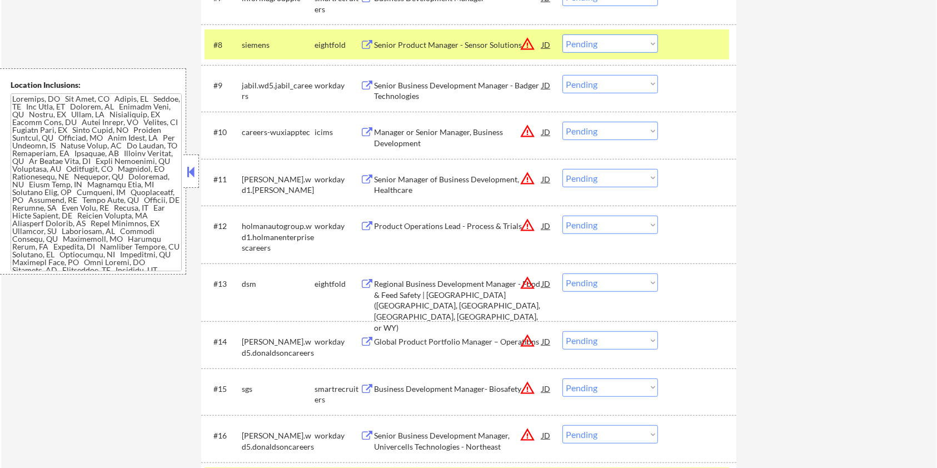
scroll to position [582, 0]
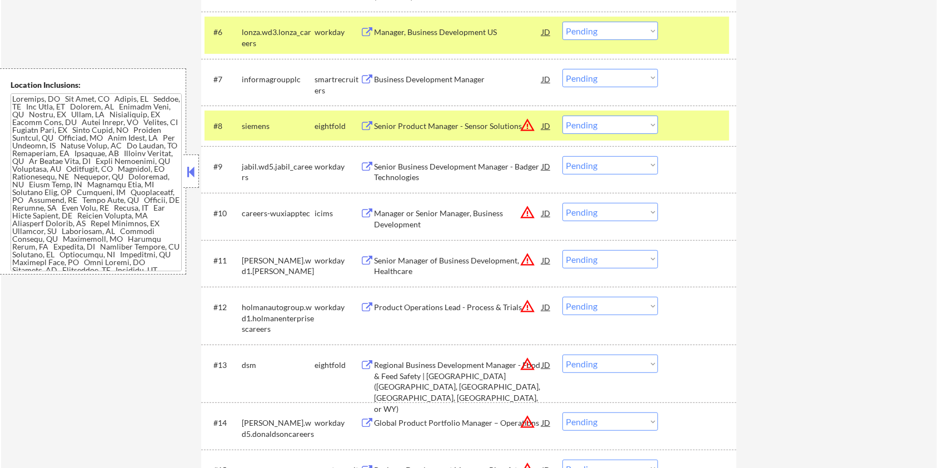
click at [456, 82] on div "Business Development Manager" at bounding box center [458, 79] width 168 height 11
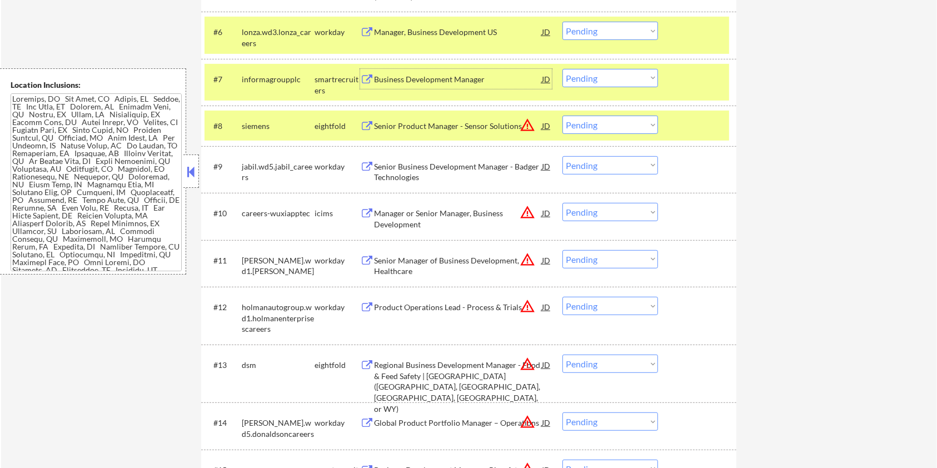
click at [470, 82] on div "Business Development Manager" at bounding box center [458, 79] width 168 height 11
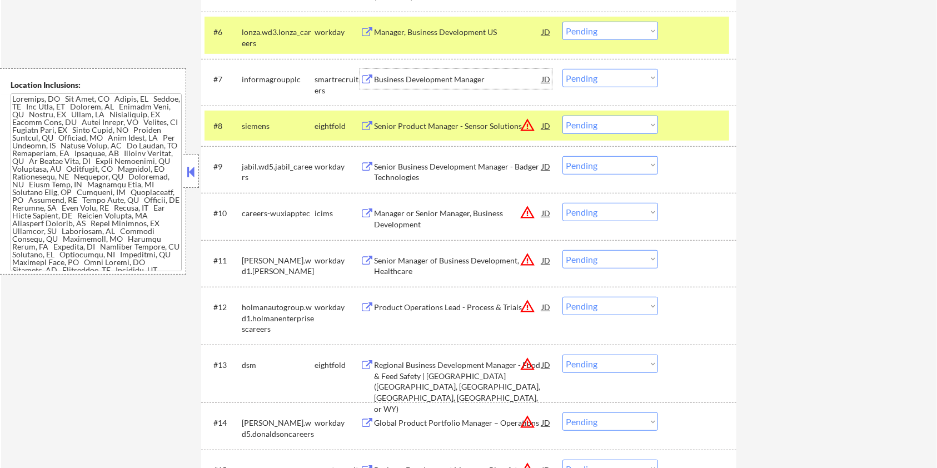
click at [615, 78] on select "Choose an option... Pending Applied Excluded (Questions) Excluded (Expired) Exc…" at bounding box center [610, 78] width 96 height 18
click at [562, 69] on select "Choose an option... Pending Applied Excluded (Questions) Excluded (Expired) Exc…" at bounding box center [610, 78] width 96 height 18
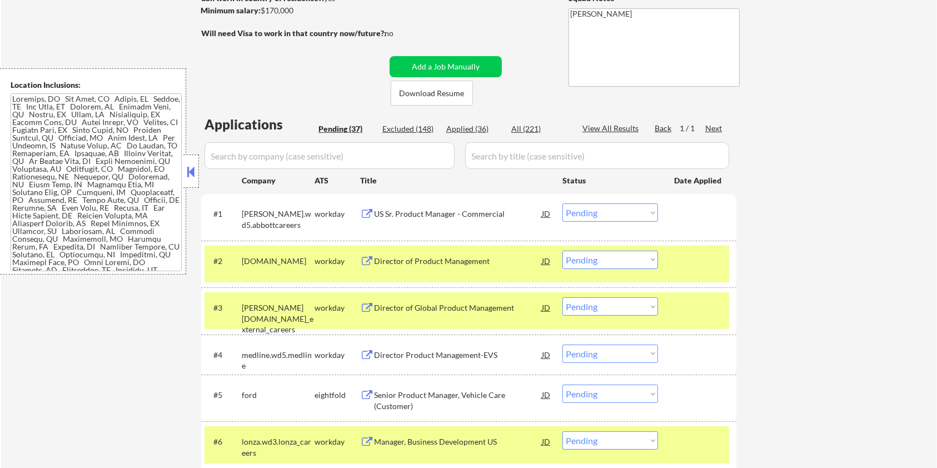
scroll to position [138, 0]
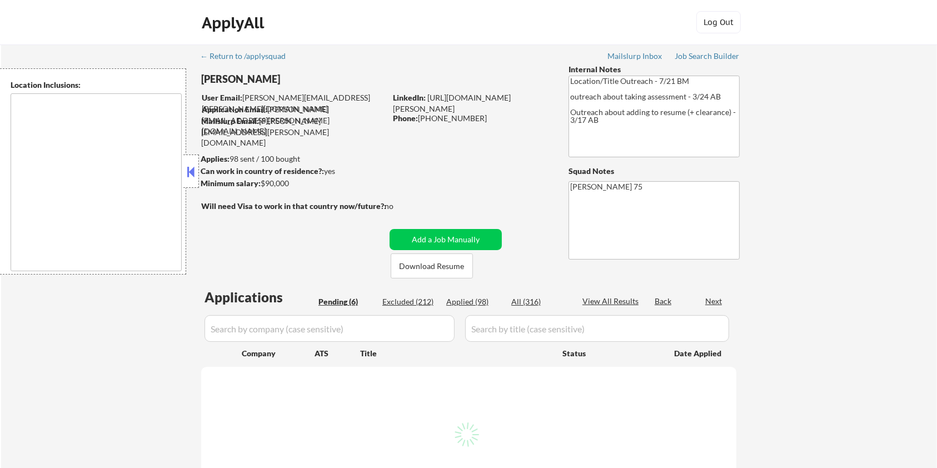
type textarea "remote"
select select ""pending""
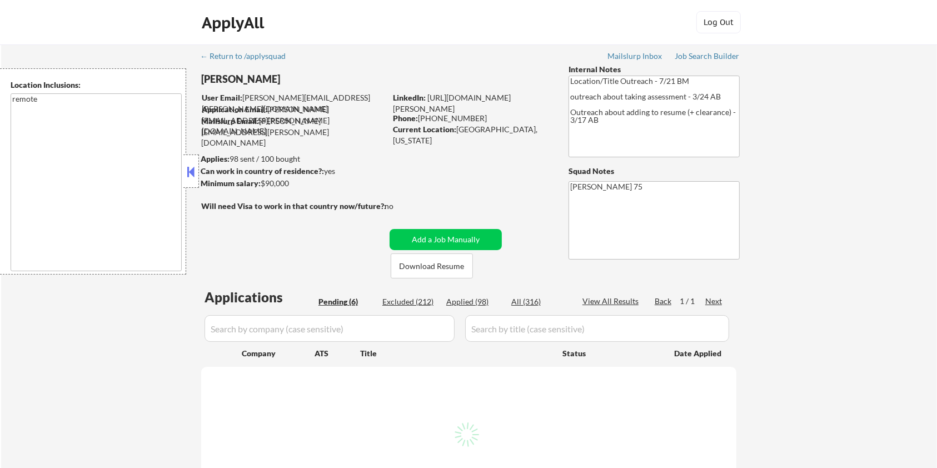
select select ""pending""
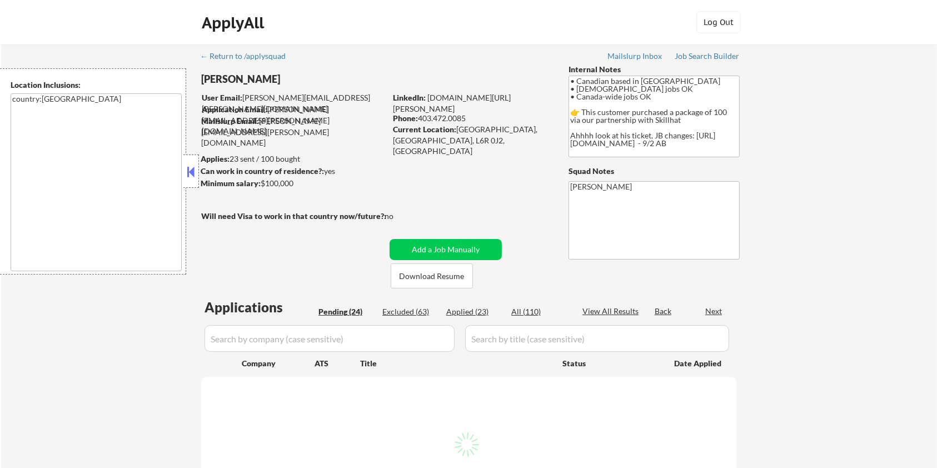
select select ""pending""
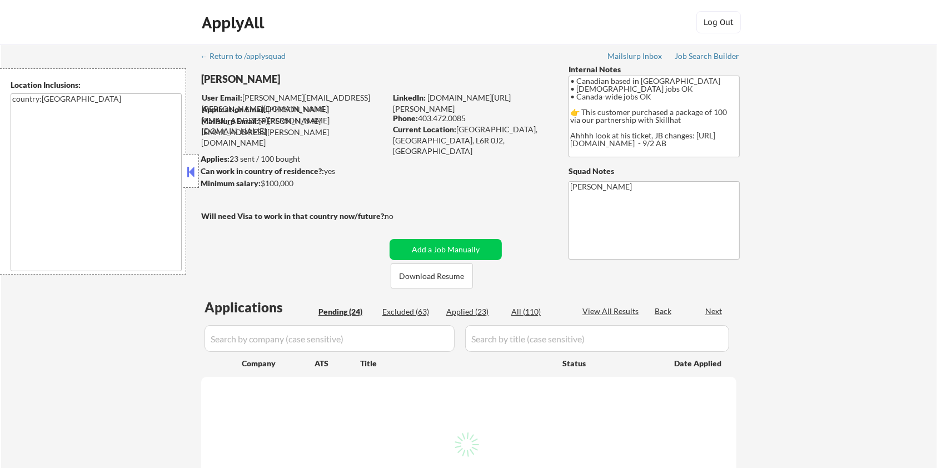
select select ""pending""
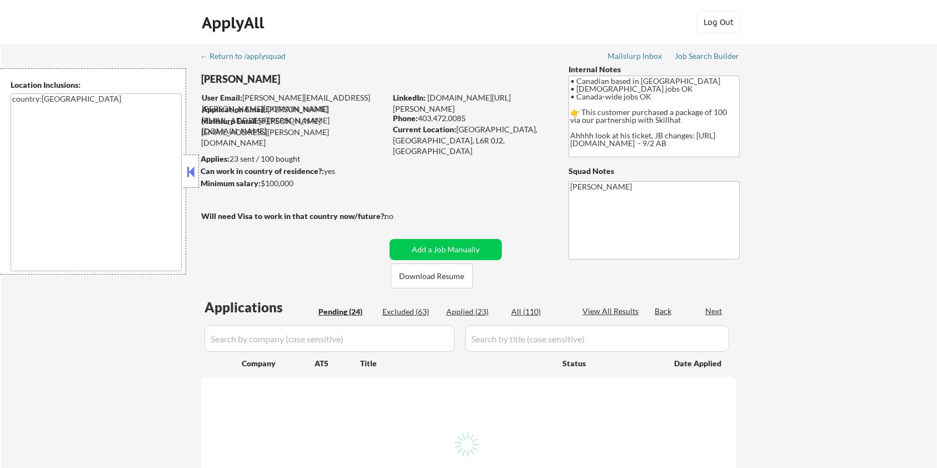
select select ""pending""
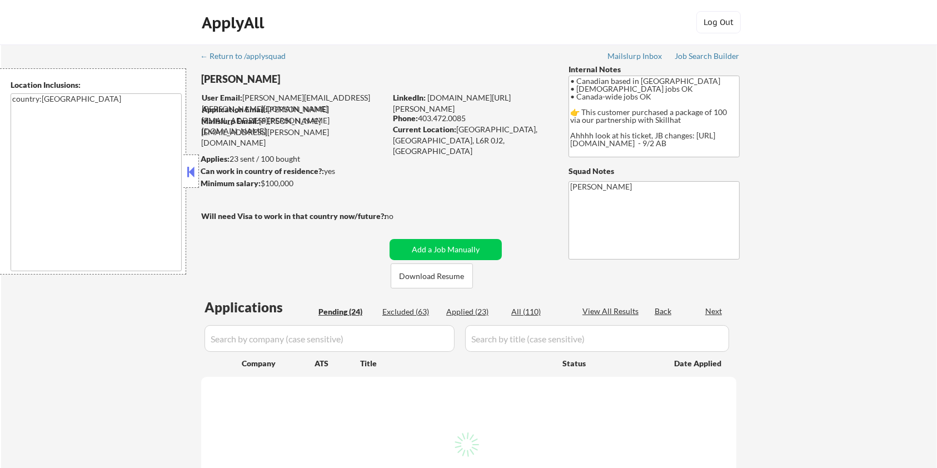
select select ""pending""
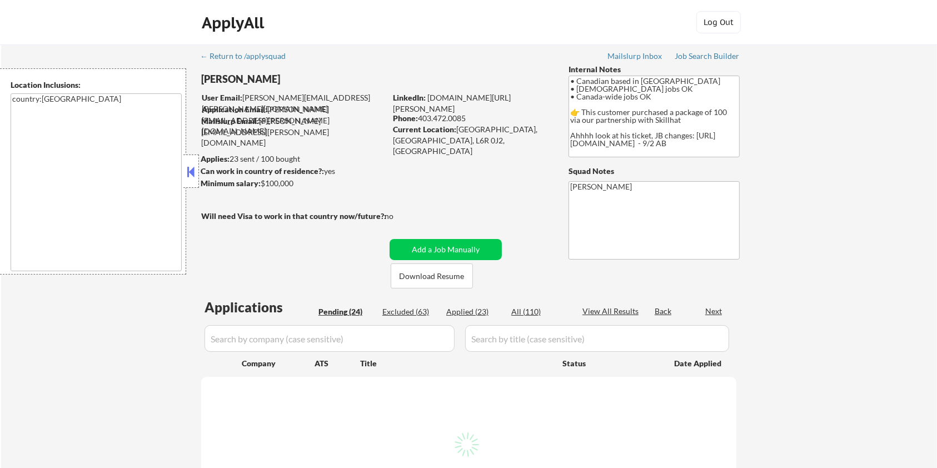
select select ""pending""
